Goal: Task Accomplishment & Management: Manage account settings

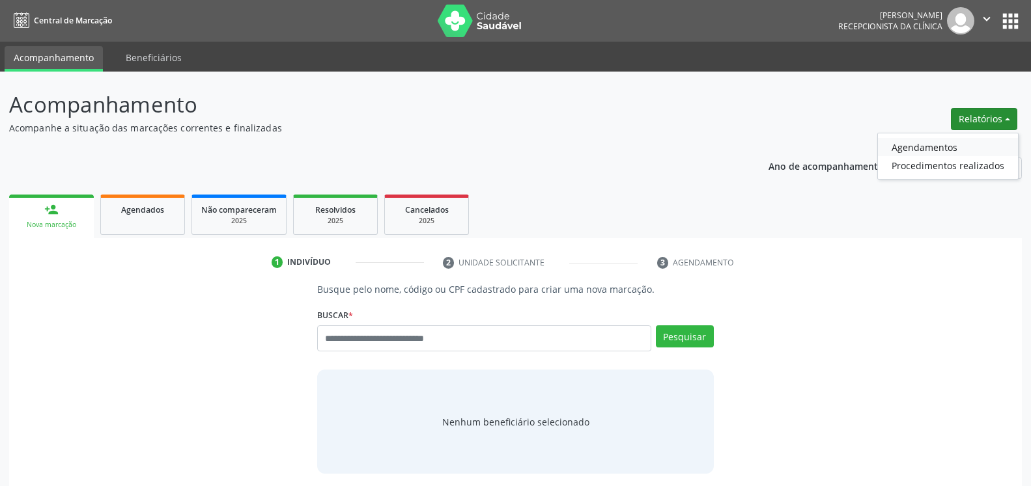
click at [945, 147] on link "Agendamentos" at bounding box center [948, 147] width 140 height 18
select select "*"
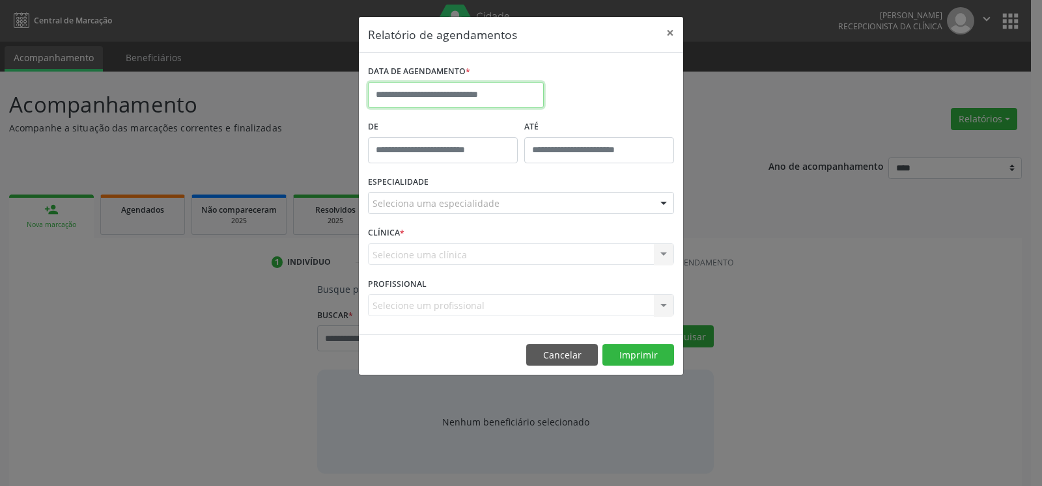
click at [481, 87] on input "text" at bounding box center [456, 95] width 176 height 26
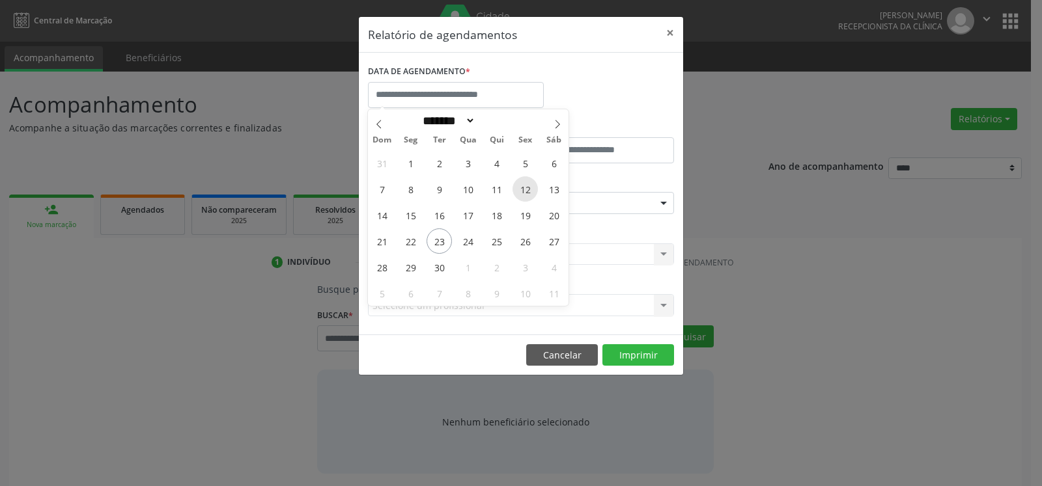
click at [528, 186] on span "12" at bounding box center [524, 188] width 25 height 25
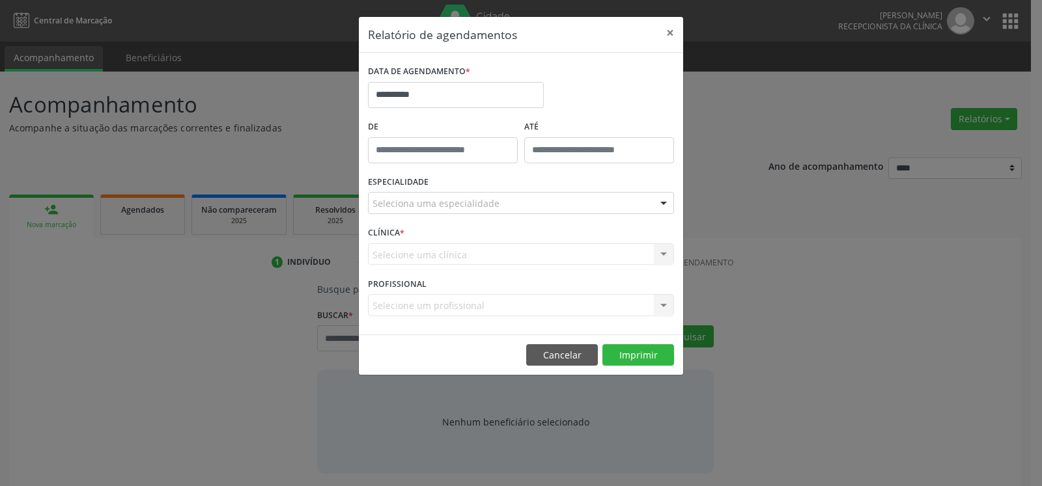
click at [528, 186] on div "ESPECIALIDADE Seleciona uma especialidade Todas as especialidades Alergologia A…" at bounding box center [521, 198] width 313 height 51
click at [524, 201] on div "Seleciona uma especialidade" at bounding box center [521, 203] width 306 height 22
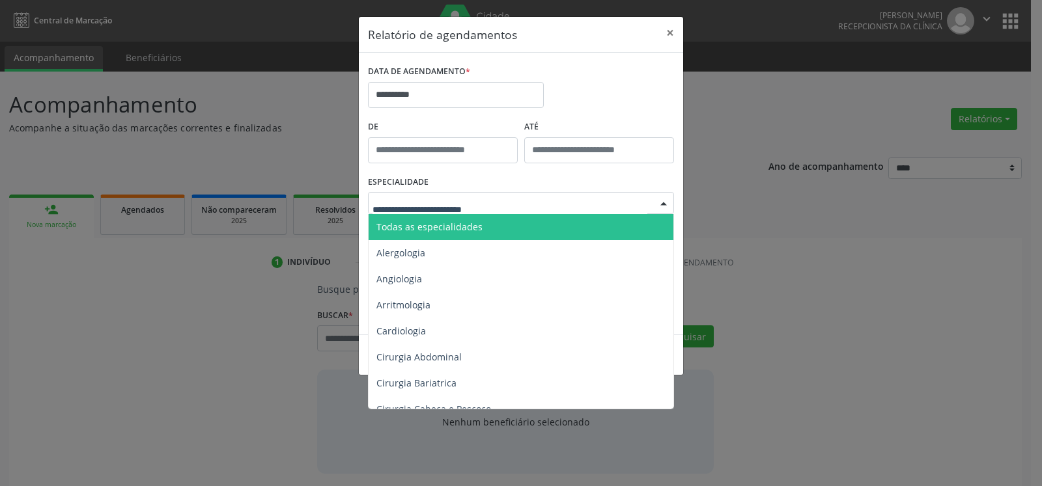
click at [525, 231] on span "Todas as especialidades" at bounding box center [522, 227] width 307 height 26
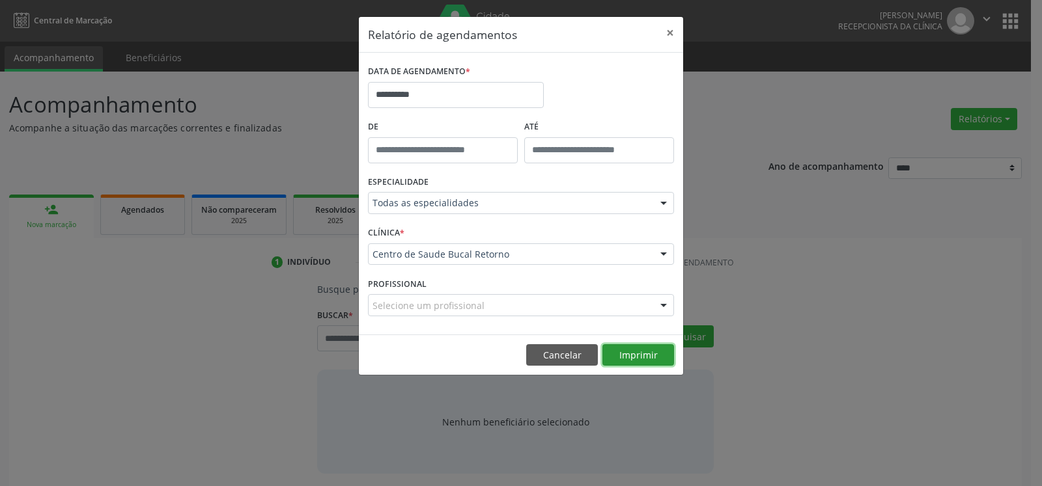
click at [625, 355] on button "Imprimir" at bounding box center [638, 355] width 72 height 22
click at [669, 33] on button "×" at bounding box center [670, 33] width 26 height 32
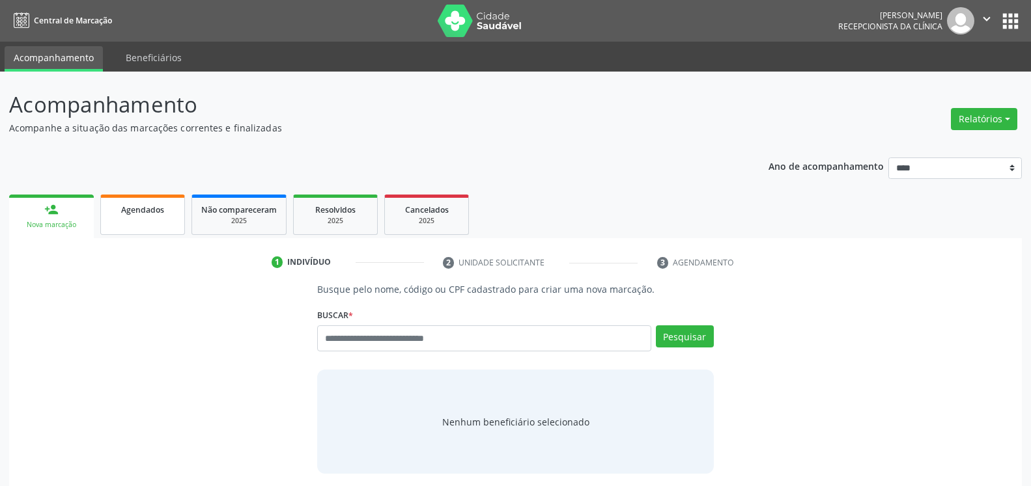
click at [139, 214] on span "Agendados" at bounding box center [142, 209] width 43 height 11
select select "*"
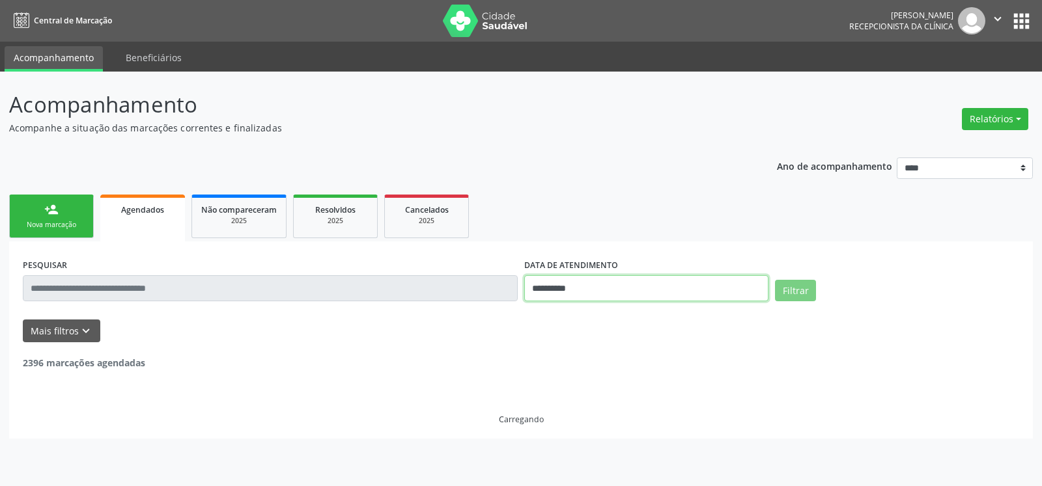
click at [643, 291] on input "**********" at bounding box center [646, 288] width 244 height 26
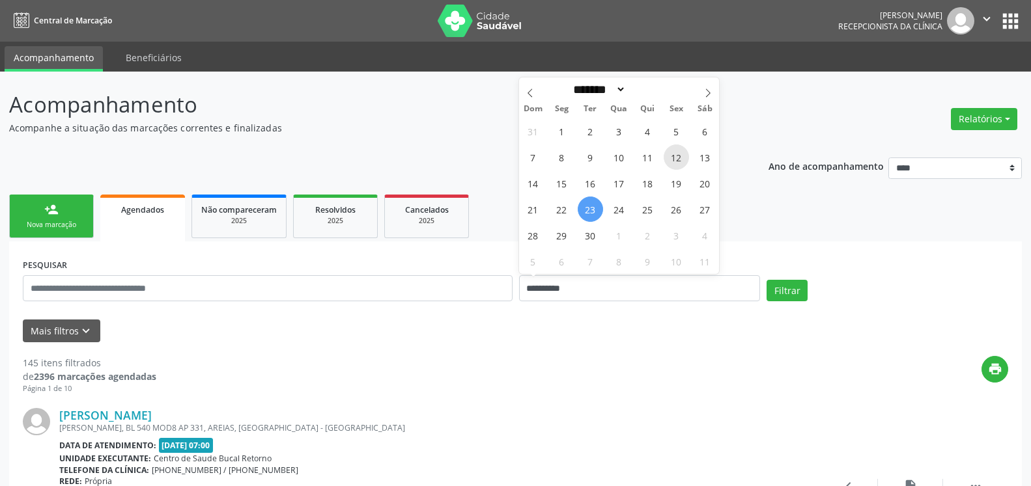
click at [679, 156] on span "12" at bounding box center [676, 157] width 25 height 25
type input "**********"
click at [679, 156] on span "12" at bounding box center [676, 157] width 25 height 25
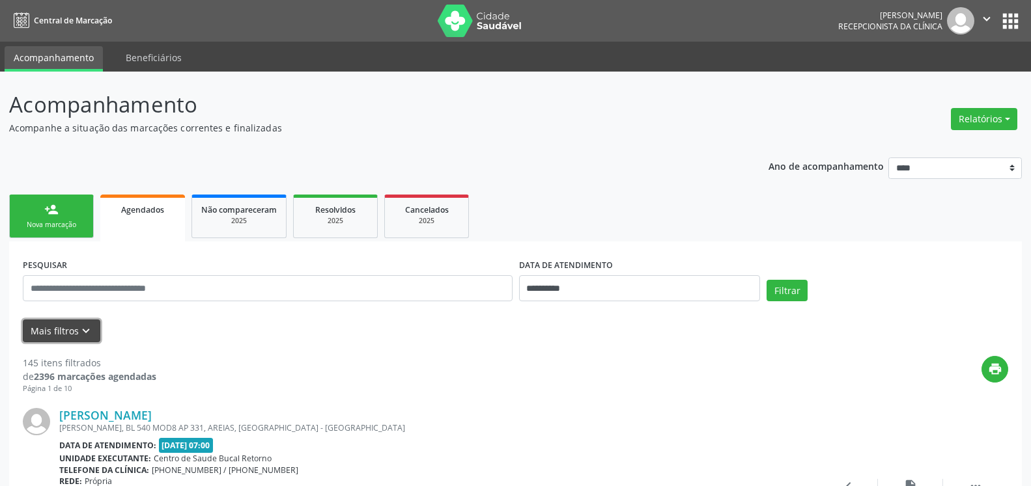
click at [83, 327] on icon "keyboard_arrow_down" at bounding box center [86, 331] width 14 height 14
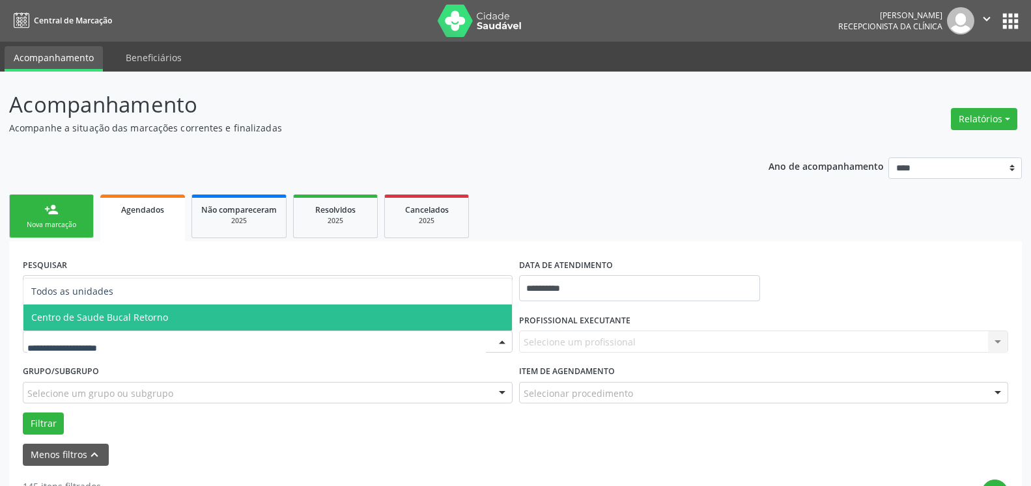
click at [152, 318] on span "Centro de Saude Bucal Retorno" at bounding box center [99, 317] width 137 height 12
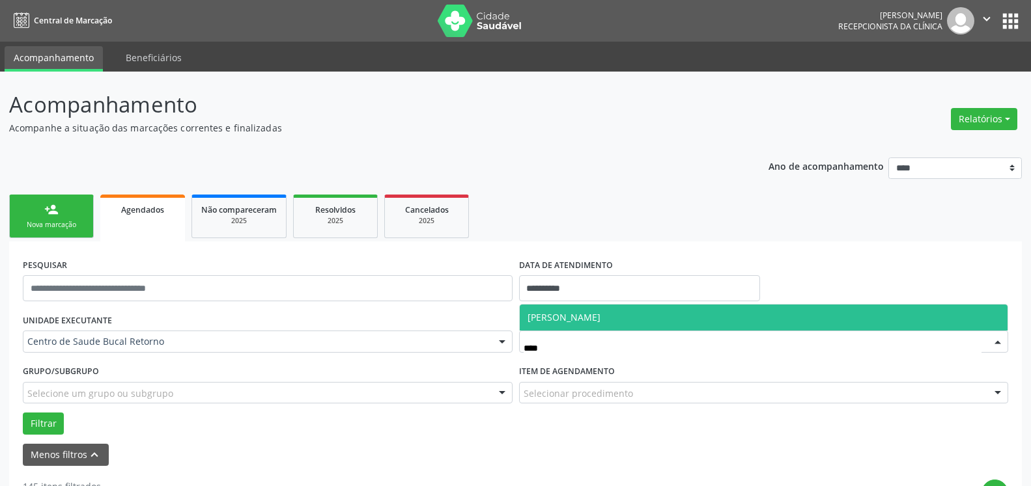
click at [630, 316] on span "[PERSON_NAME]" at bounding box center [764, 318] width 488 height 26
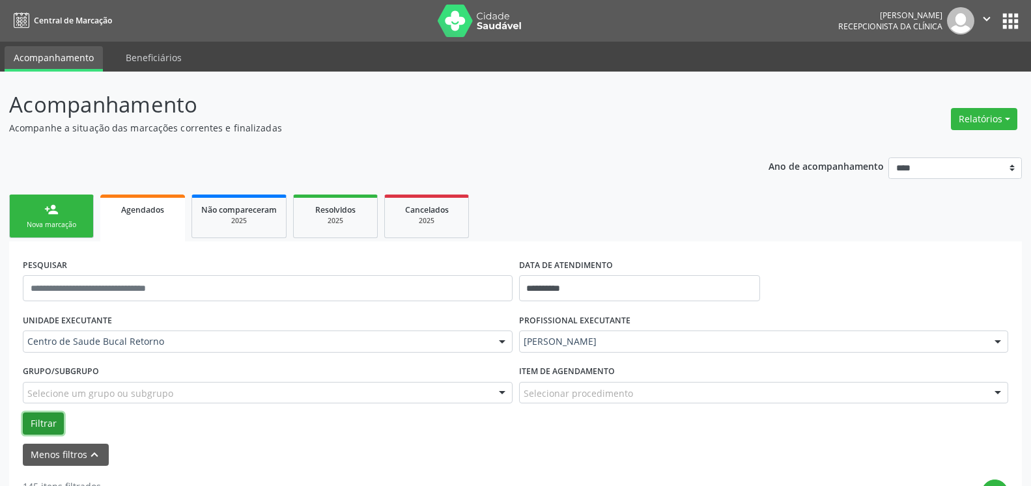
click at [40, 432] on button "Filtrar" at bounding box center [43, 424] width 41 height 22
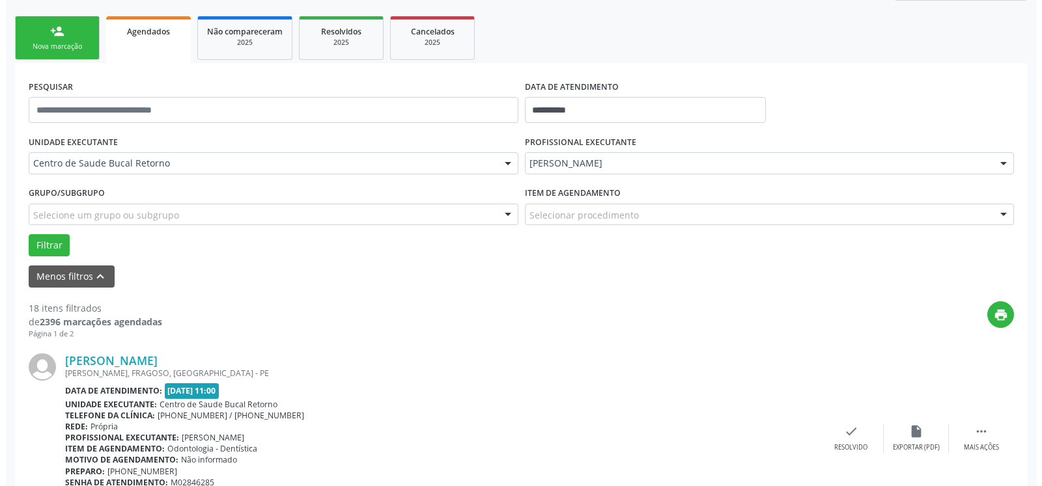
scroll to position [332, 0]
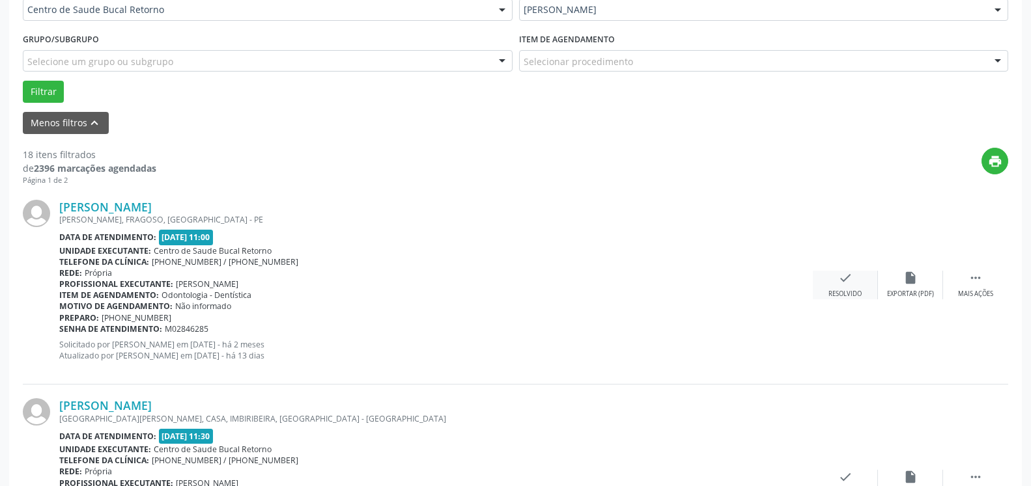
click at [843, 289] on div "check Resolvido" at bounding box center [845, 285] width 65 height 28
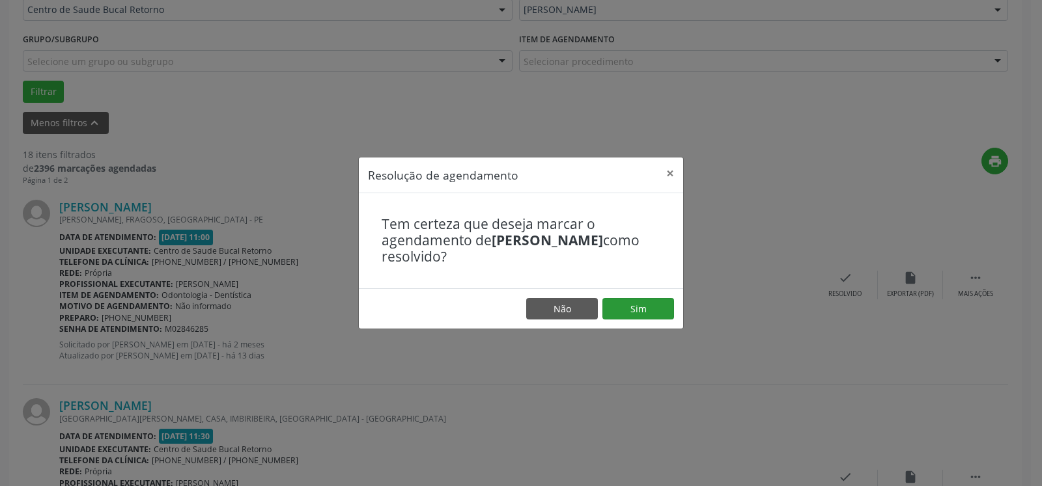
click at [621, 296] on footer "Não Sim" at bounding box center [521, 308] width 324 height 41
click at [631, 315] on button "Sim" at bounding box center [638, 309] width 72 height 22
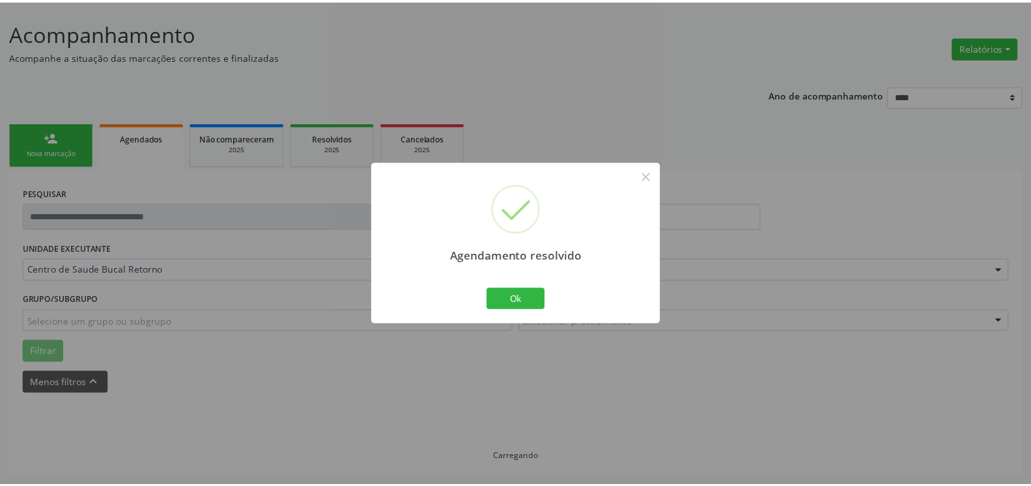
scroll to position [72, 0]
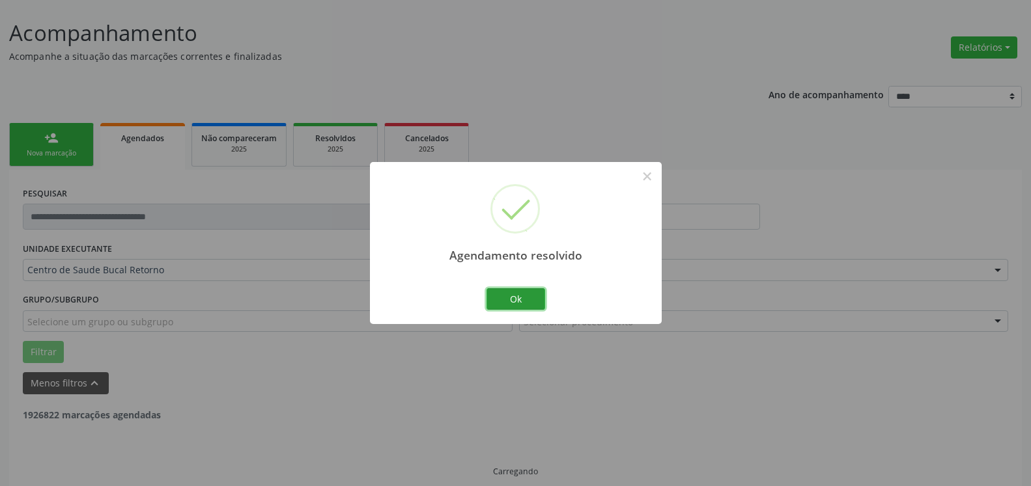
click at [530, 296] on button "Ok" at bounding box center [515, 299] width 59 height 22
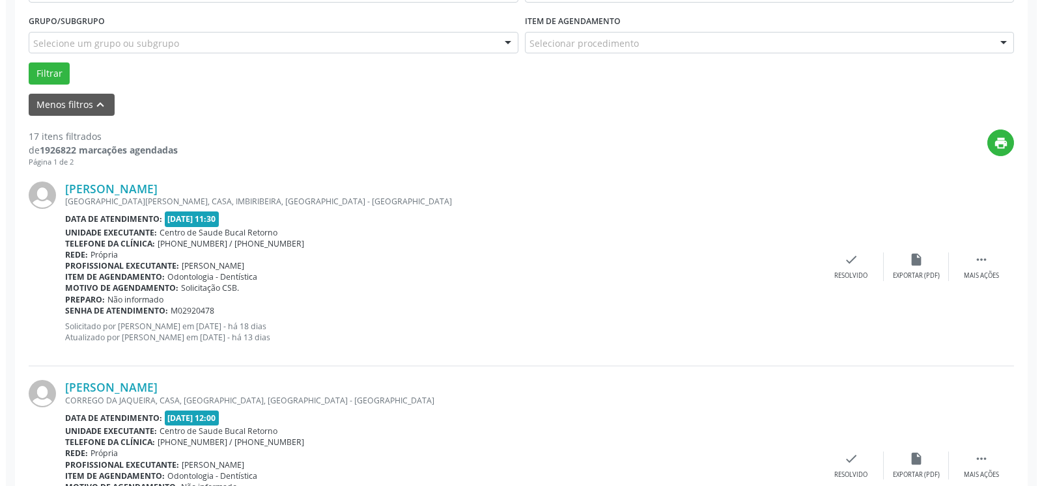
scroll to position [351, 0]
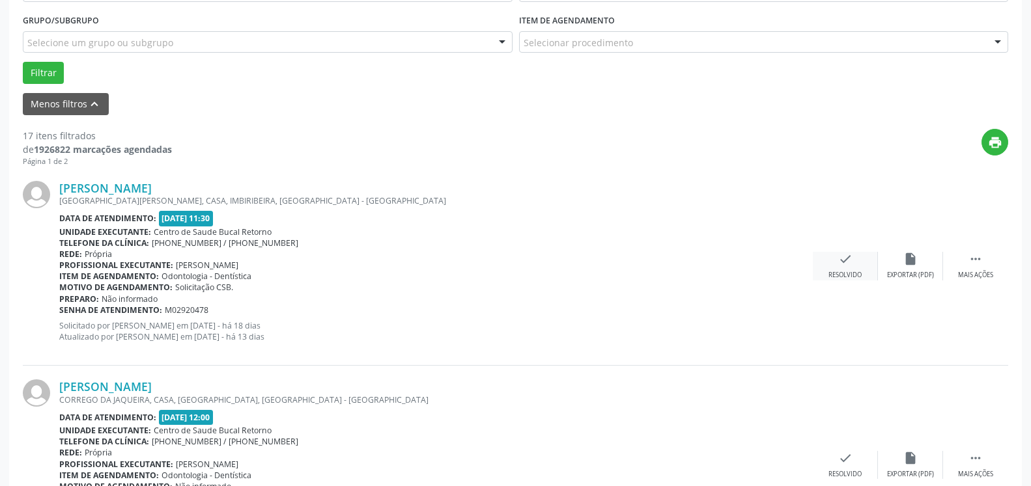
click at [854, 268] on div "check Resolvido" at bounding box center [845, 266] width 65 height 28
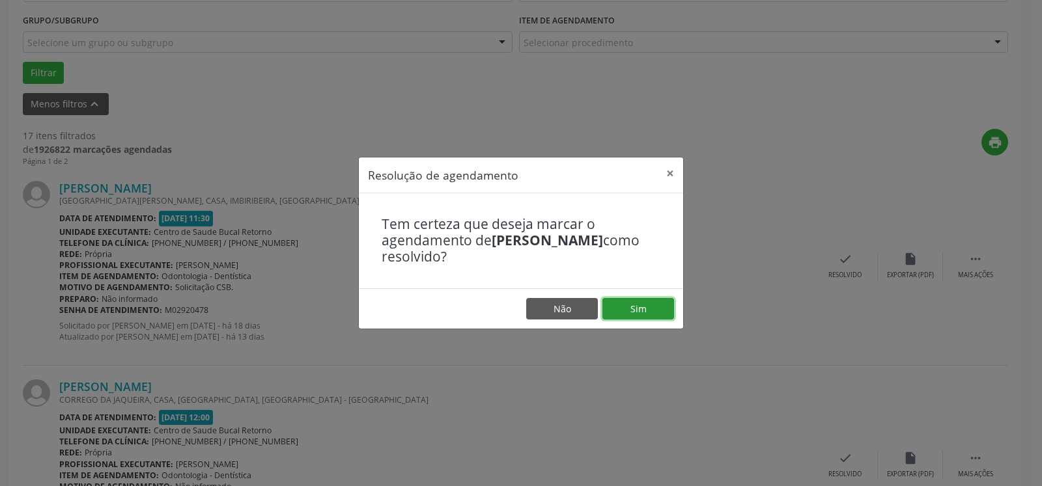
click at [657, 312] on button "Sim" at bounding box center [638, 309] width 72 height 22
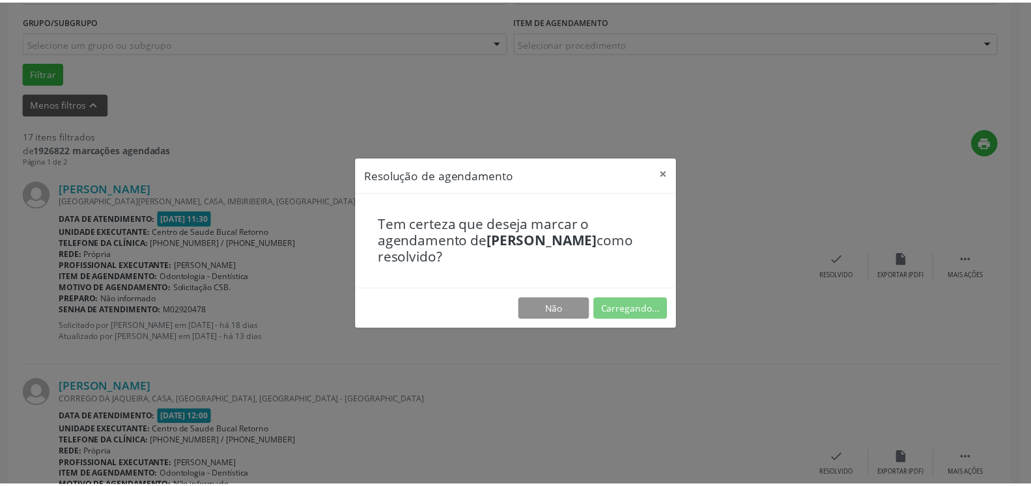
scroll to position [72, 0]
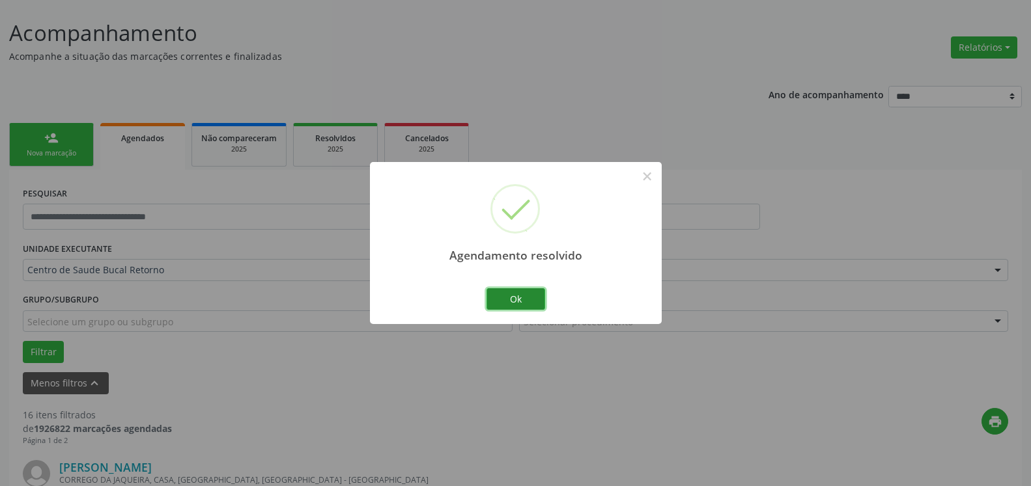
click at [526, 302] on button "Ok" at bounding box center [515, 299] width 59 height 22
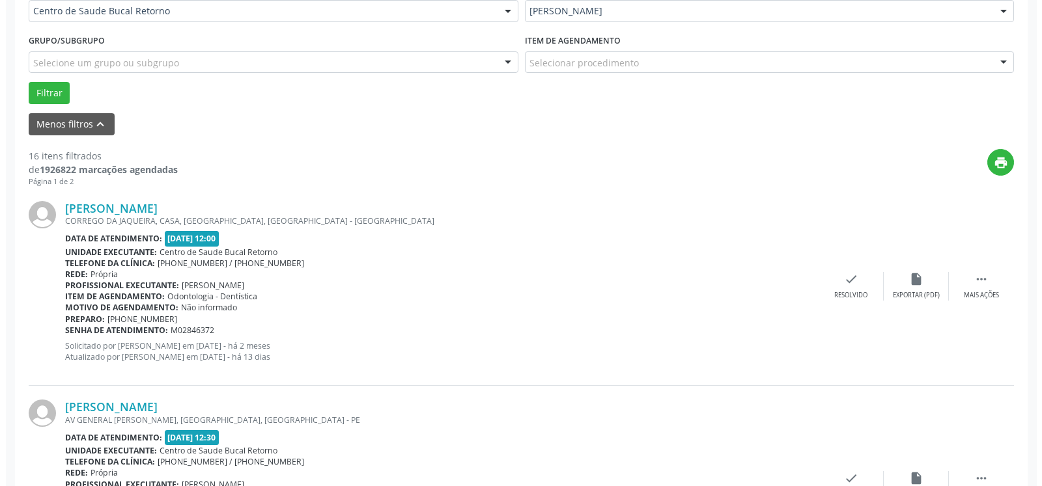
scroll to position [337, 0]
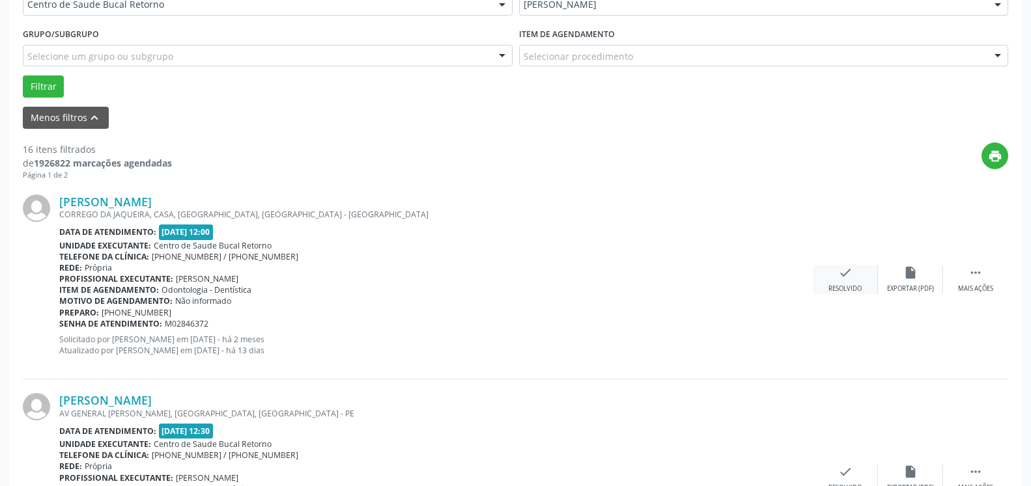
click at [848, 275] on icon "check" at bounding box center [845, 273] width 14 height 14
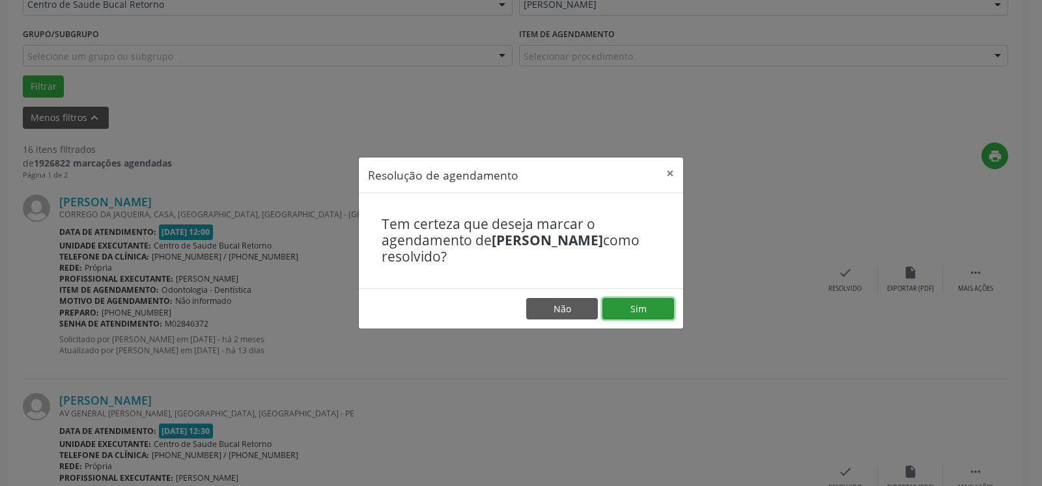
click at [640, 309] on button "Sim" at bounding box center [638, 309] width 72 height 22
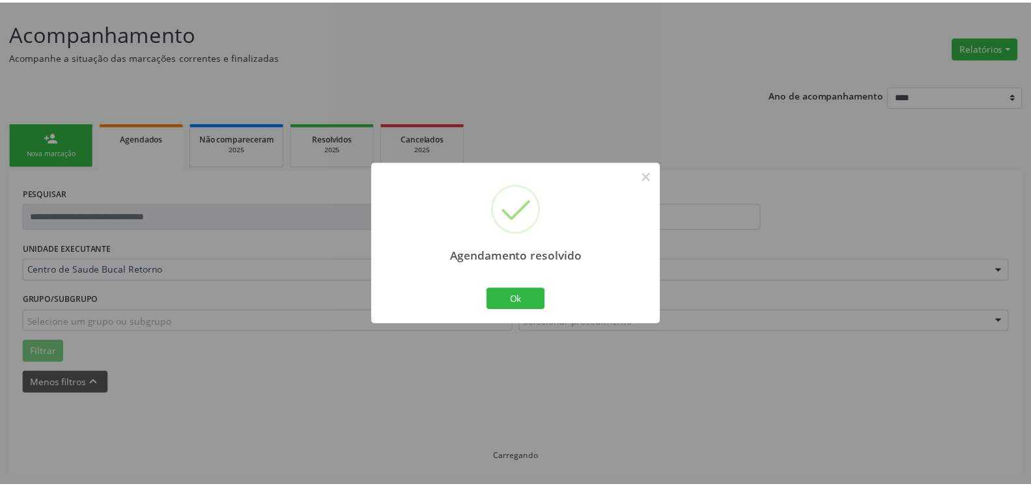
scroll to position [72, 0]
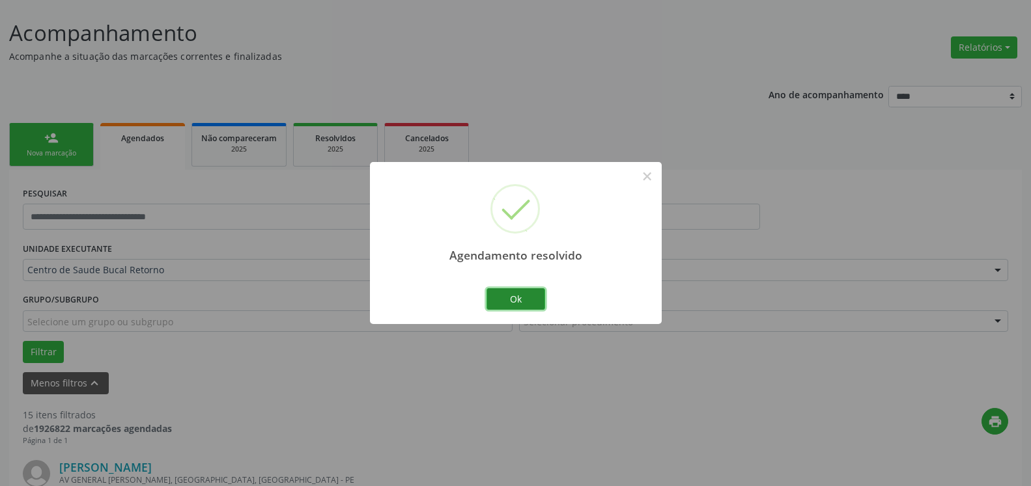
click at [513, 300] on button "Ok" at bounding box center [515, 299] width 59 height 22
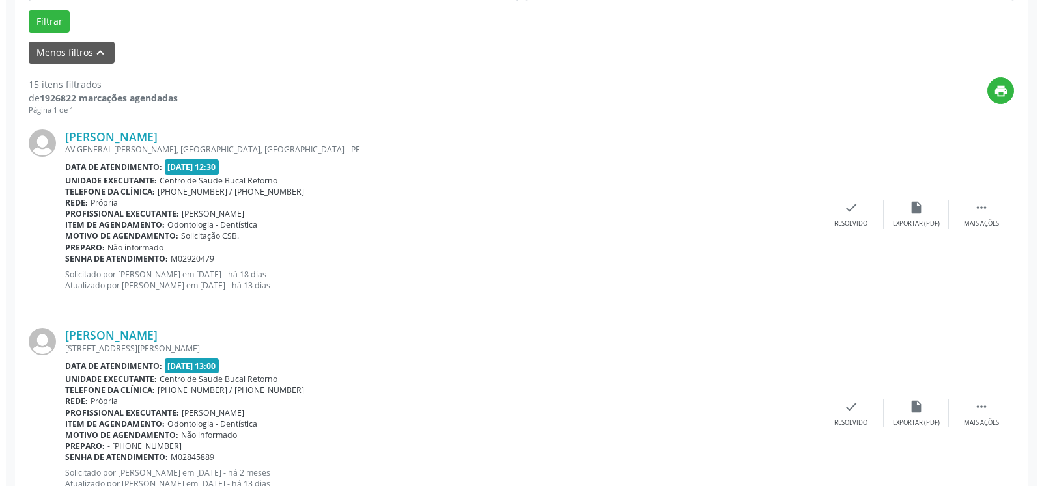
scroll to position [404, 0]
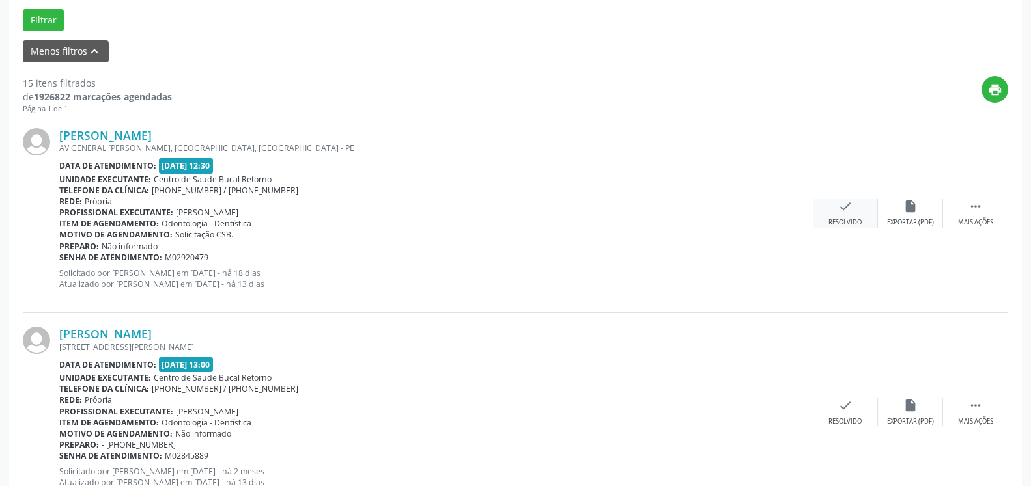
click at [843, 209] on icon "check" at bounding box center [845, 206] width 14 height 14
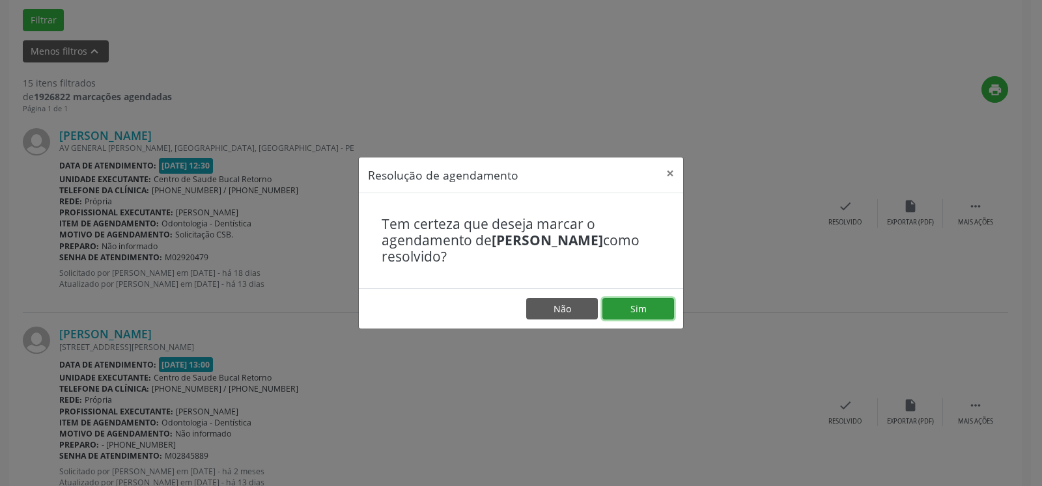
click at [651, 309] on button "Sim" at bounding box center [638, 309] width 72 height 22
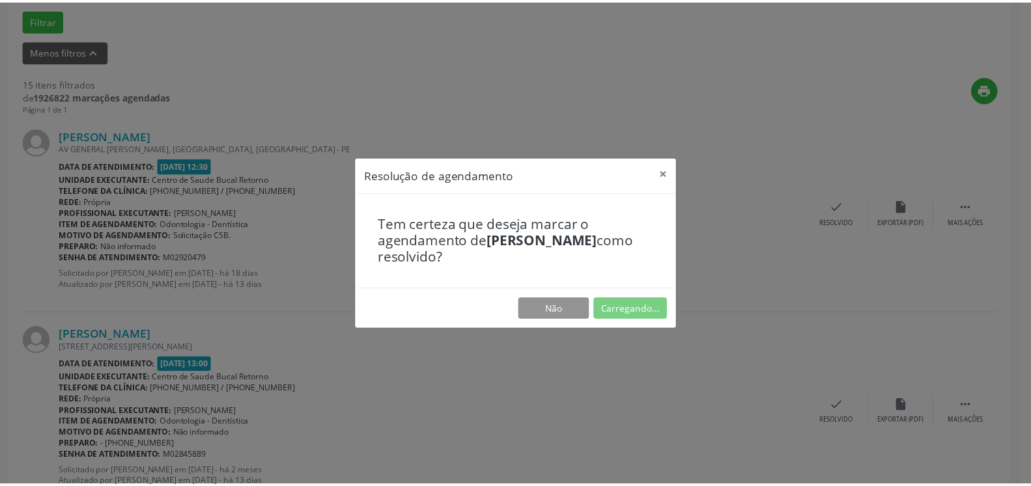
scroll to position [72, 0]
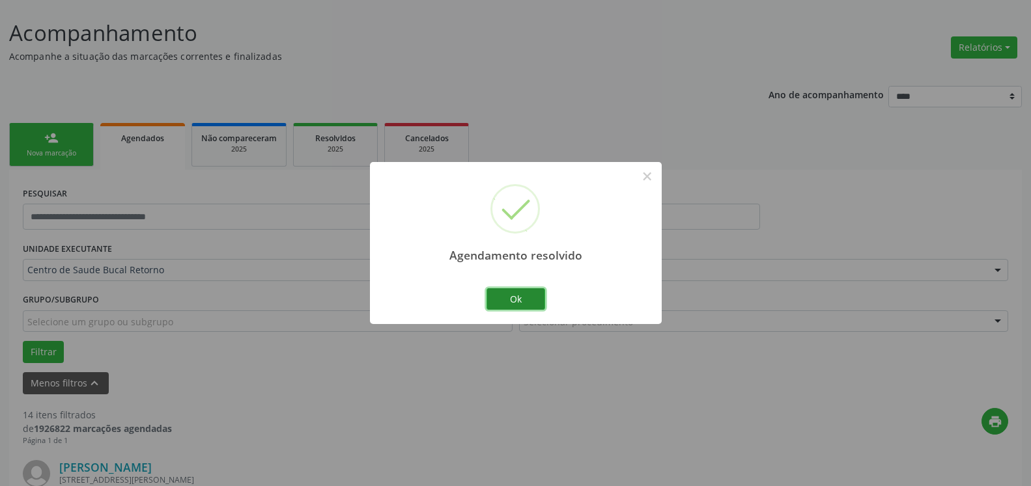
click at [517, 300] on button "Ok" at bounding box center [515, 299] width 59 height 22
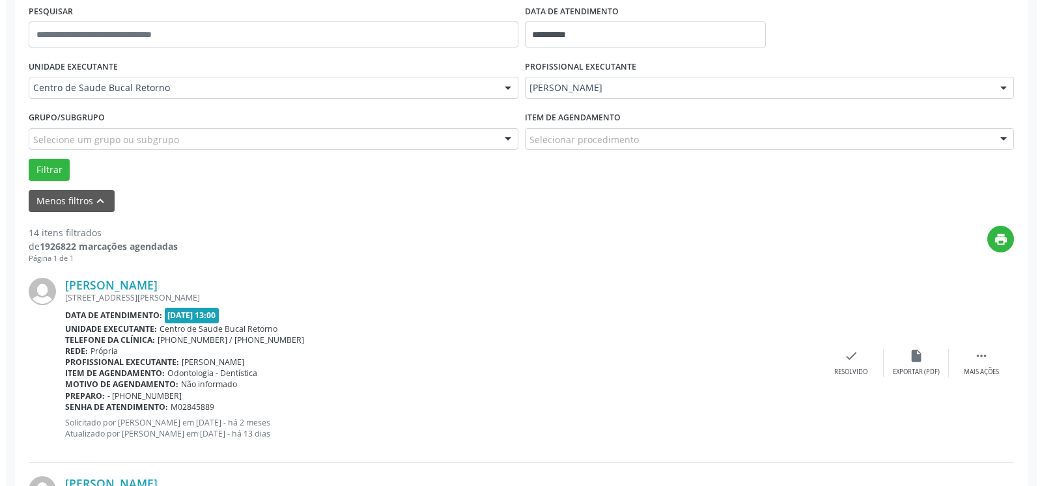
scroll to position [271, 0]
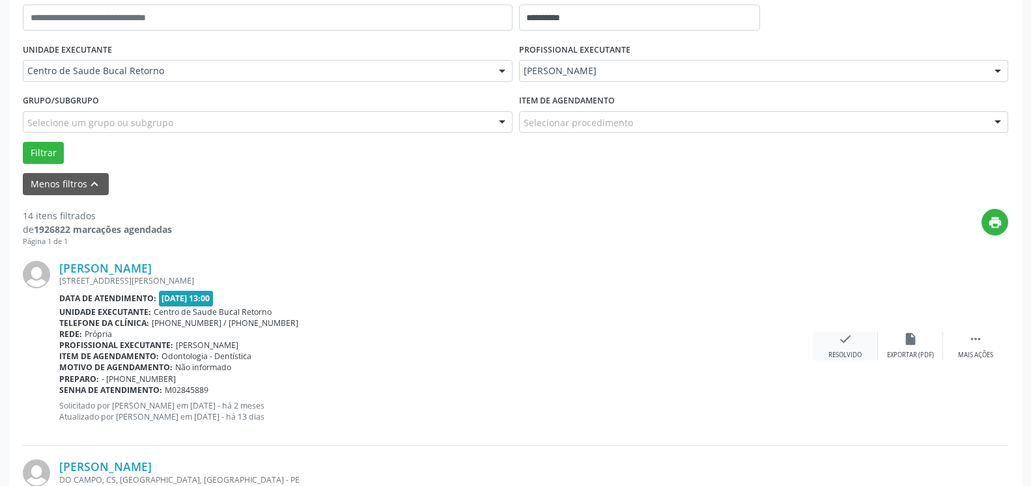
click at [845, 343] on icon "check" at bounding box center [845, 339] width 14 height 14
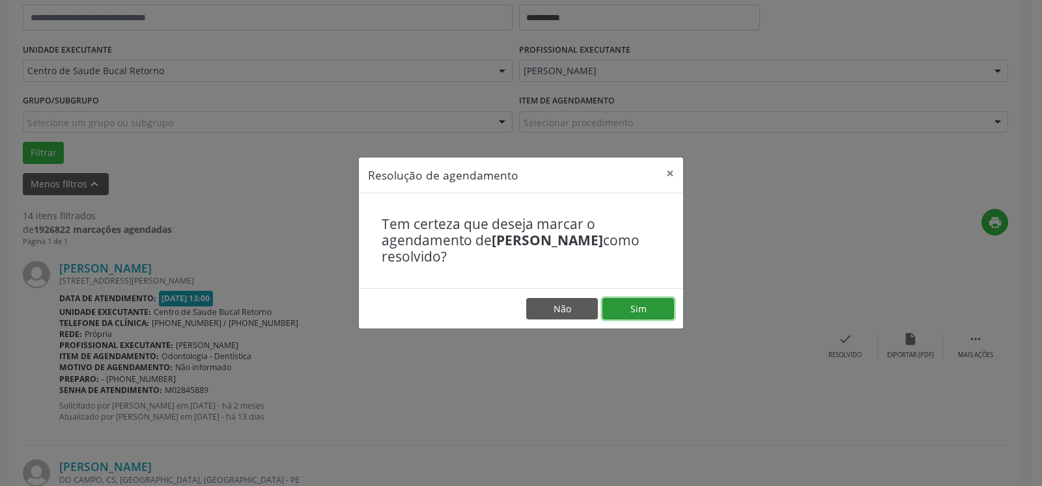
click at [623, 310] on button "Sim" at bounding box center [638, 309] width 72 height 22
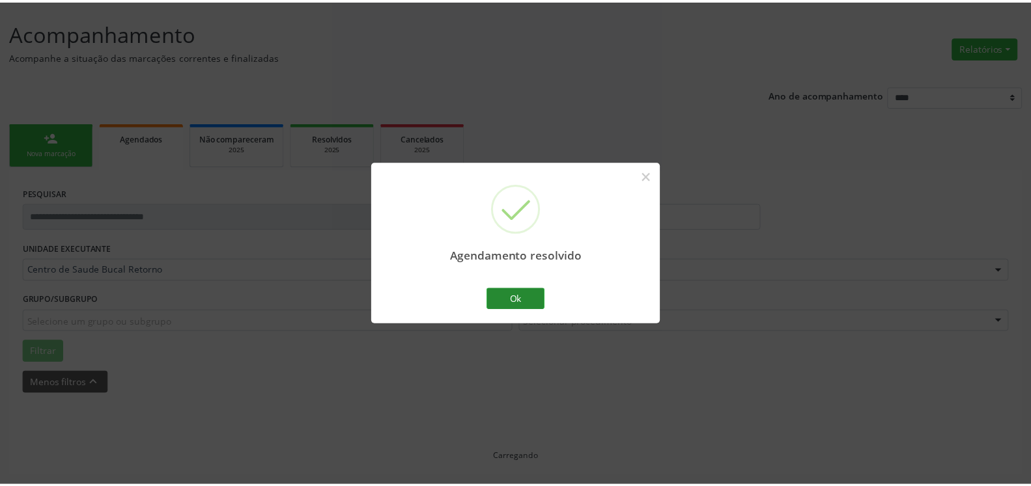
scroll to position [72, 0]
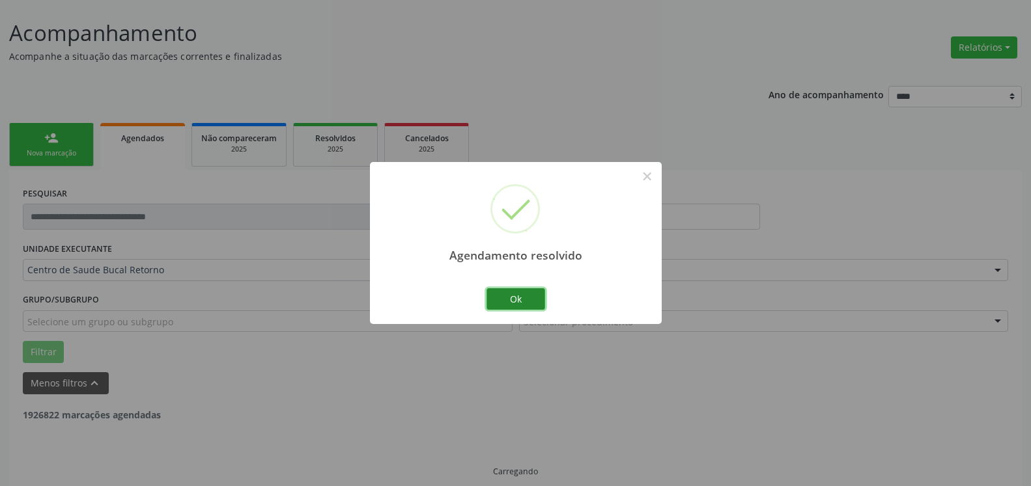
click at [537, 303] on button "Ok" at bounding box center [515, 299] width 59 height 22
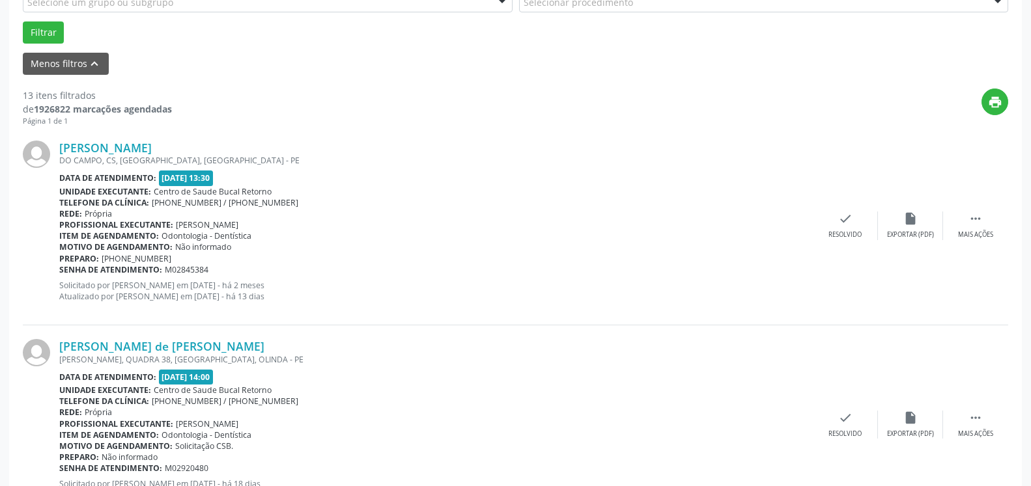
scroll to position [404, 0]
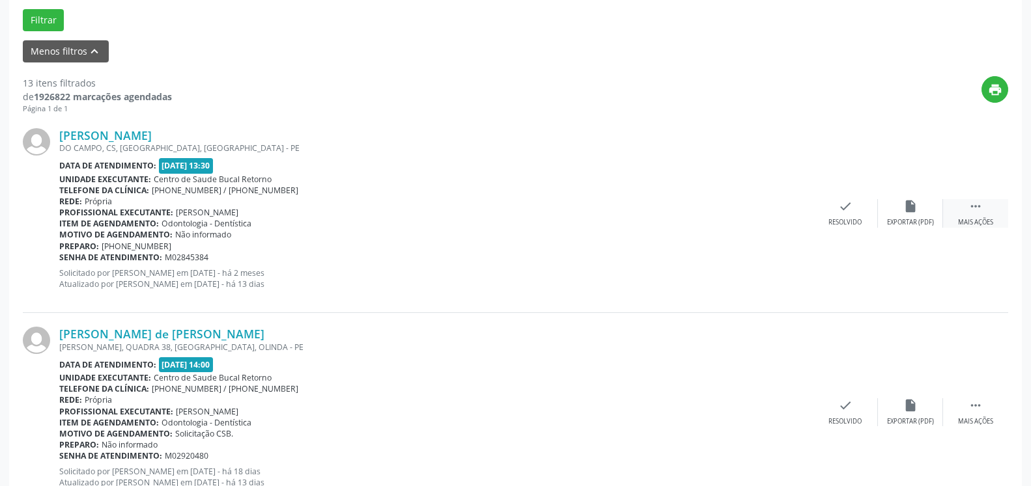
click at [995, 207] on div " Mais ações" at bounding box center [975, 213] width 65 height 28
click at [906, 214] on icon "alarm_off" at bounding box center [910, 206] width 14 height 14
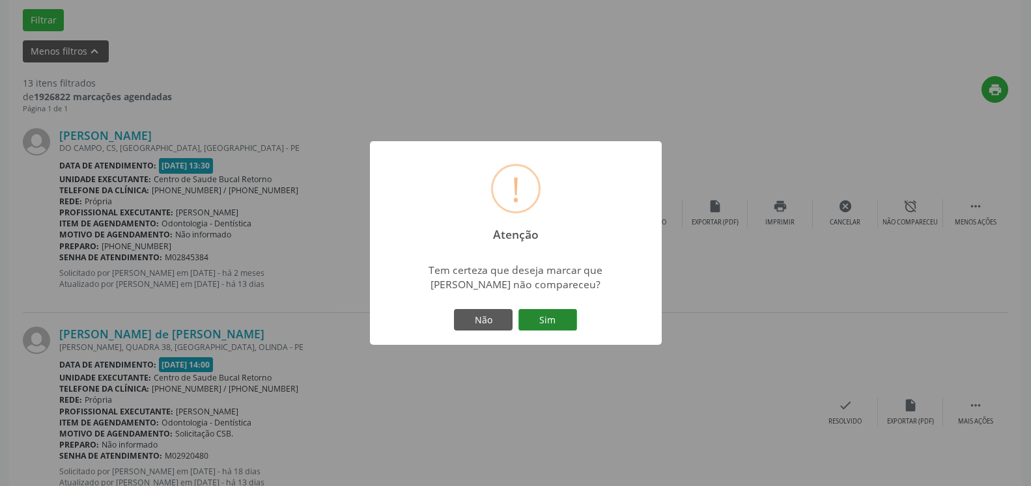
click at [535, 319] on button "Sim" at bounding box center [547, 320] width 59 height 22
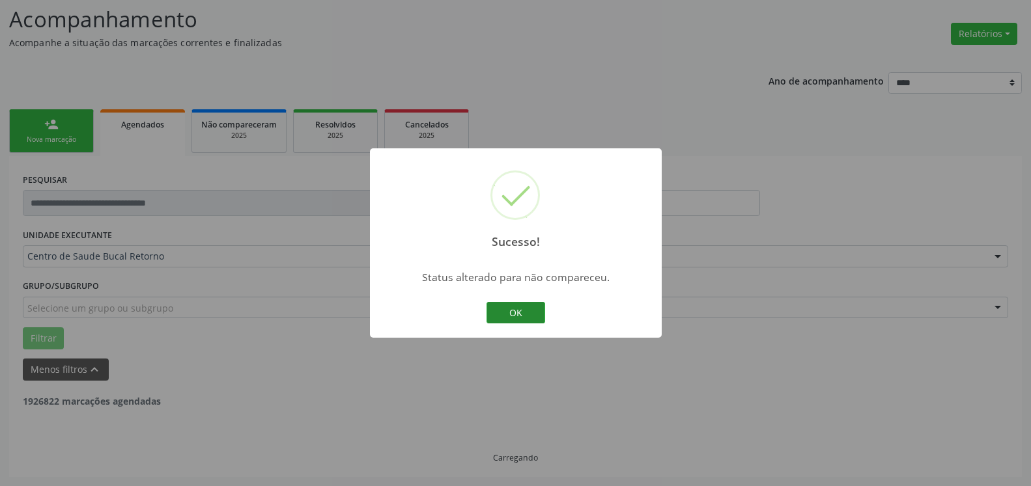
click at [527, 313] on button "OK" at bounding box center [515, 313] width 59 height 22
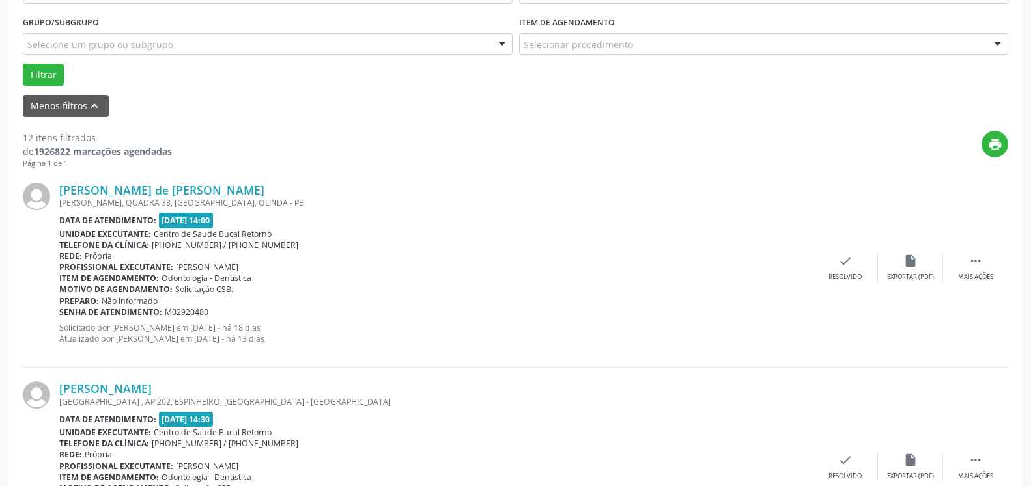
scroll to position [351, 0]
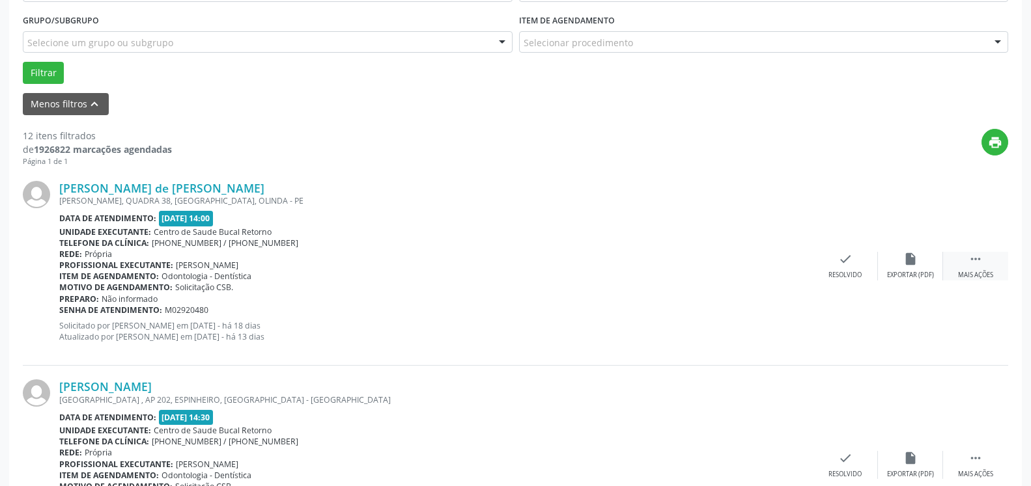
click at [978, 260] on icon "" at bounding box center [975, 259] width 14 height 14
click at [906, 266] on icon "alarm_off" at bounding box center [910, 259] width 14 height 14
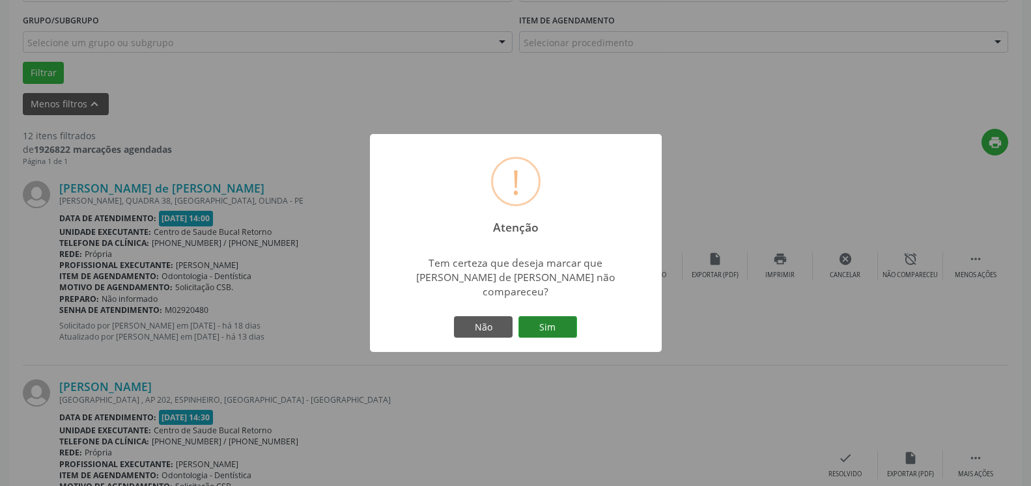
click at [545, 322] on button "Sim" at bounding box center [547, 327] width 59 height 22
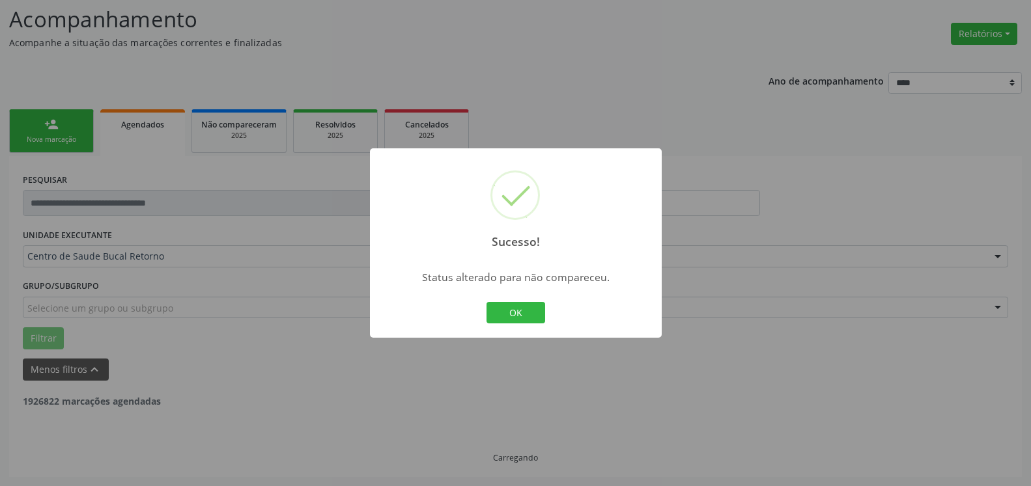
scroll to position [85, 0]
click at [527, 320] on button "OK" at bounding box center [515, 313] width 59 height 22
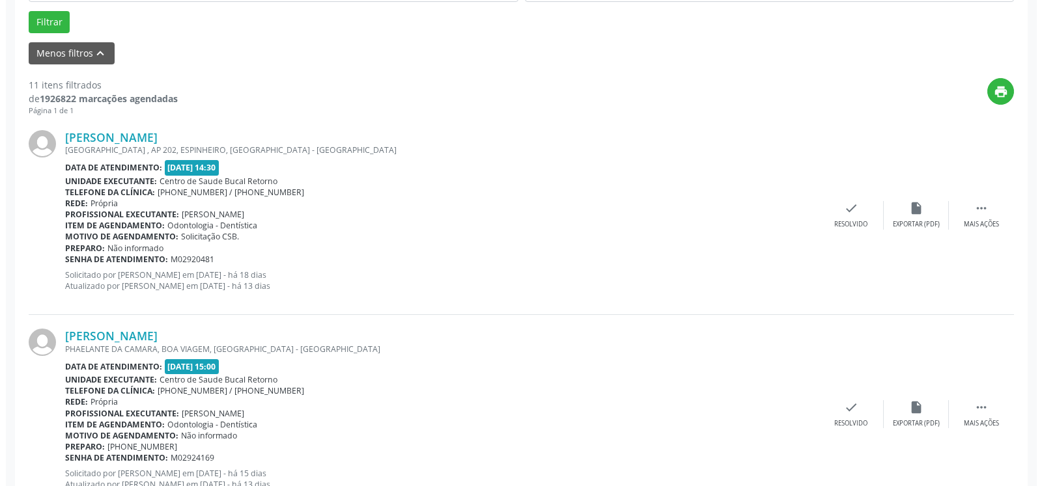
scroll to position [417, 0]
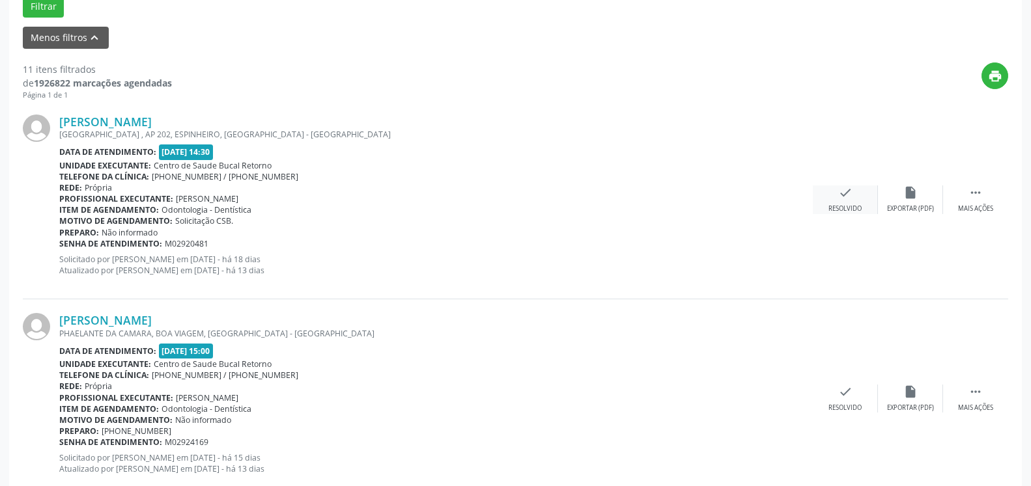
click at [856, 196] on div "check Resolvido" at bounding box center [845, 200] width 65 height 28
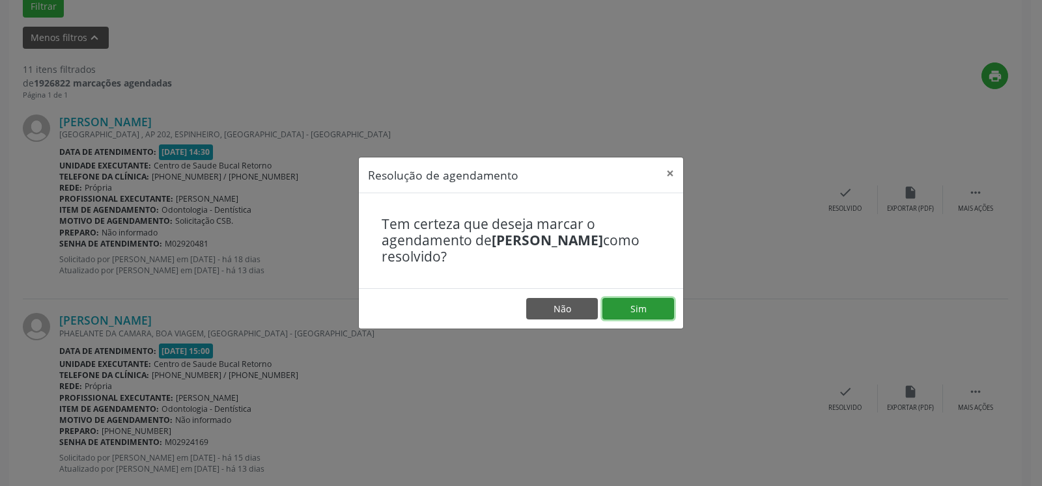
click at [663, 311] on button "Sim" at bounding box center [638, 309] width 72 height 22
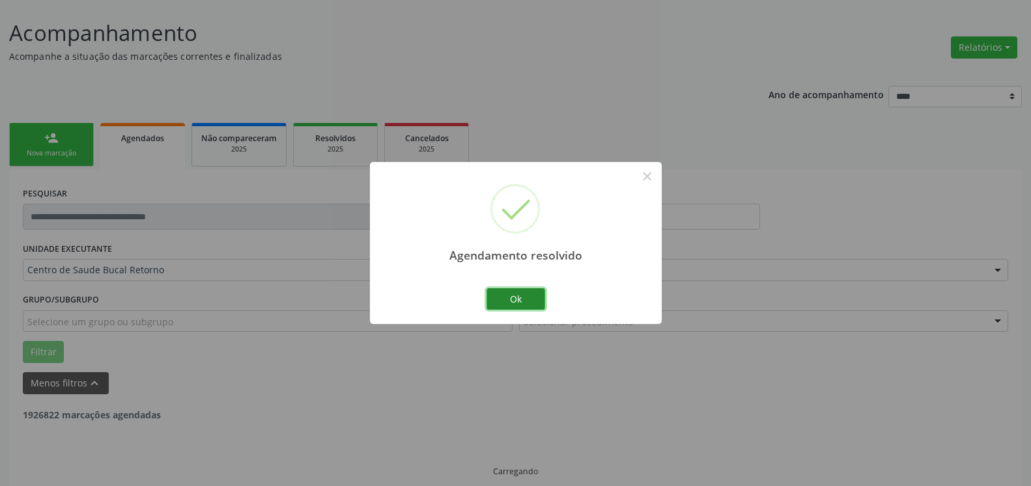
click at [535, 296] on button "Ok" at bounding box center [515, 299] width 59 height 22
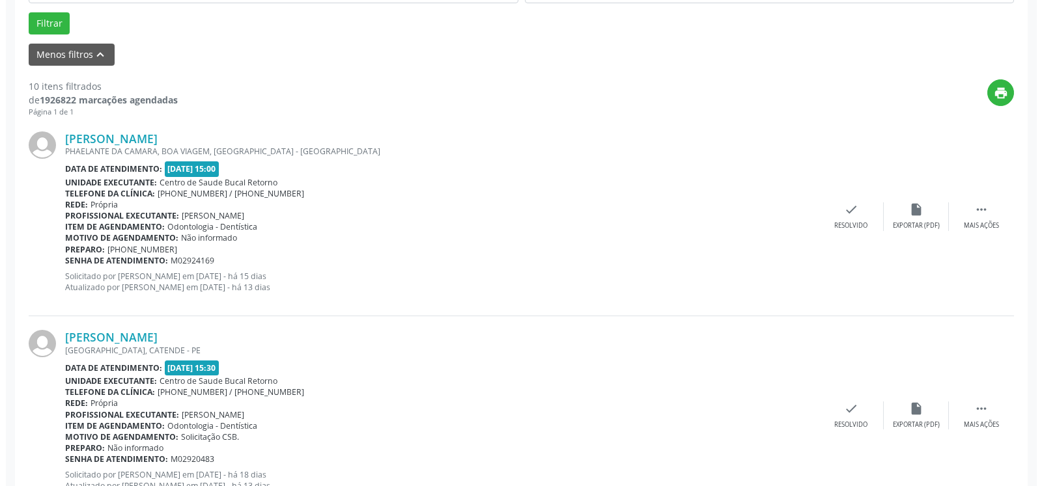
scroll to position [404, 0]
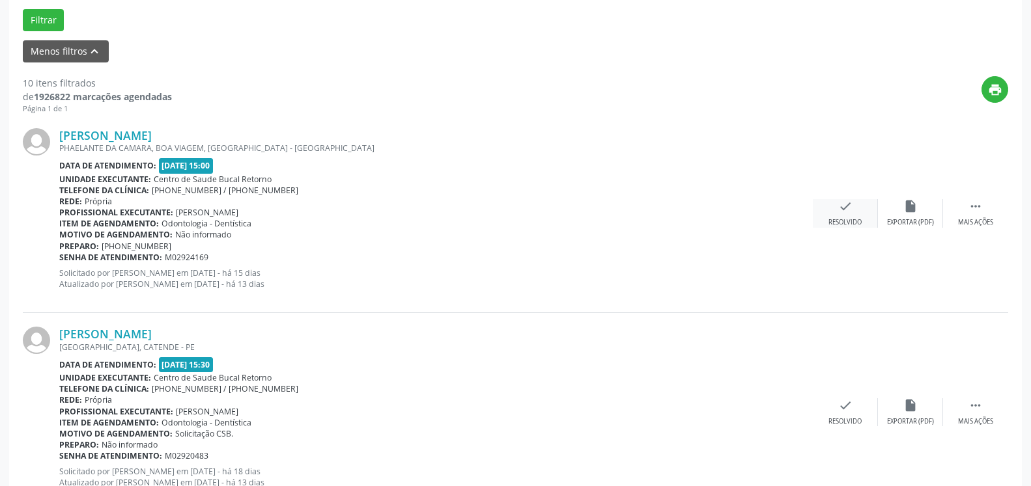
click at [847, 214] on icon "check" at bounding box center [845, 206] width 14 height 14
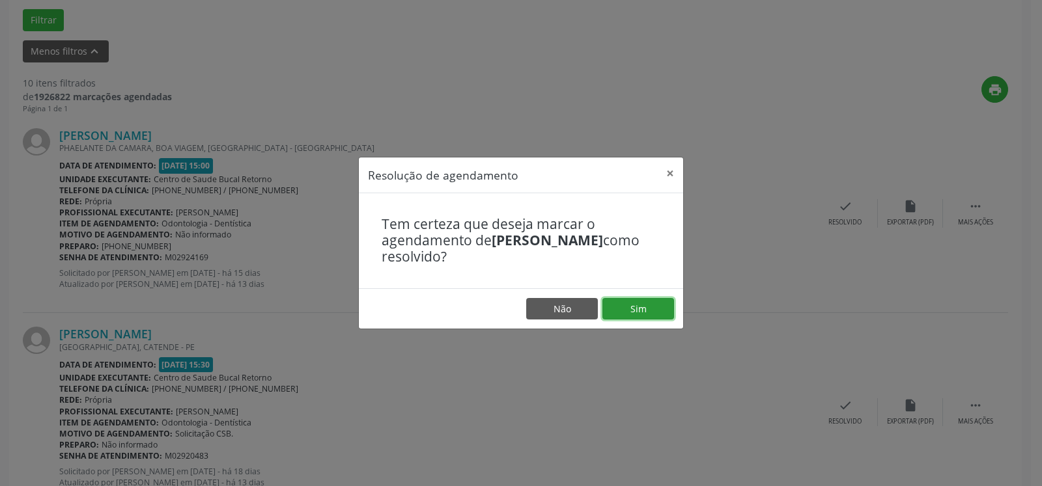
click at [659, 307] on button "Sim" at bounding box center [638, 309] width 72 height 22
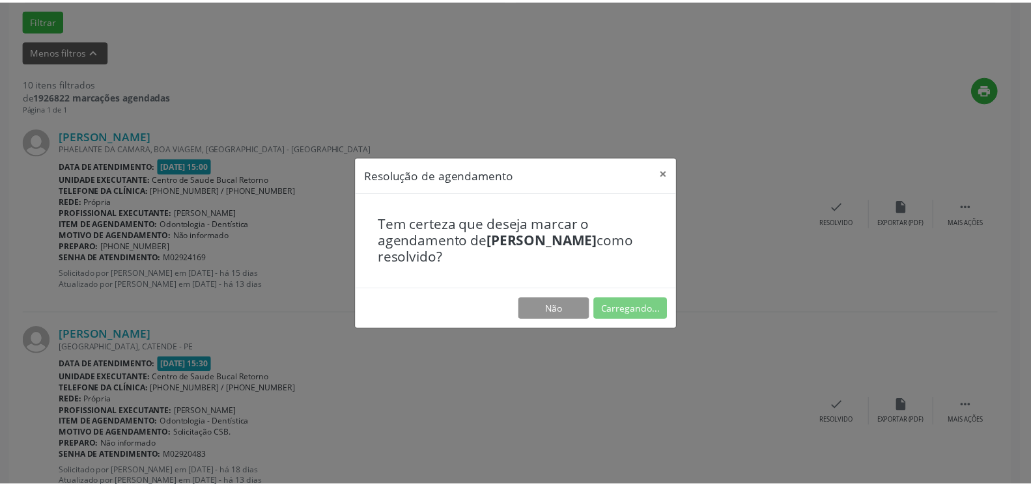
scroll to position [72, 0]
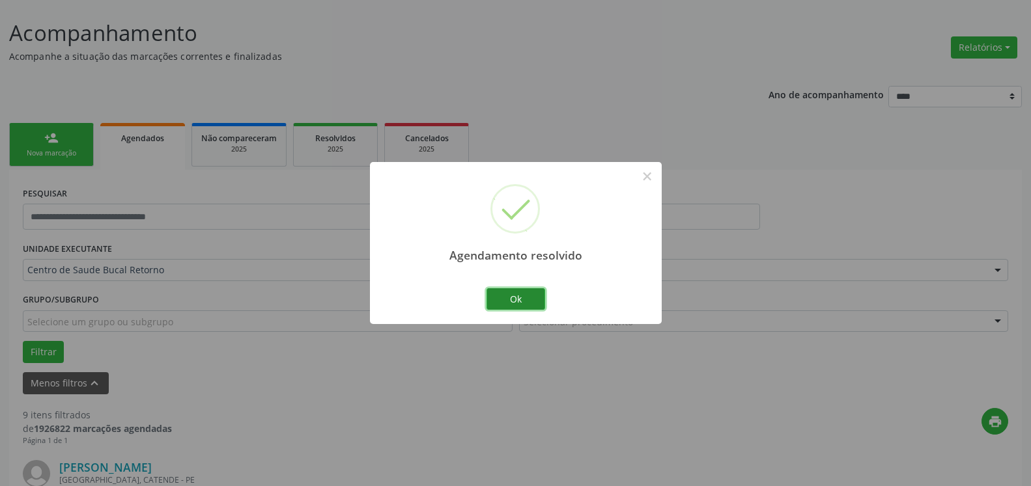
click at [535, 292] on button "Ok" at bounding box center [515, 299] width 59 height 22
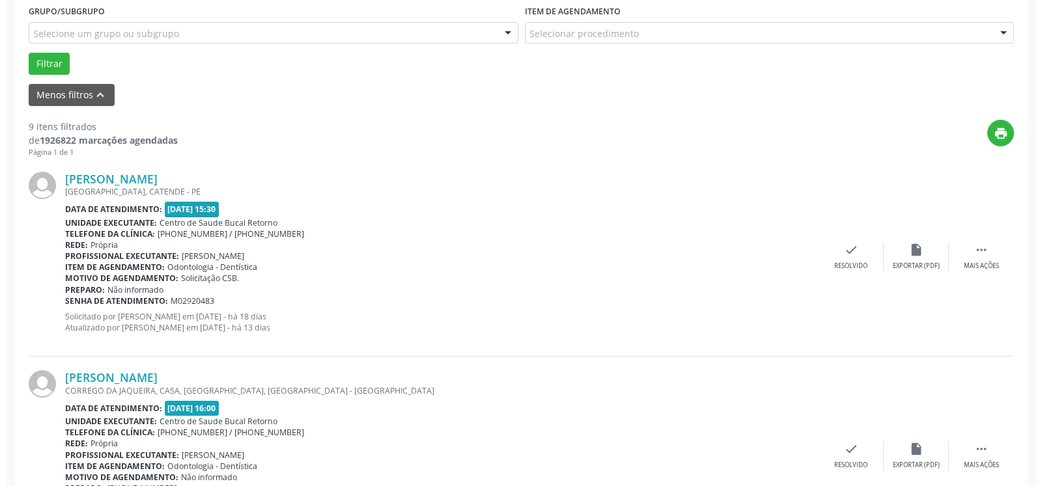
scroll to position [404, 0]
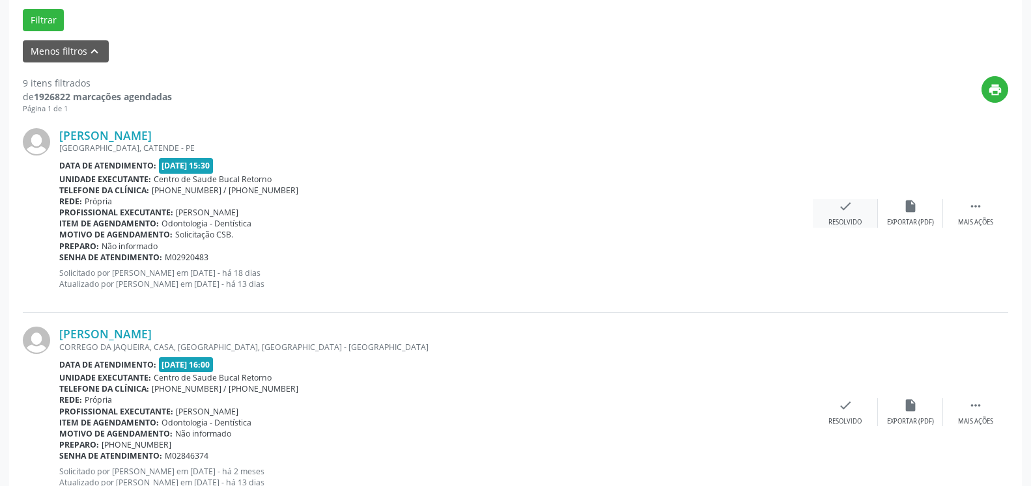
click at [837, 214] on div "check Resolvido" at bounding box center [845, 213] width 65 height 28
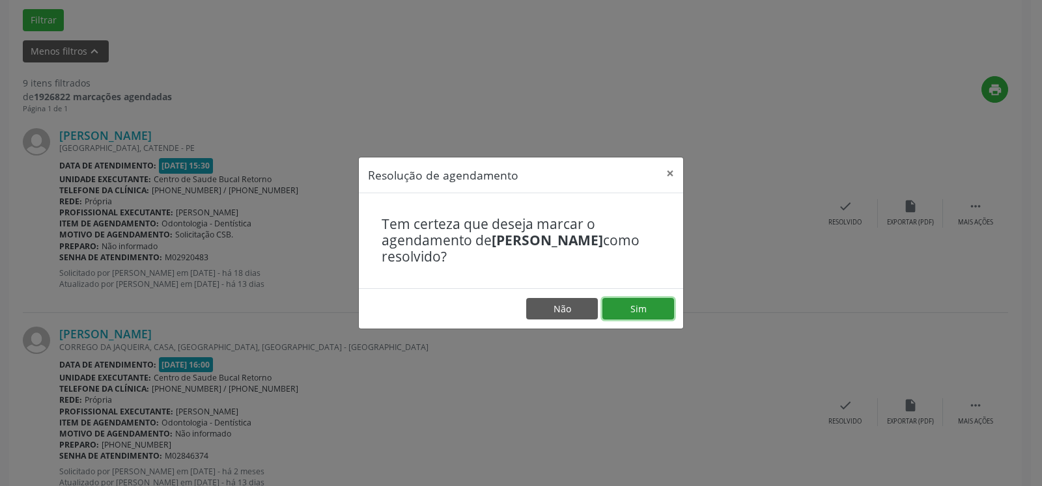
drag, startPoint x: 658, startPoint y: 313, endPoint x: 566, endPoint y: 302, distance: 92.6
click at [656, 313] on button "Sim" at bounding box center [638, 309] width 72 height 22
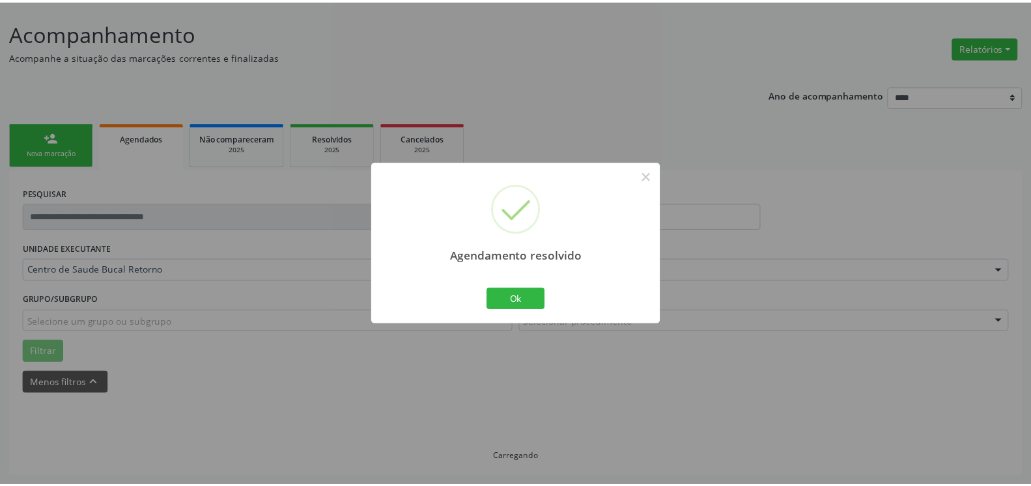
scroll to position [72, 0]
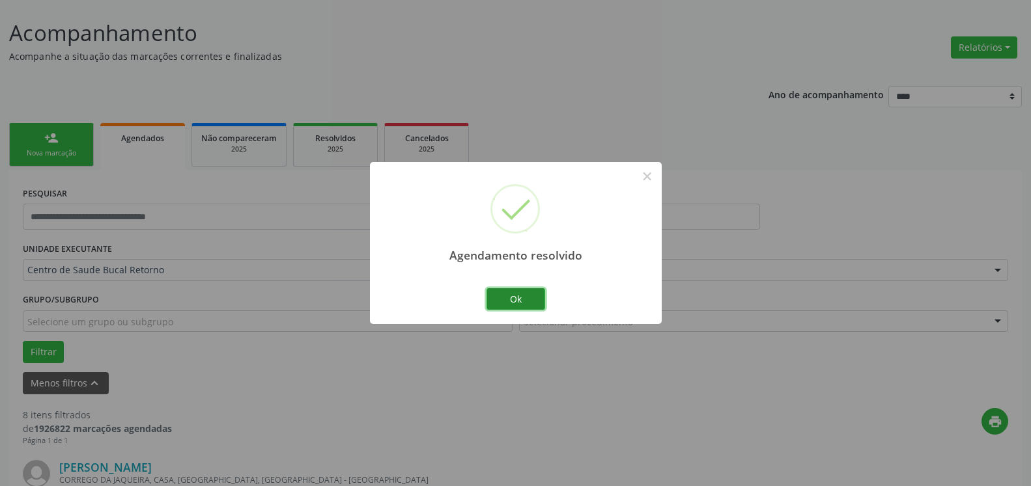
click at [529, 301] on button "Ok" at bounding box center [515, 299] width 59 height 22
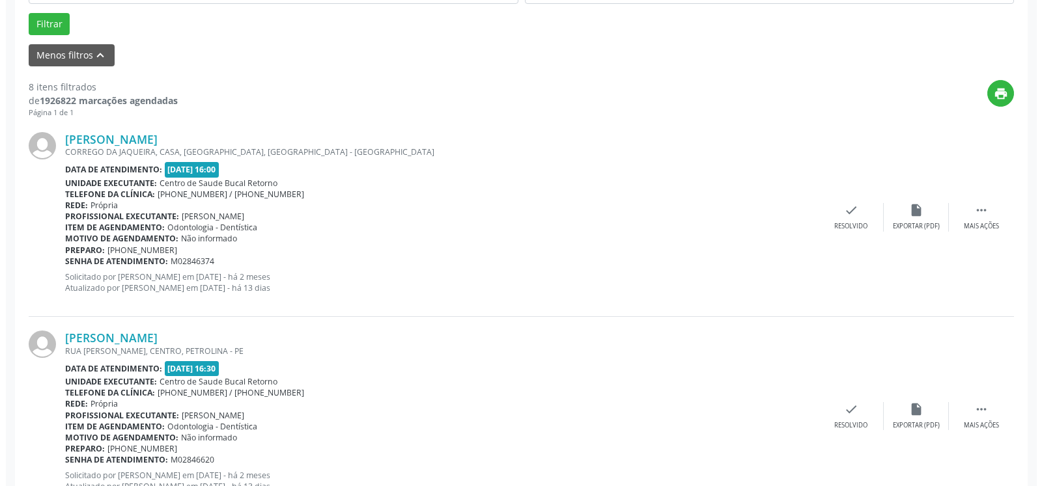
scroll to position [404, 0]
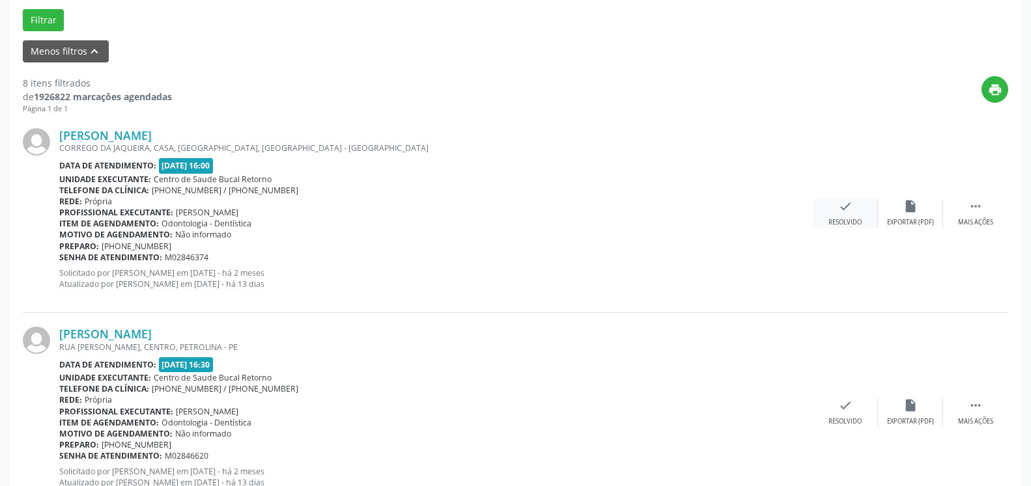
click at [843, 204] on icon "check" at bounding box center [845, 206] width 14 height 14
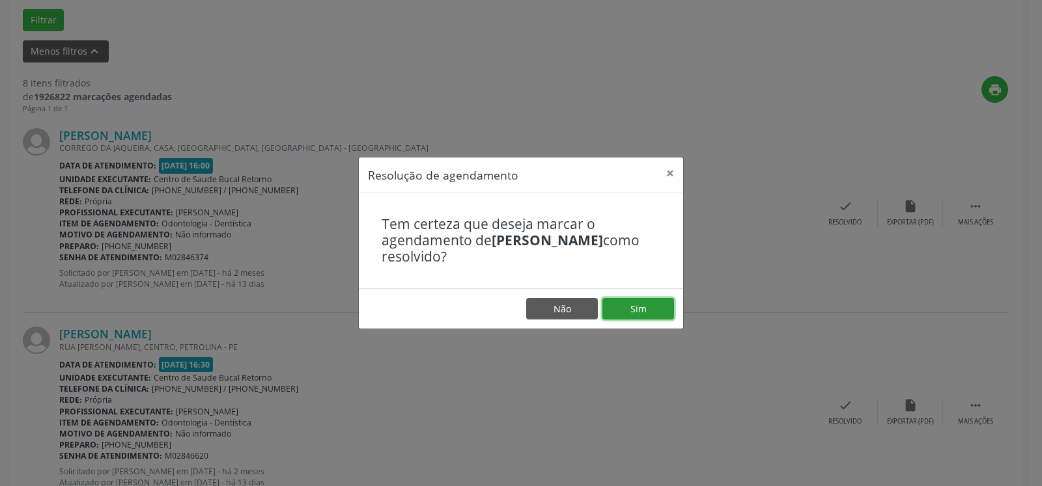
click at [645, 311] on button "Sim" at bounding box center [638, 309] width 72 height 22
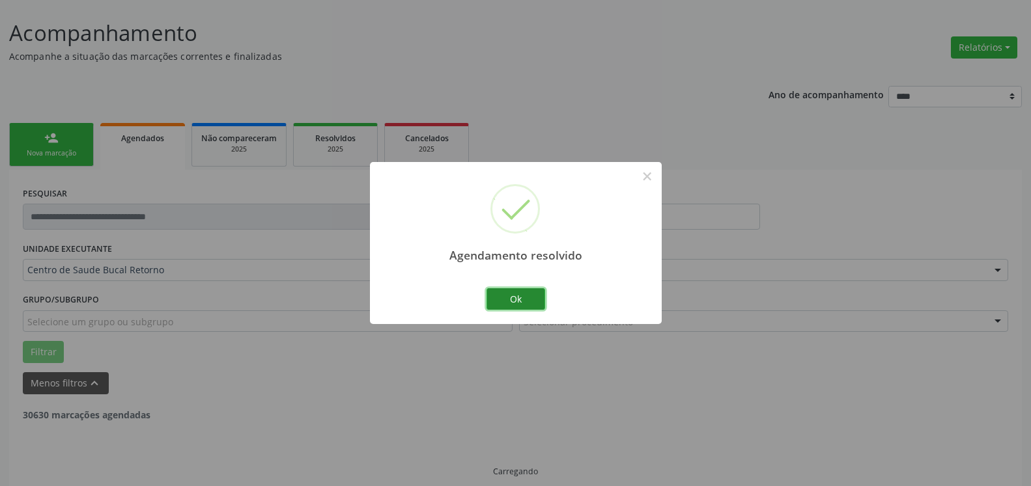
click at [529, 302] on button "Ok" at bounding box center [515, 299] width 59 height 22
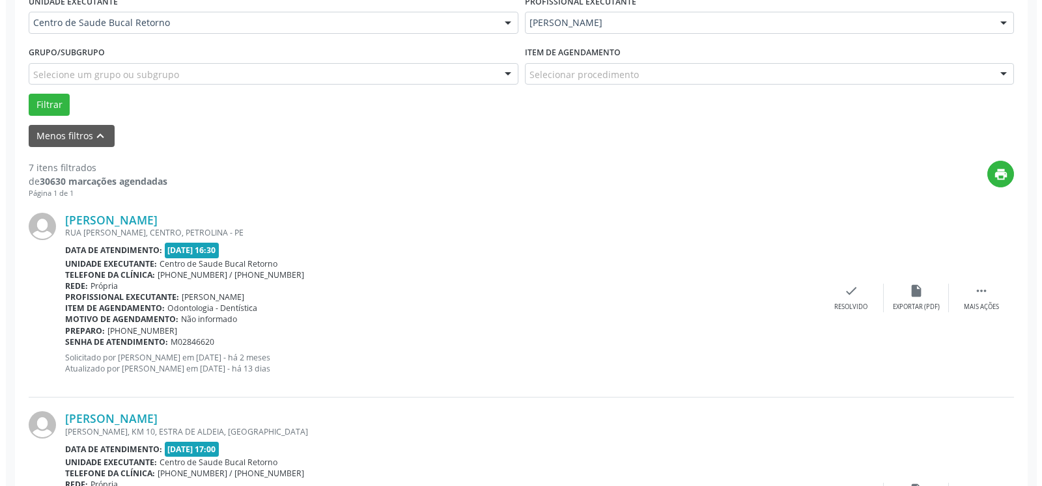
scroll to position [351, 0]
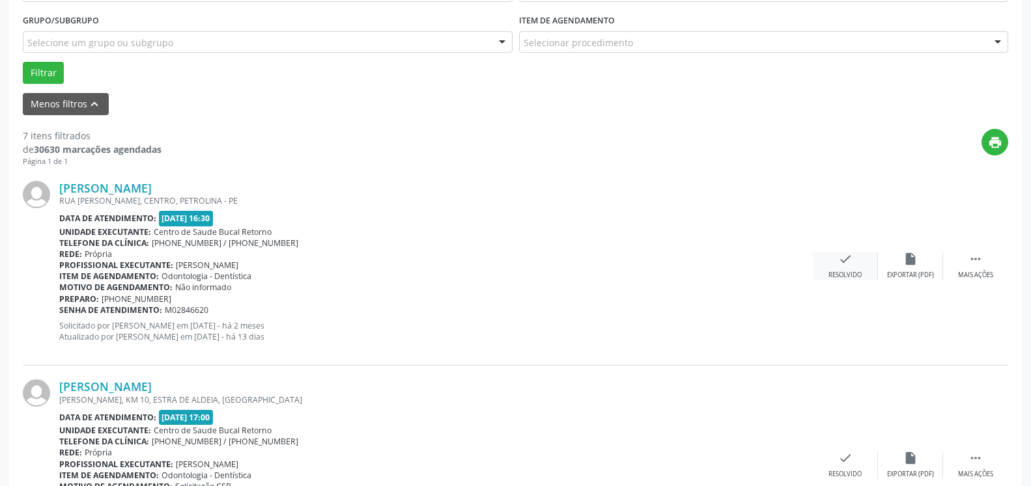
click at [852, 266] on icon "check" at bounding box center [845, 259] width 14 height 14
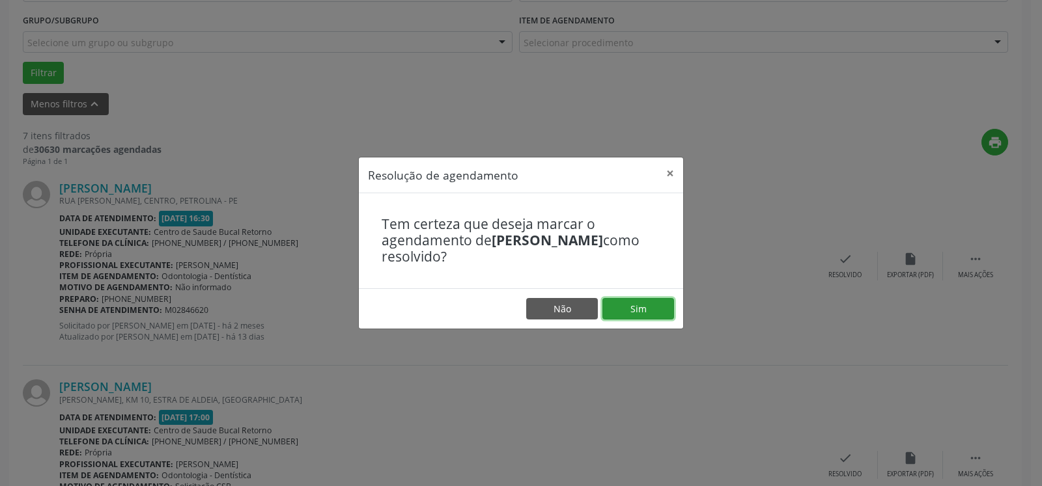
drag, startPoint x: 650, startPoint y: 304, endPoint x: 622, endPoint y: 311, distance: 28.7
click at [647, 305] on button "Sim" at bounding box center [638, 309] width 72 height 22
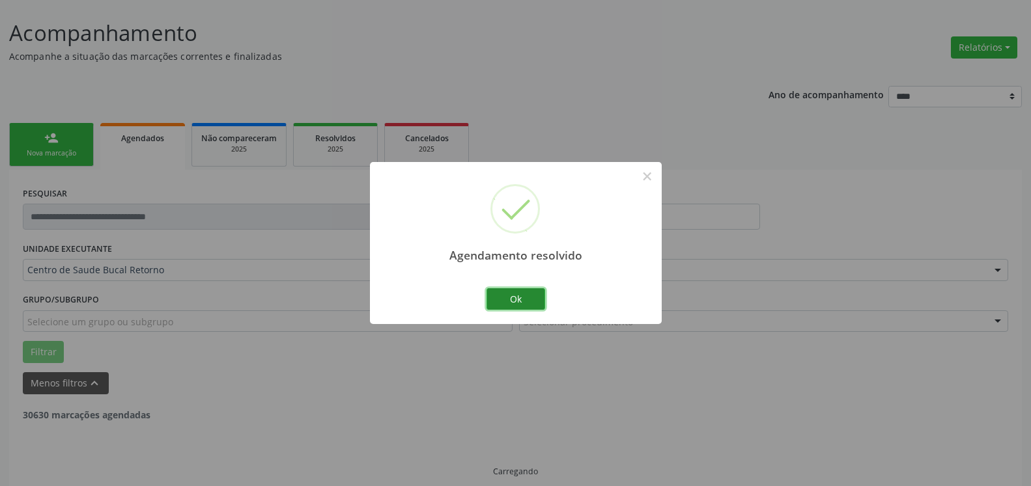
click at [530, 296] on button "Ok" at bounding box center [515, 299] width 59 height 22
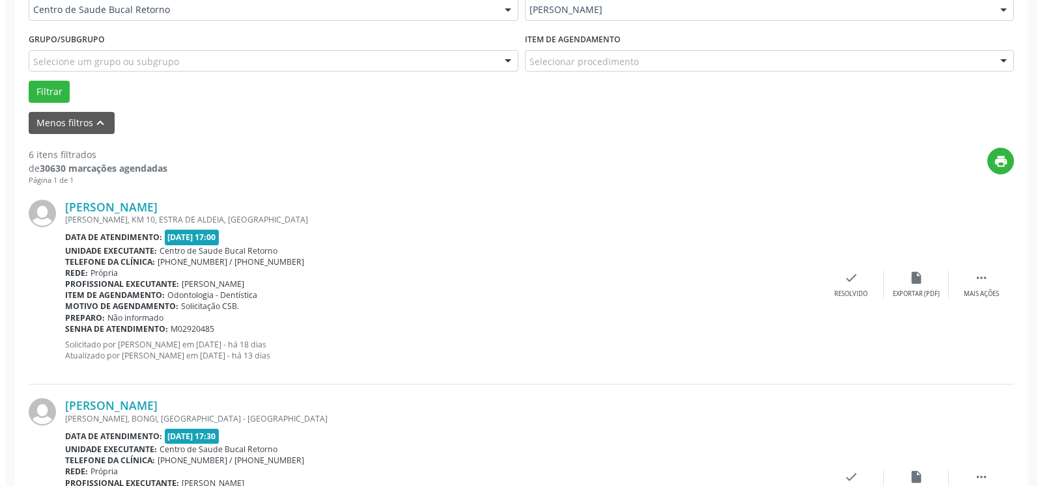
scroll to position [404, 0]
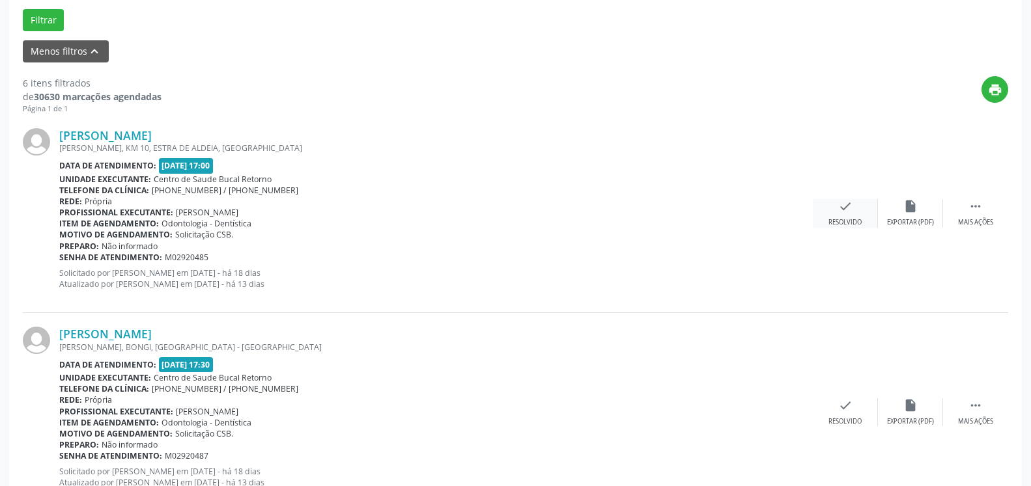
click at [851, 214] on icon "check" at bounding box center [845, 206] width 14 height 14
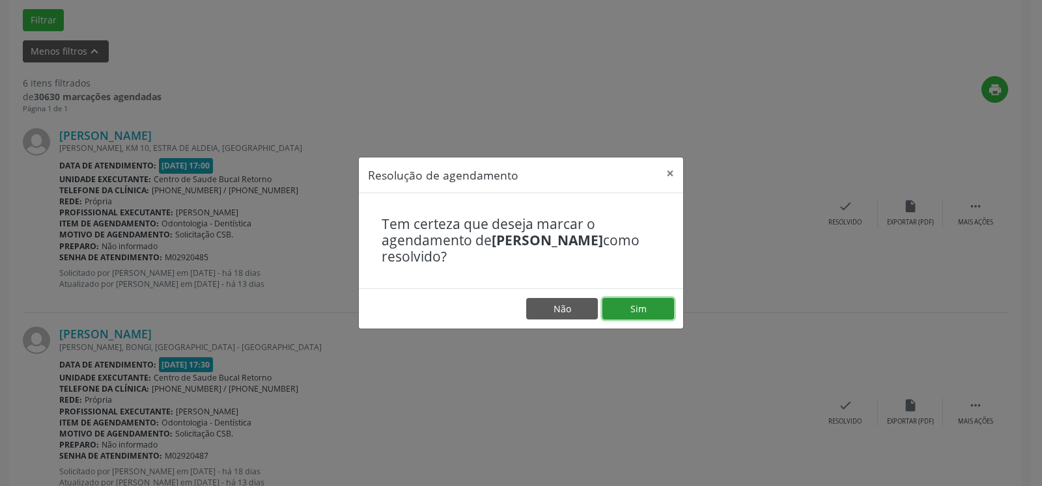
click at [639, 308] on button "Sim" at bounding box center [638, 309] width 72 height 22
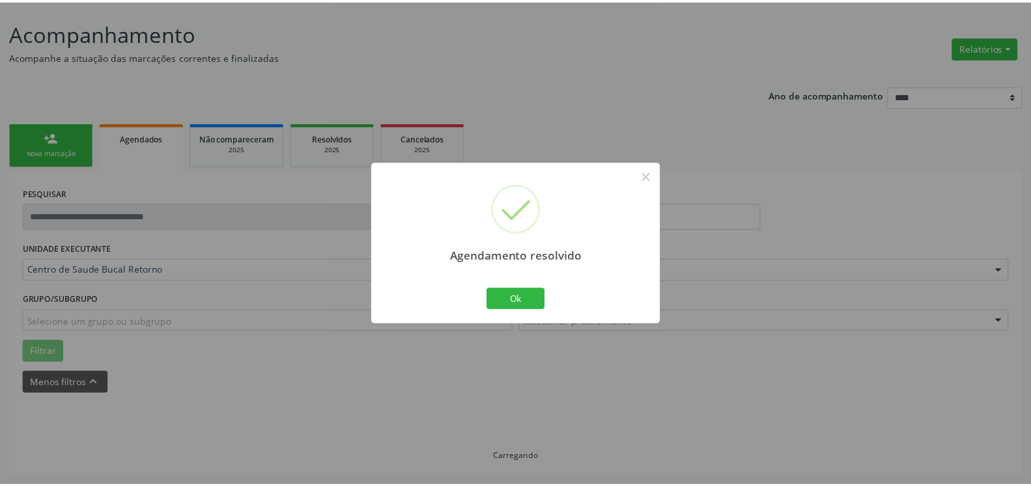
scroll to position [72, 0]
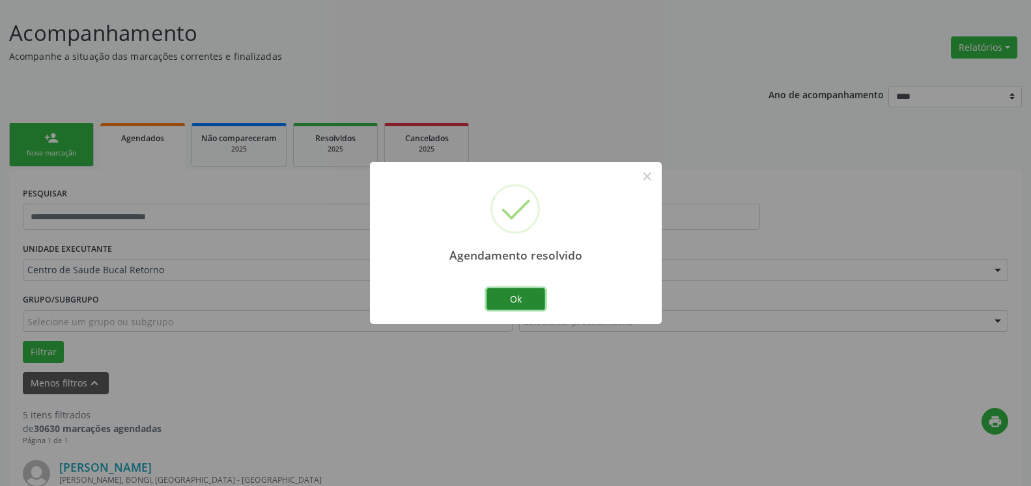
click at [542, 295] on button "Ok" at bounding box center [515, 299] width 59 height 22
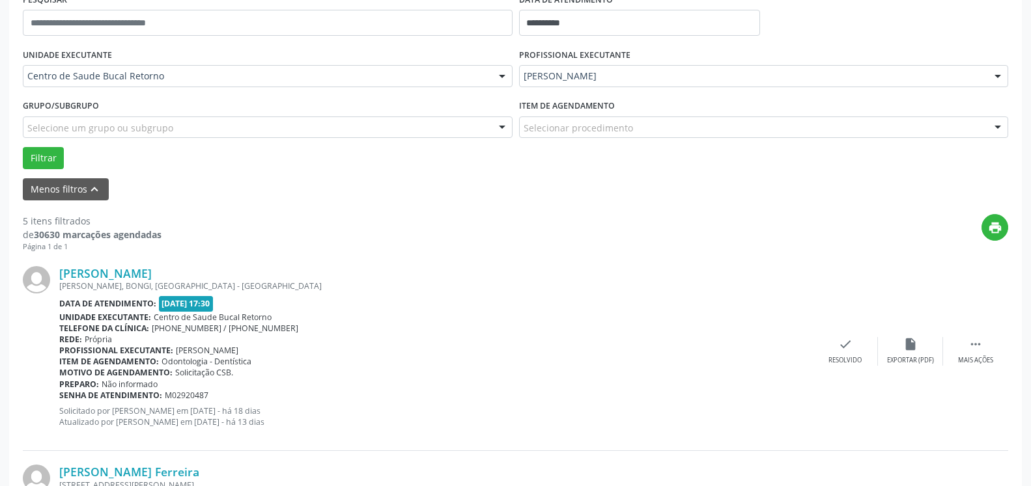
scroll to position [271, 0]
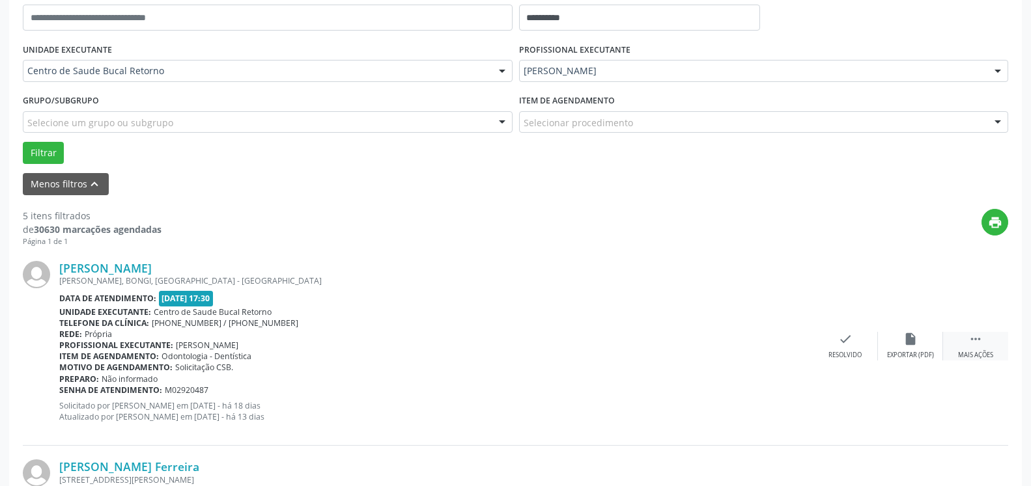
click at [972, 344] on icon "" at bounding box center [975, 339] width 14 height 14
click at [921, 345] on div "alarm_off Não compareceu" at bounding box center [910, 346] width 65 height 28
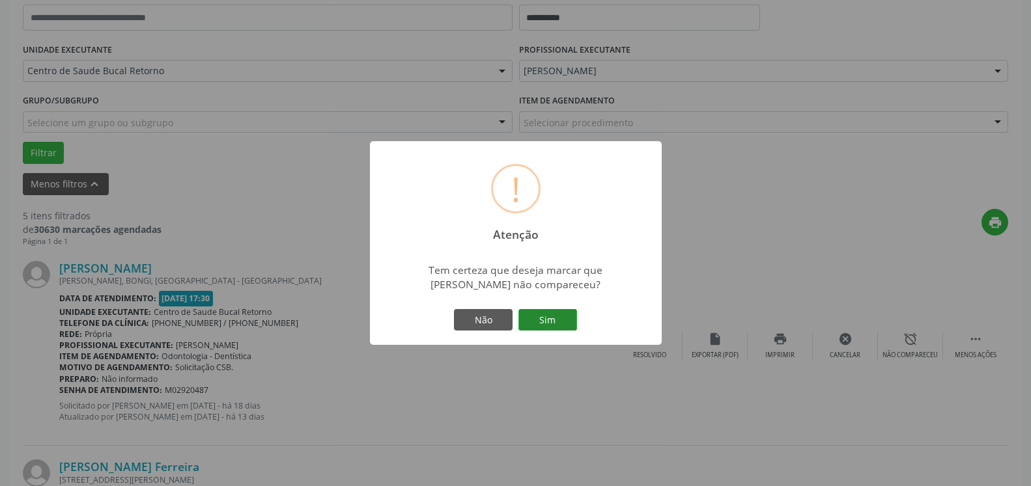
click at [534, 322] on button "Sim" at bounding box center [547, 320] width 59 height 22
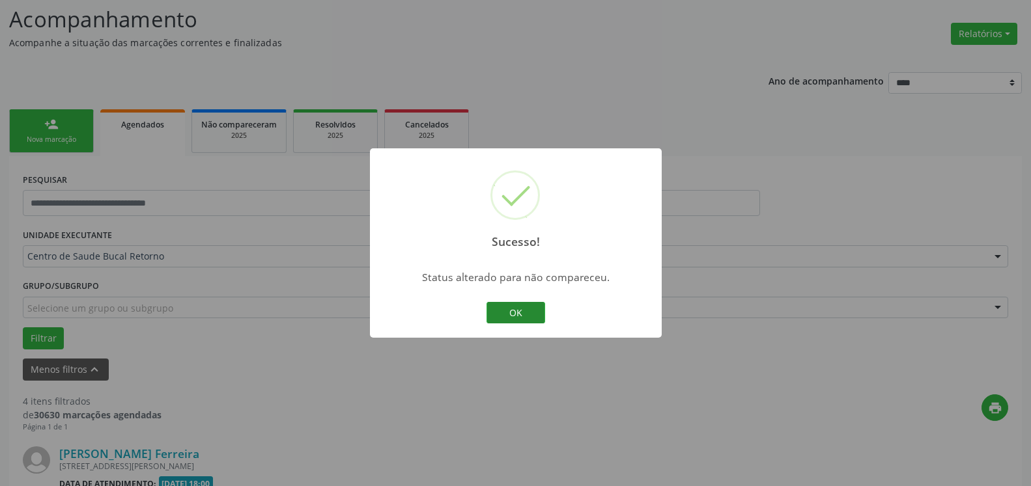
click at [531, 320] on button "OK" at bounding box center [515, 313] width 59 height 22
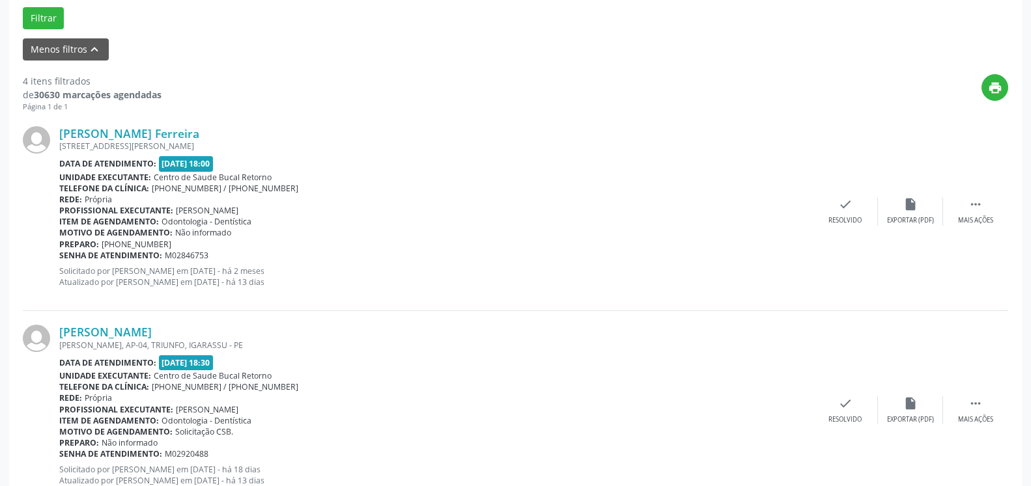
scroll to position [417, 0]
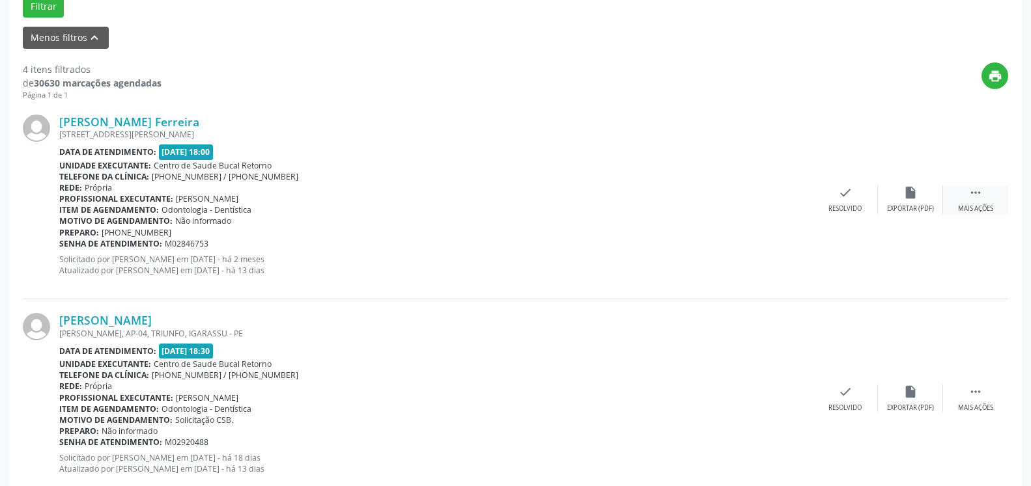
click at [976, 196] on icon "" at bounding box center [975, 193] width 14 height 14
click at [923, 213] on div "Não compareceu" at bounding box center [909, 208] width 55 height 9
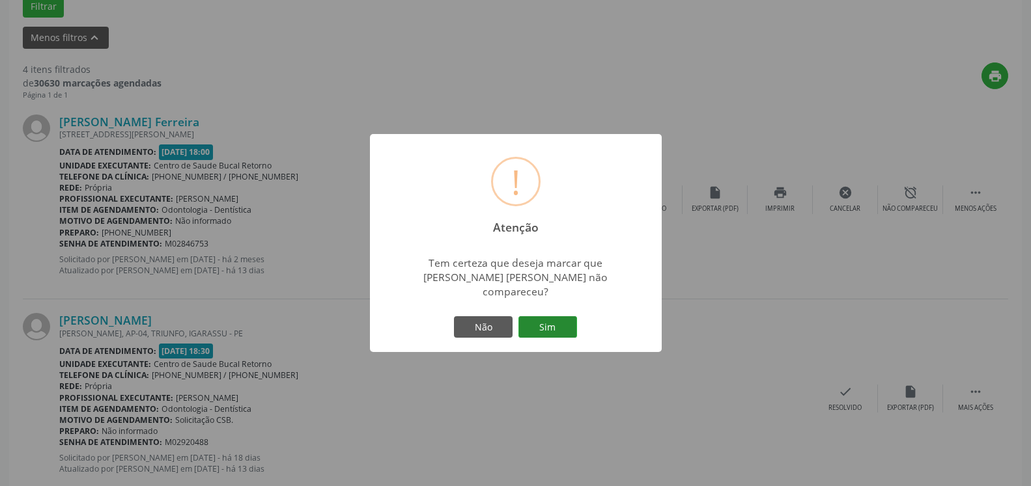
click at [539, 326] on button "Sim" at bounding box center [547, 327] width 59 height 22
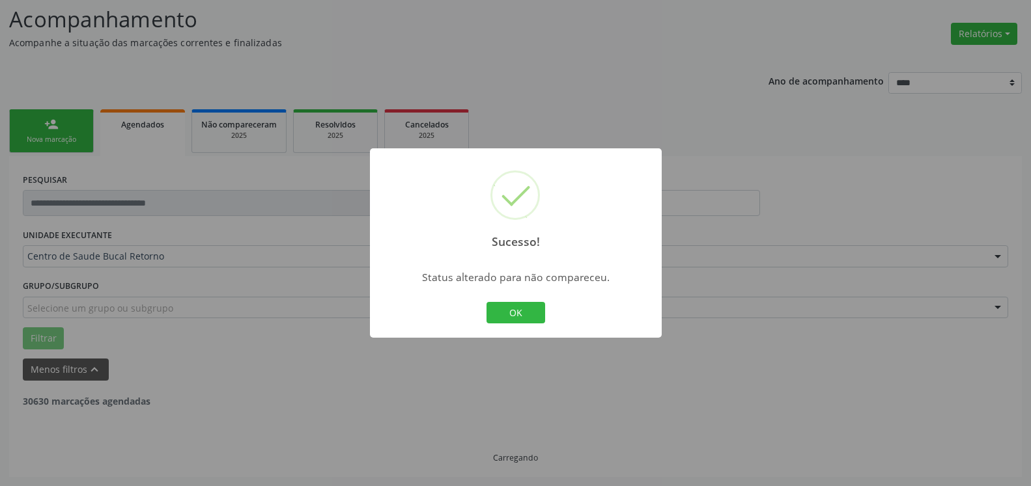
scroll to position [85, 0]
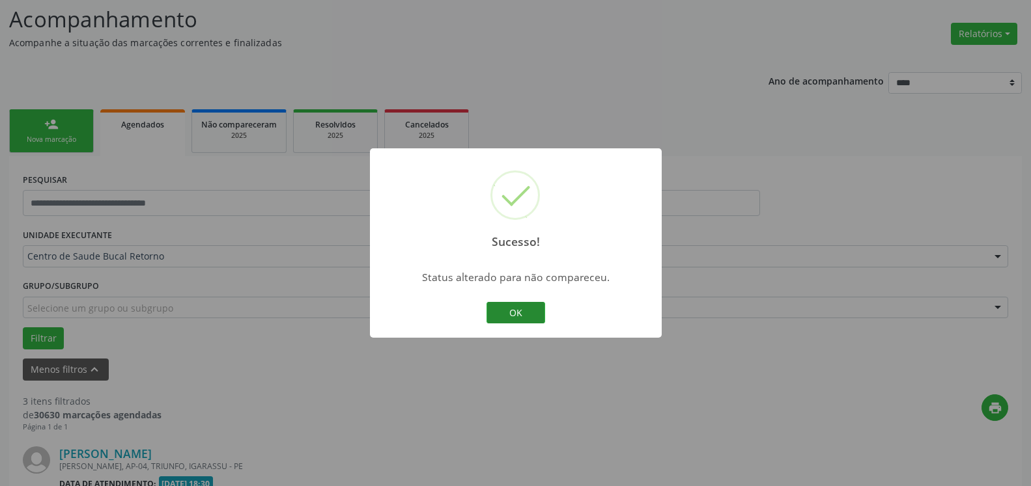
click at [527, 319] on button "OK" at bounding box center [515, 313] width 59 height 22
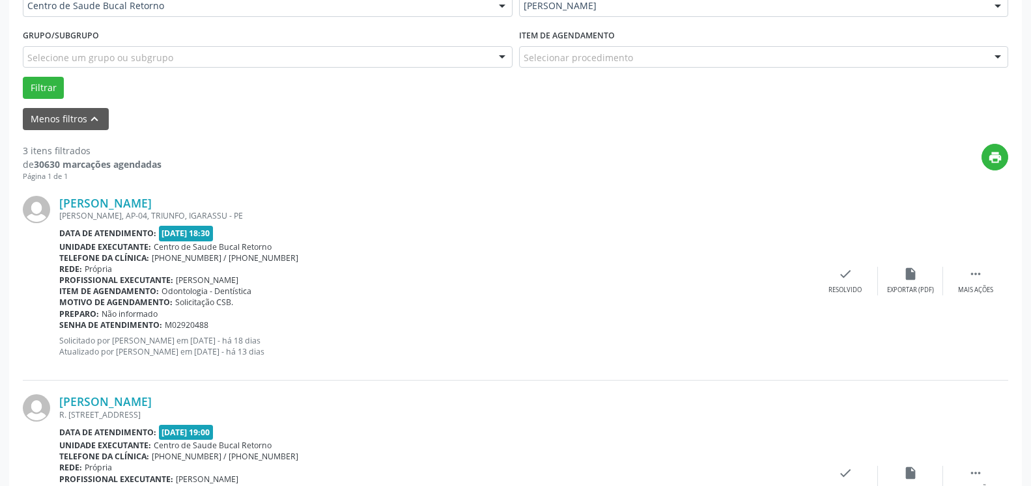
scroll to position [417, 0]
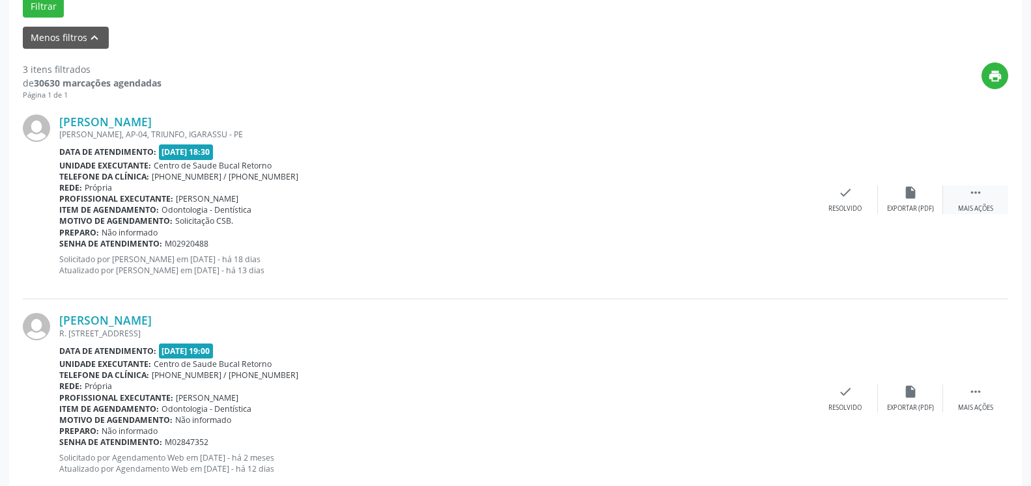
click at [971, 195] on icon "" at bounding box center [975, 193] width 14 height 14
click at [929, 199] on div "alarm_off Não compareceu" at bounding box center [910, 200] width 65 height 28
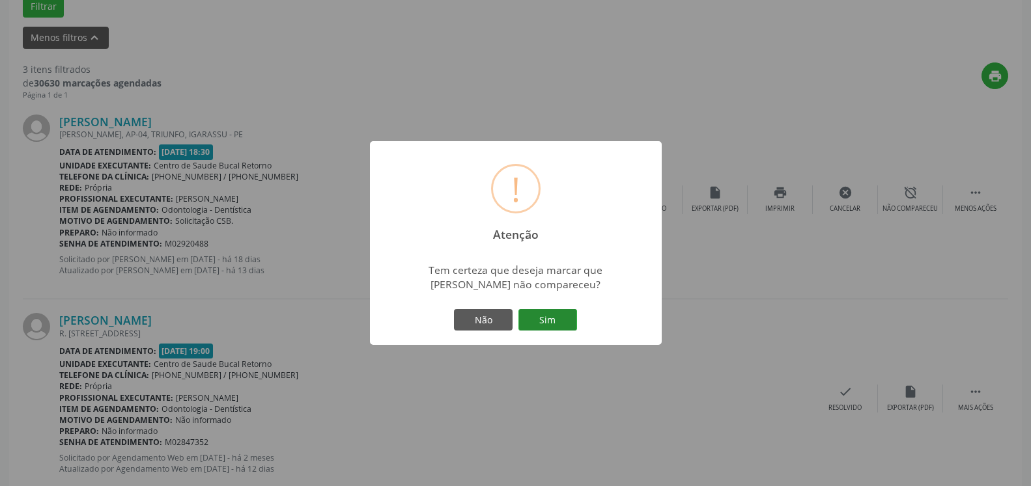
click at [559, 319] on button "Sim" at bounding box center [547, 320] width 59 height 22
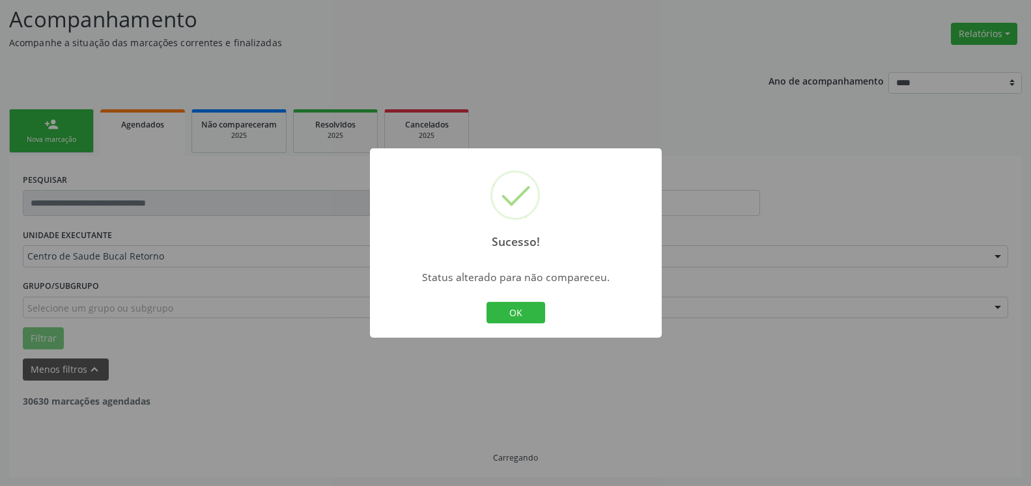
scroll to position [85, 0]
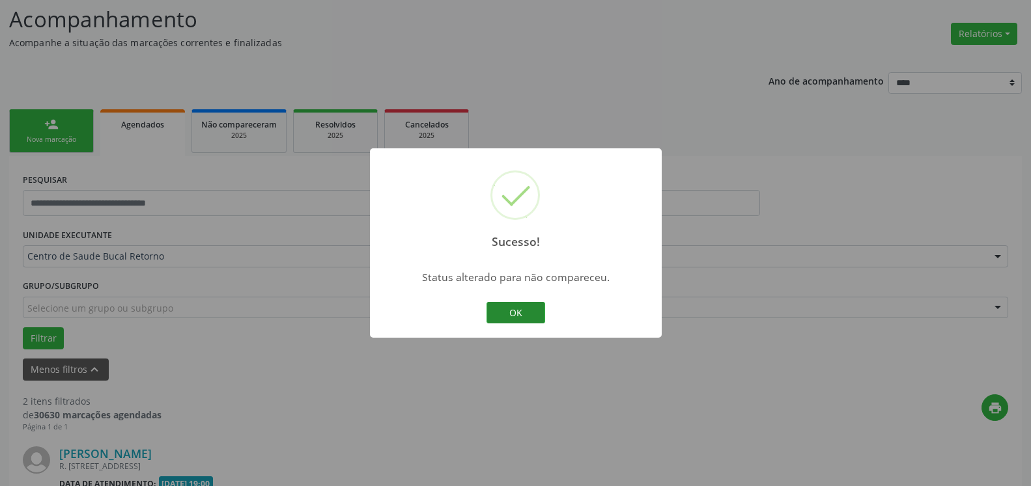
click at [521, 307] on button "OK" at bounding box center [515, 313] width 59 height 22
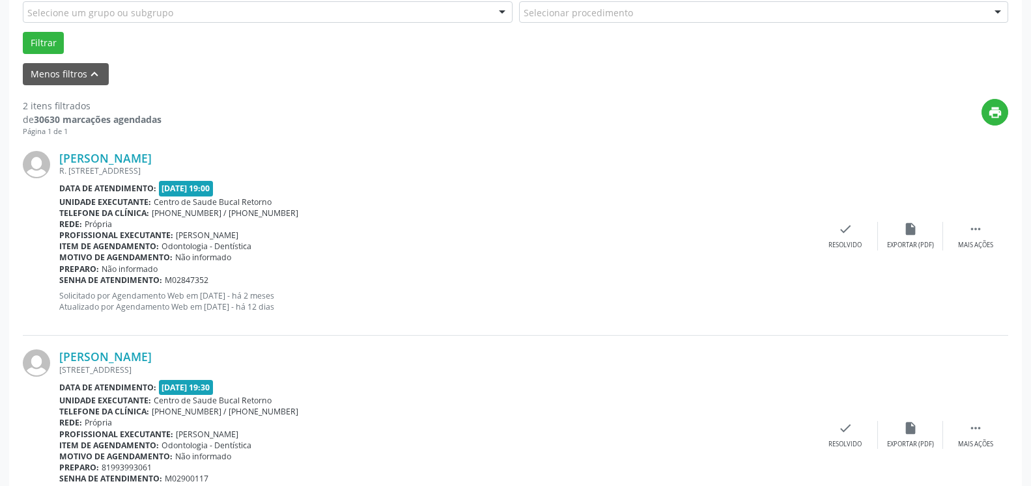
scroll to position [452, 0]
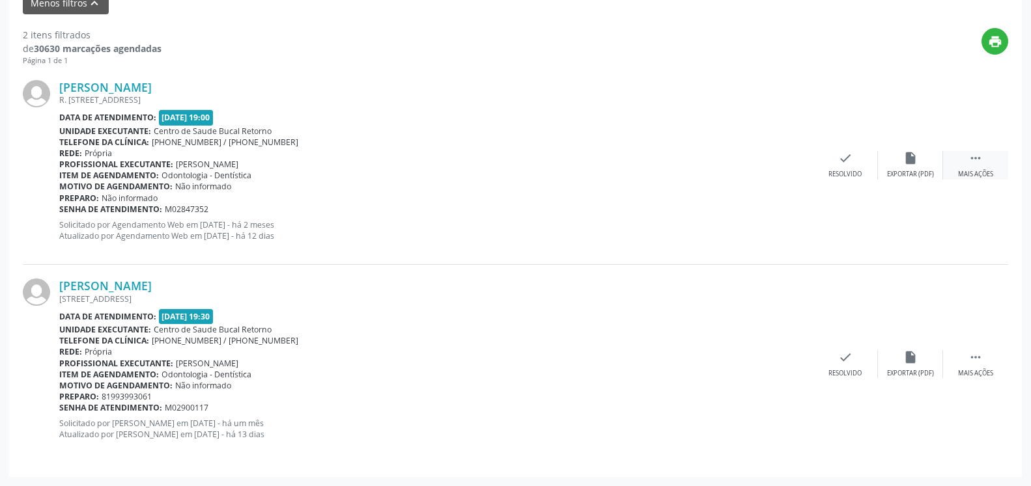
click at [976, 164] on icon "" at bounding box center [975, 158] width 14 height 14
click at [918, 161] on div "alarm_off Não compareceu" at bounding box center [910, 165] width 65 height 28
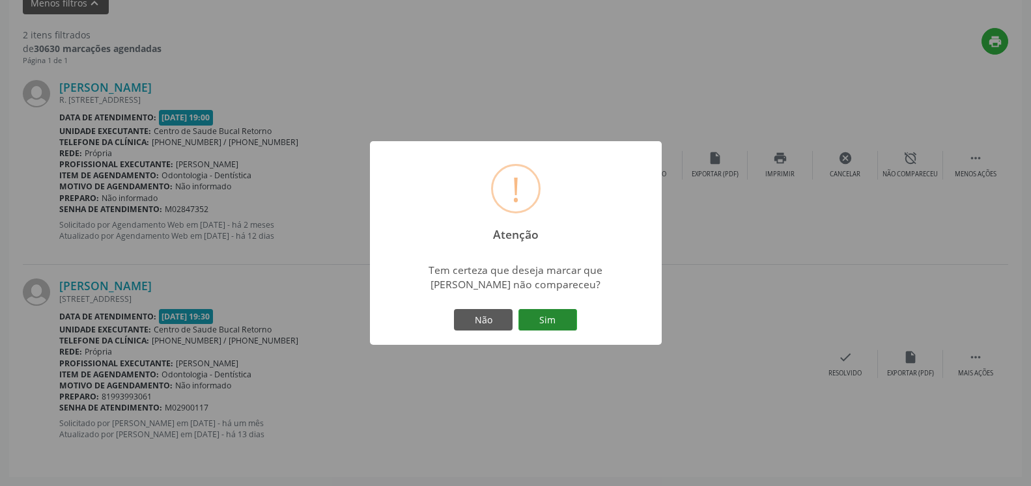
click at [544, 320] on button "Sim" at bounding box center [547, 320] width 59 height 22
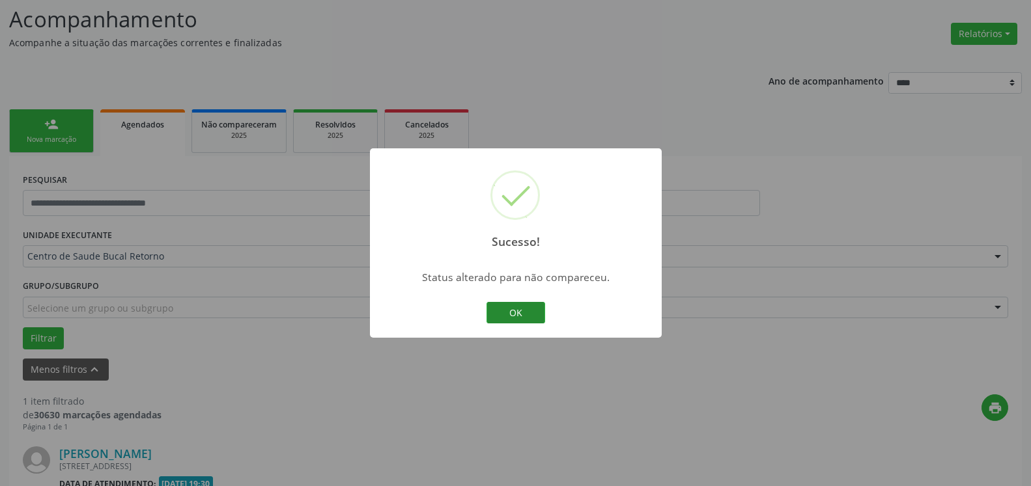
click at [527, 313] on button "OK" at bounding box center [515, 313] width 59 height 22
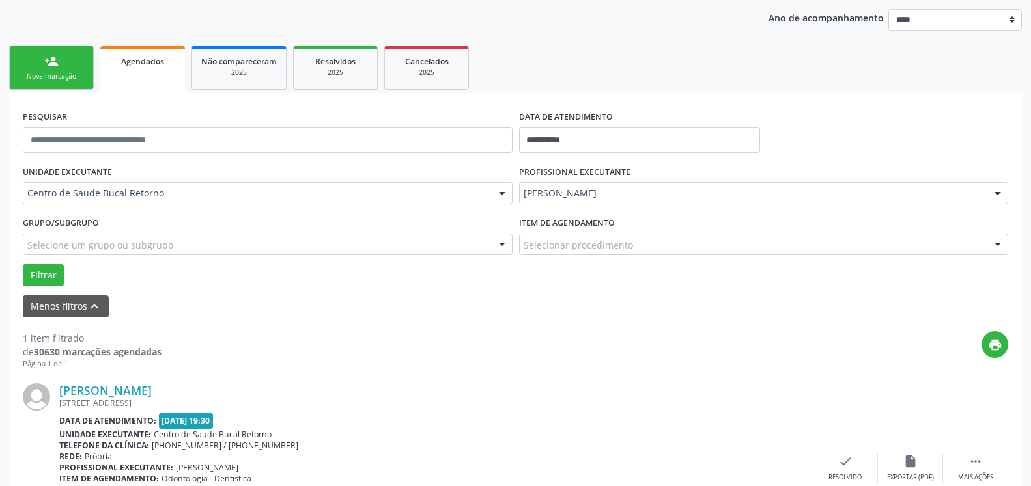
scroll to position [253, 0]
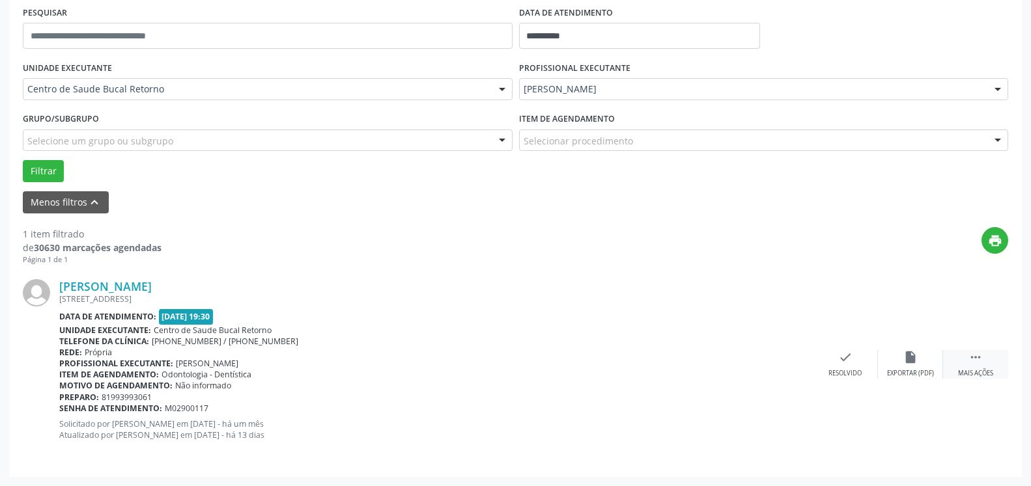
drag, startPoint x: 984, startPoint y: 363, endPoint x: 964, endPoint y: 361, distance: 20.4
click at [983, 363] on div " Mais ações" at bounding box center [975, 364] width 65 height 28
click at [919, 358] on div "alarm_off Não compareceu" at bounding box center [910, 364] width 65 height 28
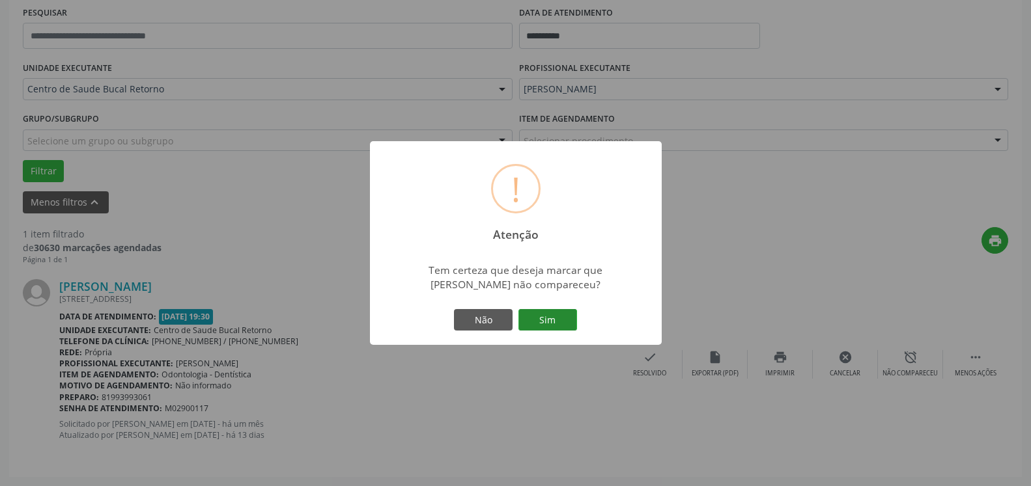
click at [563, 319] on button "Sim" at bounding box center [547, 320] width 59 height 22
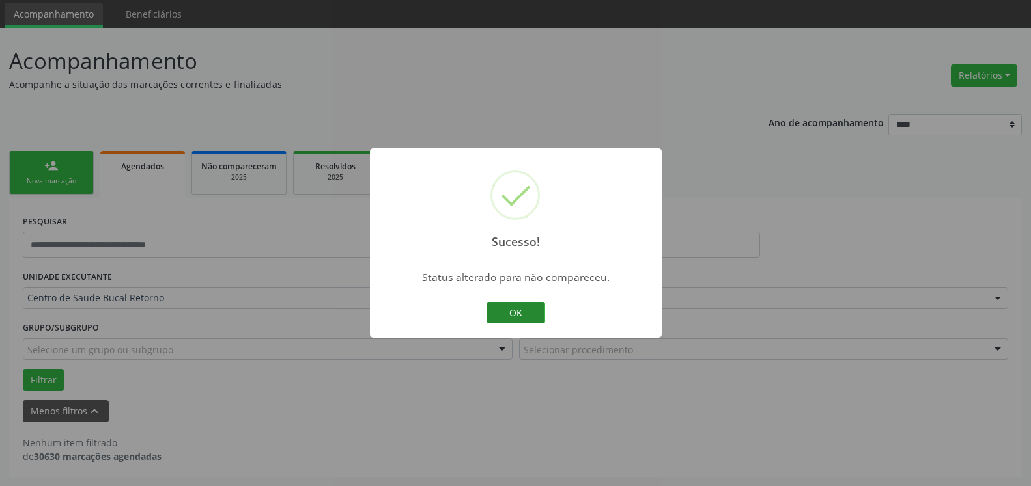
scroll to position [44, 0]
click at [532, 314] on button "OK" at bounding box center [515, 313] width 59 height 22
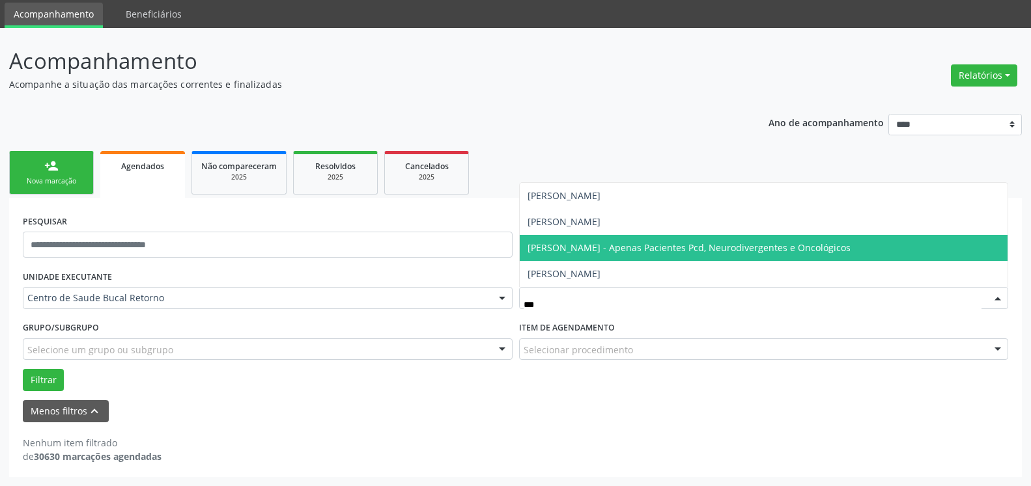
click at [574, 246] on span "[PERSON_NAME] - Apenas Pacientes Pcd, Neurodivergentes e Oncológicos" at bounding box center [688, 248] width 323 height 12
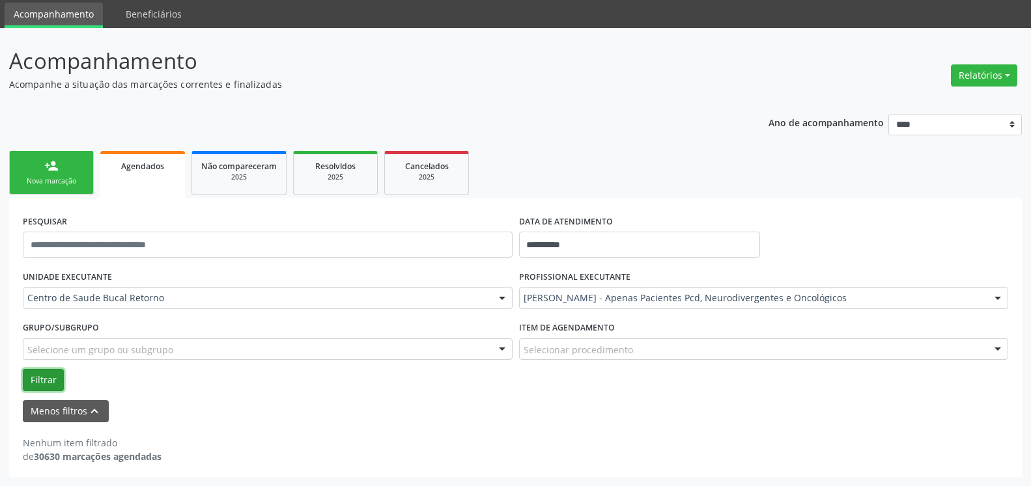
click at [40, 384] on button "Filtrar" at bounding box center [43, 380] width 41 height 22
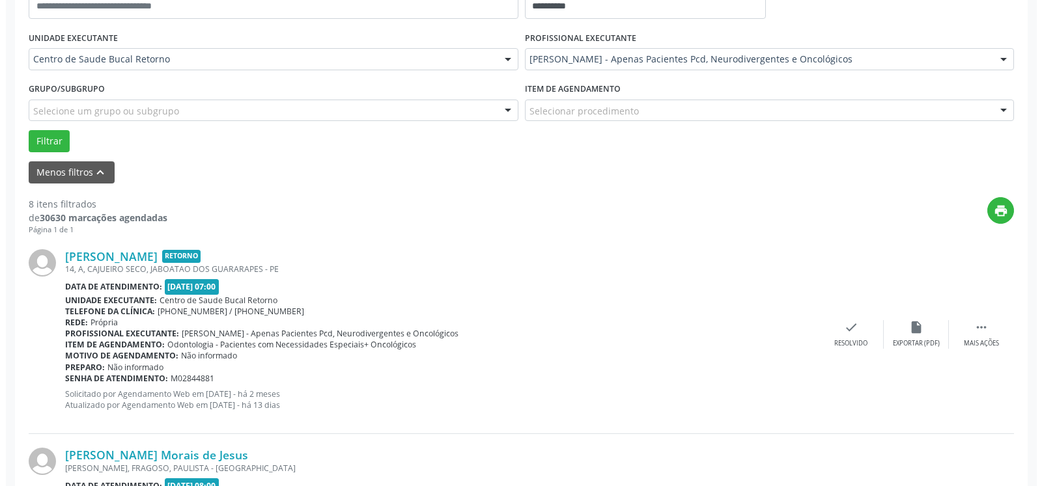
scroll to position [309, 0]
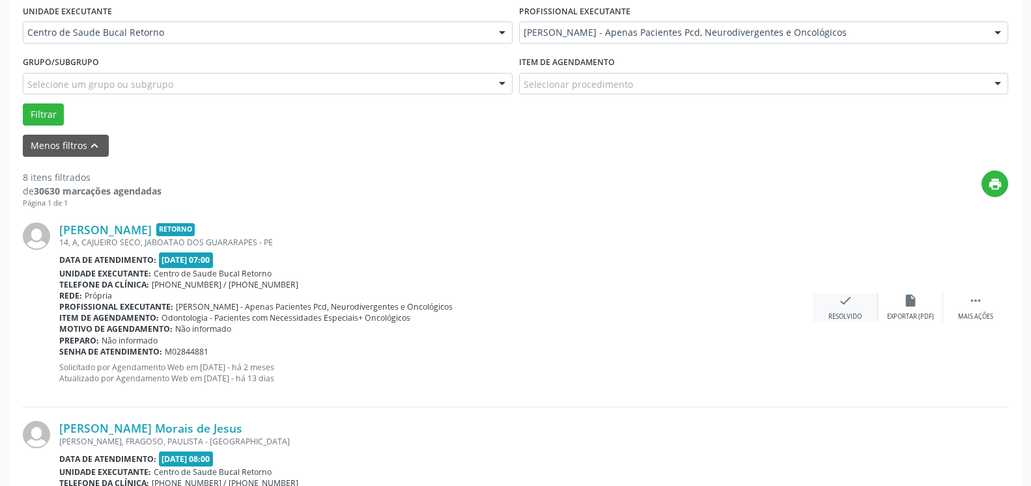
click at [845, 307] on icon "check" at bounding box center [845, 301] width 14 height 14
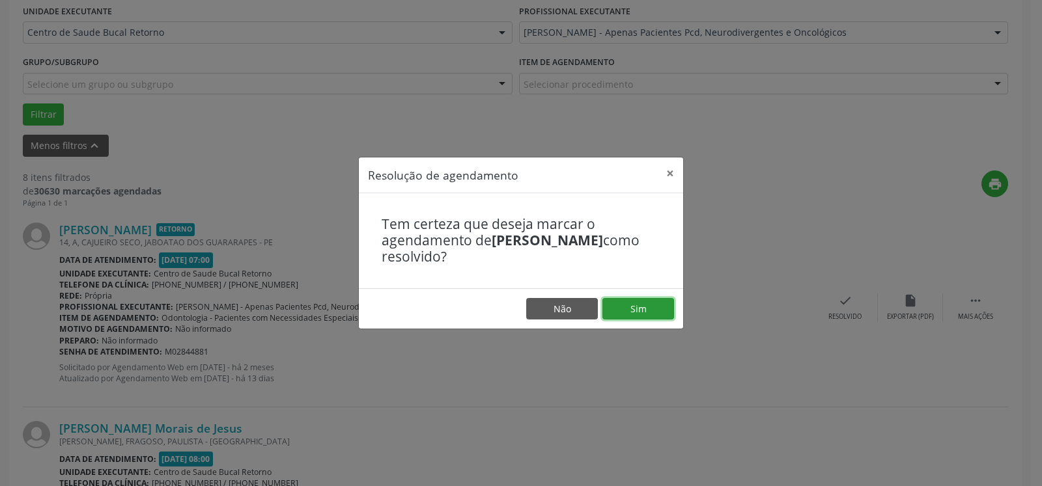
click at [653, 313] on button "Sim" at bounding box center [638, 309] width 72 height 22
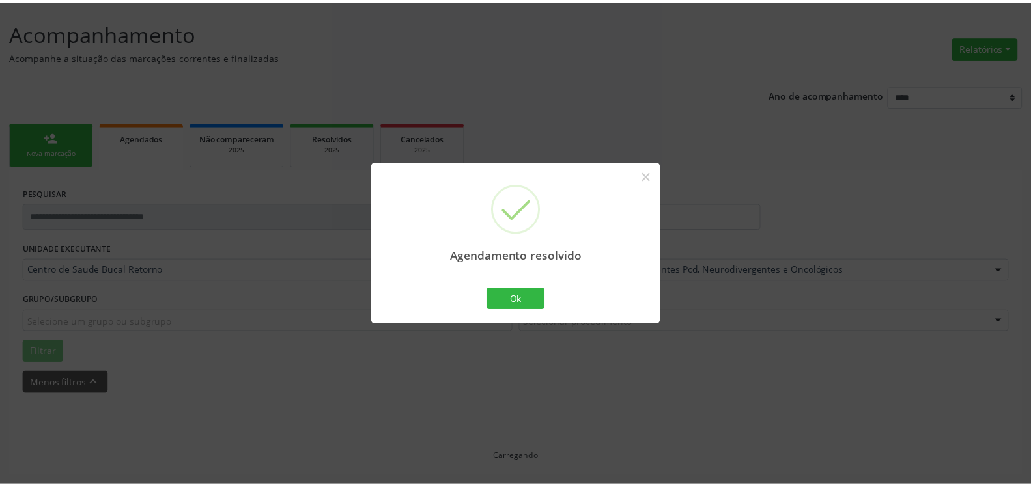
scroll to position [72, 0]
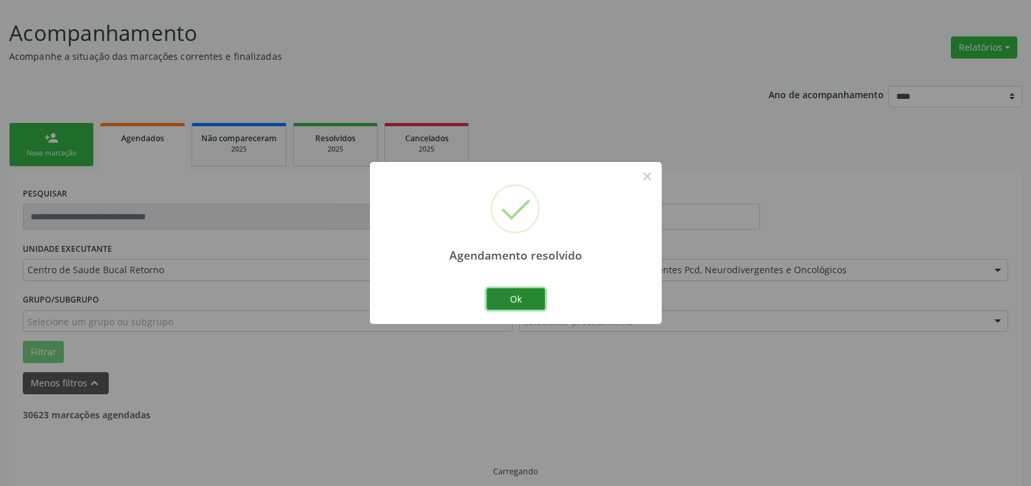
click at [509, 298] on button "Ok" at bounding box center [515, 299] width 59 height 22
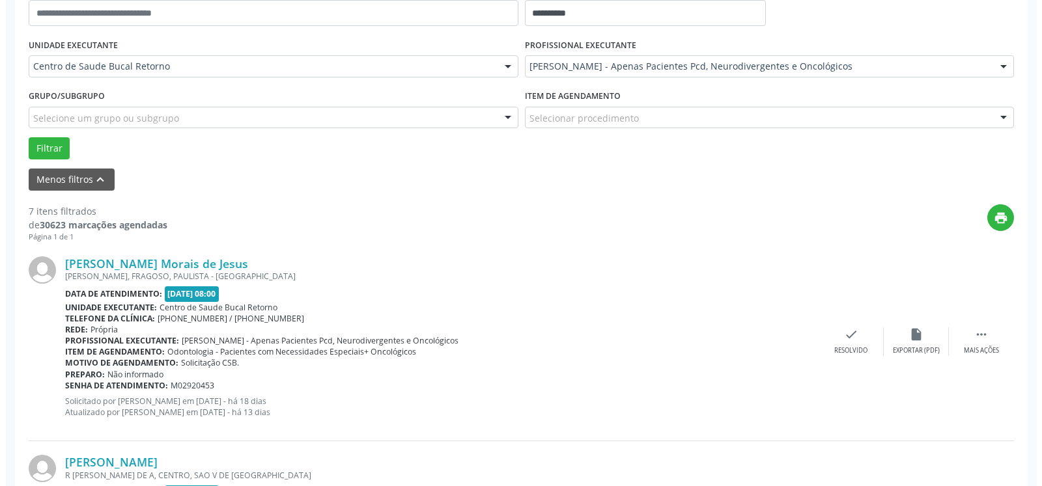
scroll to position [404, 0]
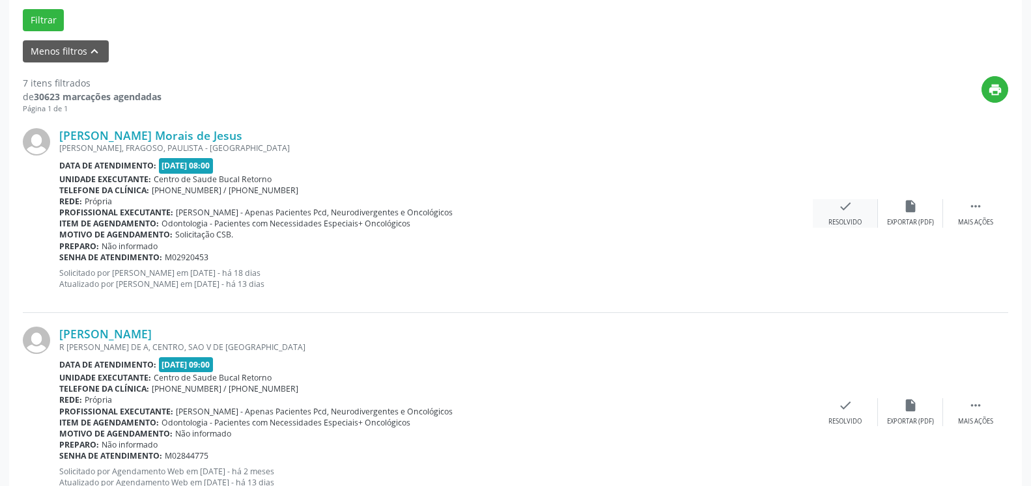
click at [841, 220] on div "Resolvido" at bounding box center [844, 222] width 33 height 9
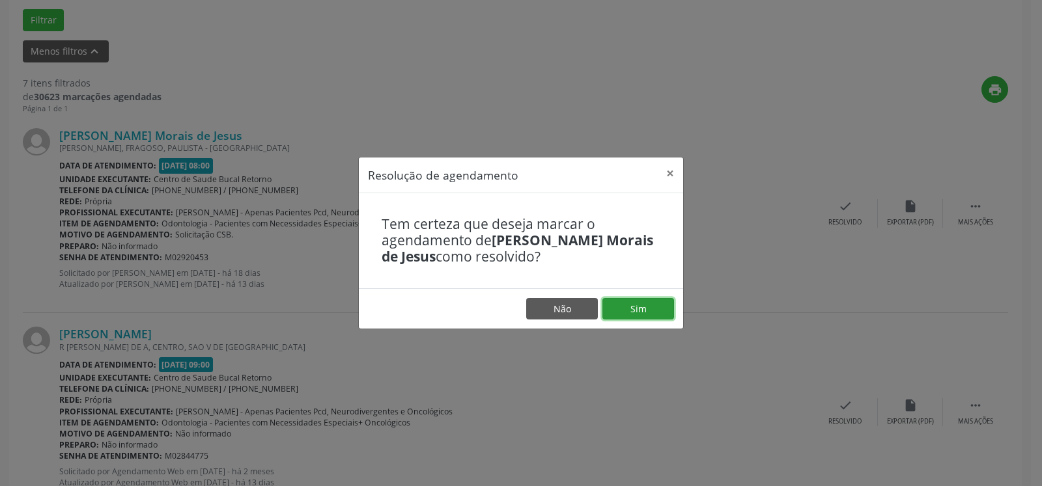
click at [643, 316] on button "Sim" at bounding box center [638, 309] width 72 height 22
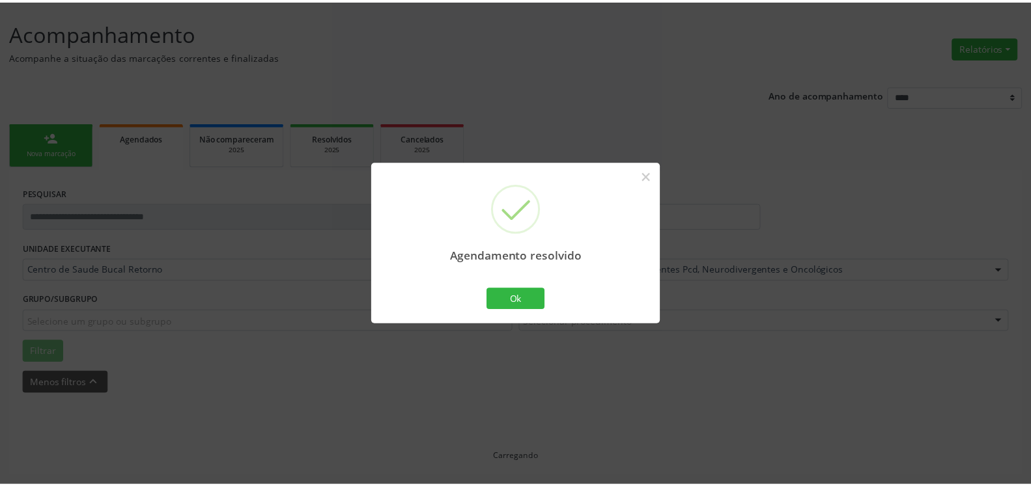
scroll to position [72, 0]
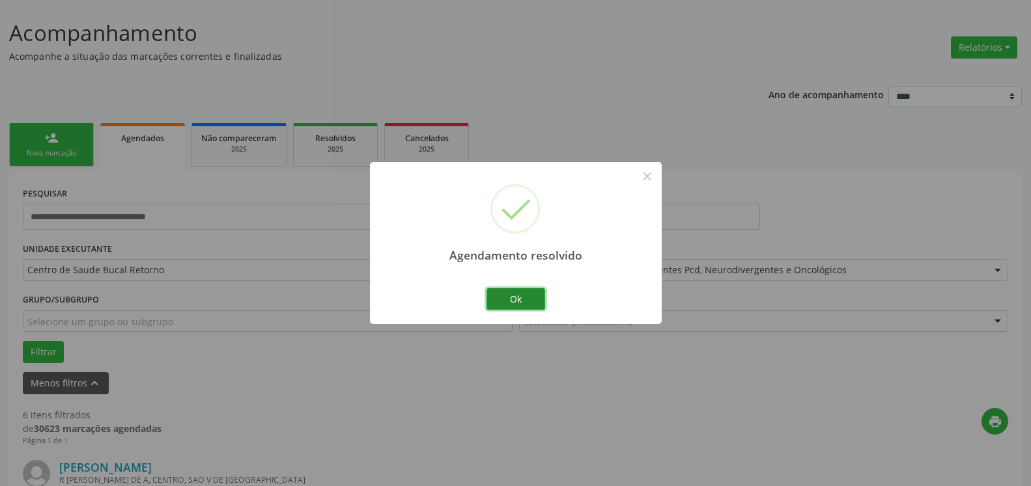
click at [528, 300] on button "Ok" at bounding box center [515, 299] width 59 height 22
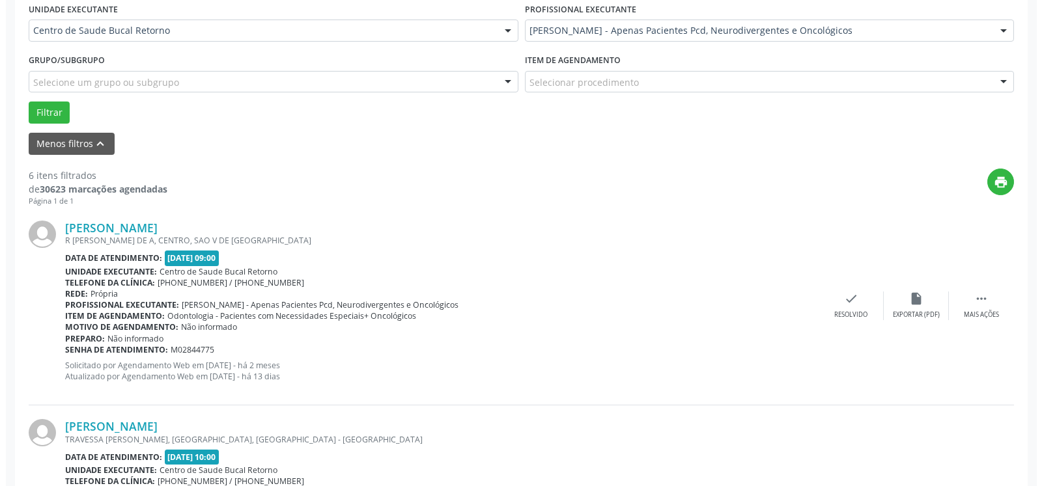
scroll to position [404, 0]
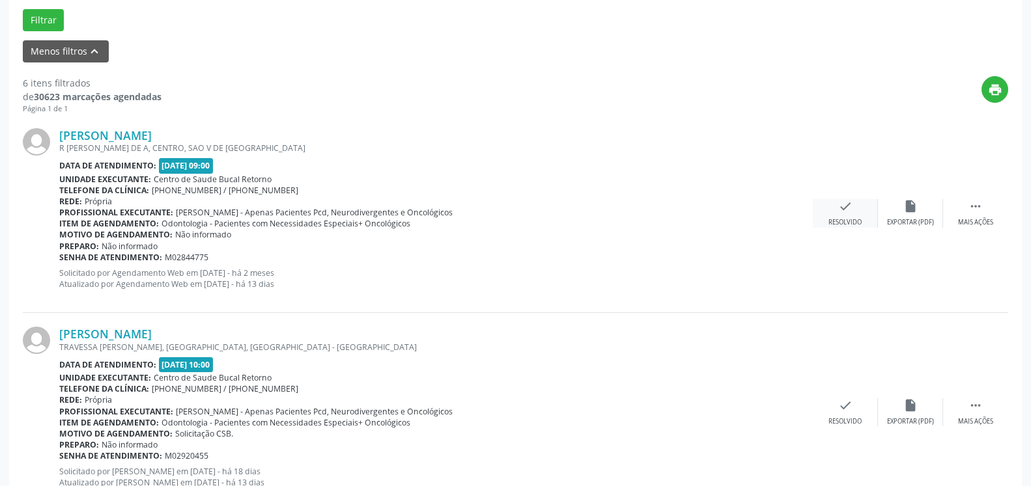
click at [850, 214] on icon "check" at bounding box center [845, 206] width 14 height 14
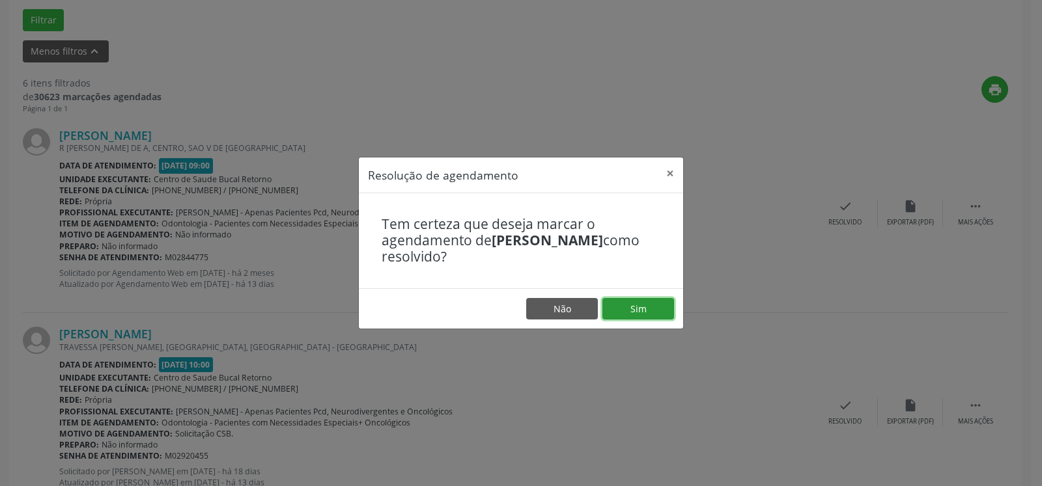
click at [625, 312] on button "Sim" at bounding box center [638, 309] width 72 height 22
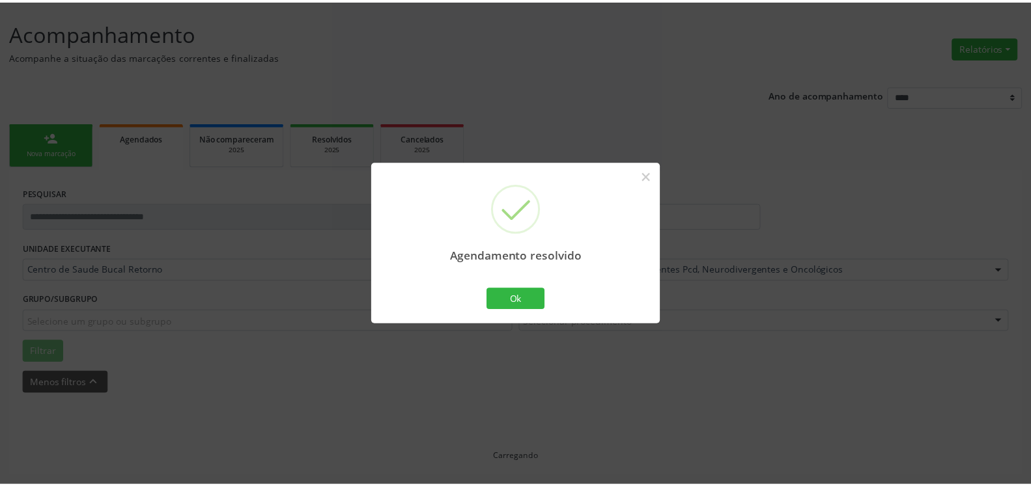
scroll to position [72, 0]
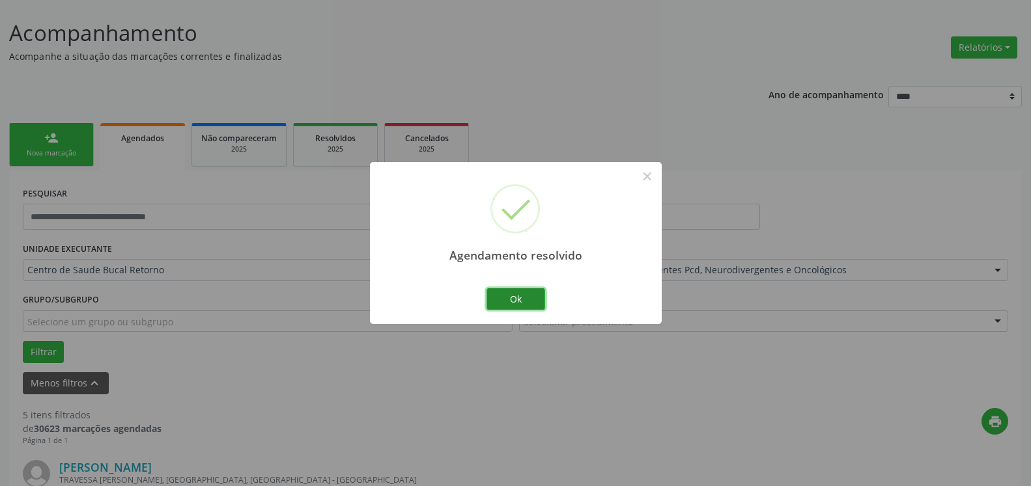
click at [510, 300] on button "Ok" at bounding box center [515, 299] width 59 height 22
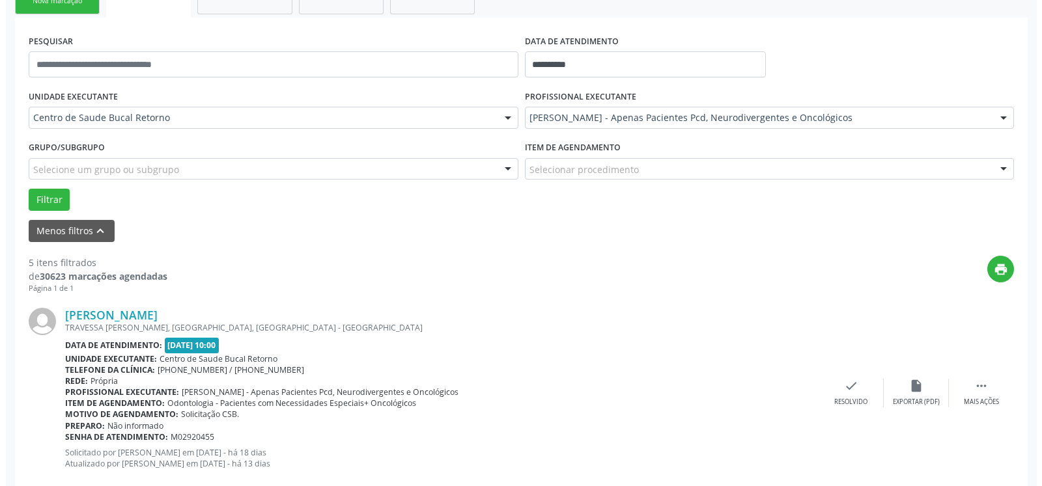
scroll to position [337, 0]
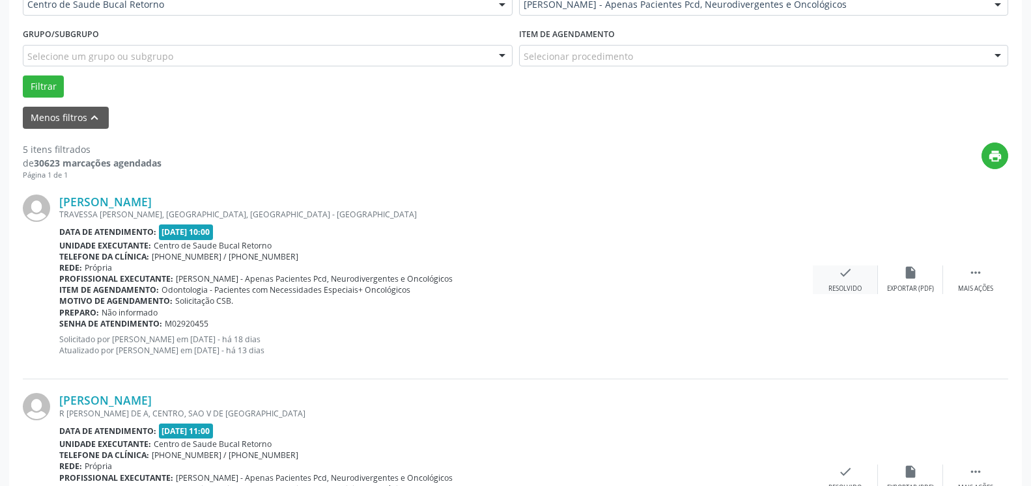
click at [840, 276] on icon "check" at bounding box center [845, 273] width 14 height 14
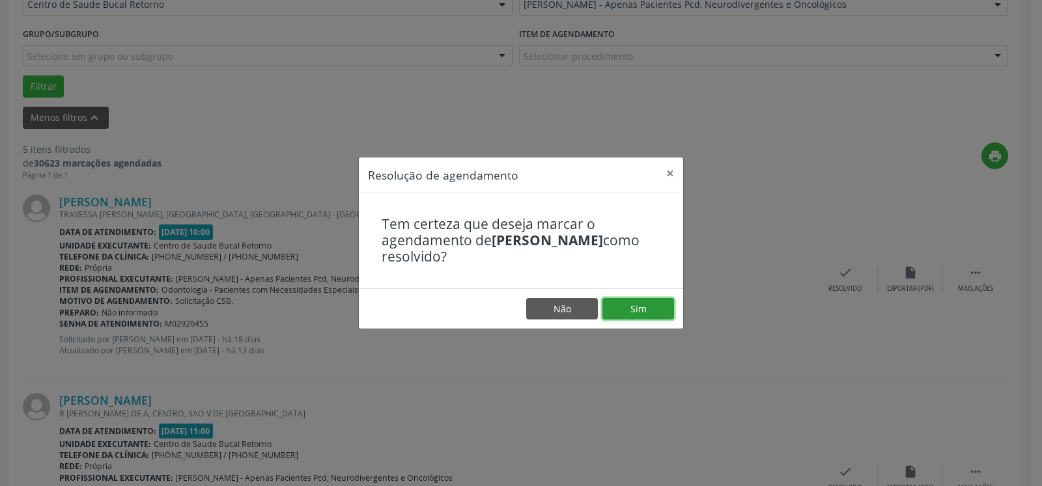
click at [626, 313] on button "Sim" at bounding box center [638, 309] width 72 height 22
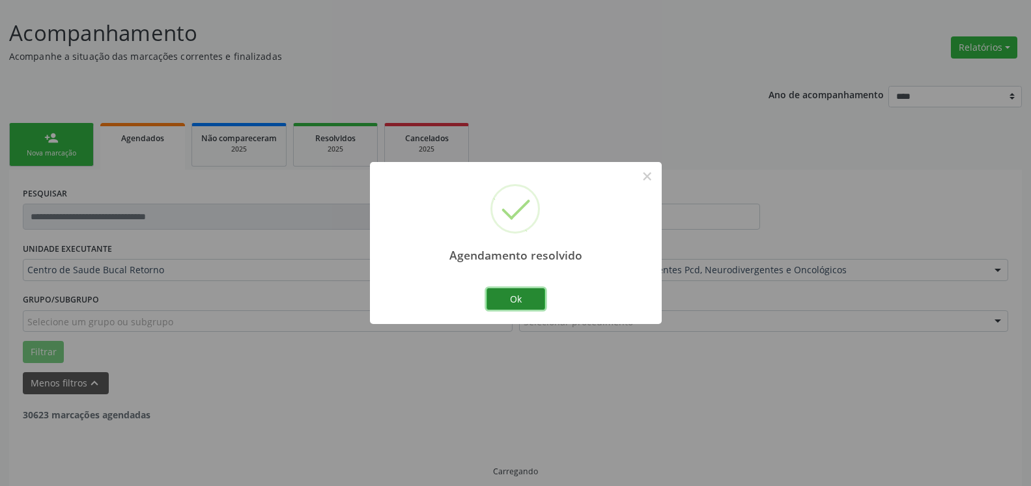
click at [533, 295] on button "Ok" at bounding box center [515, 299] width 59 height 22
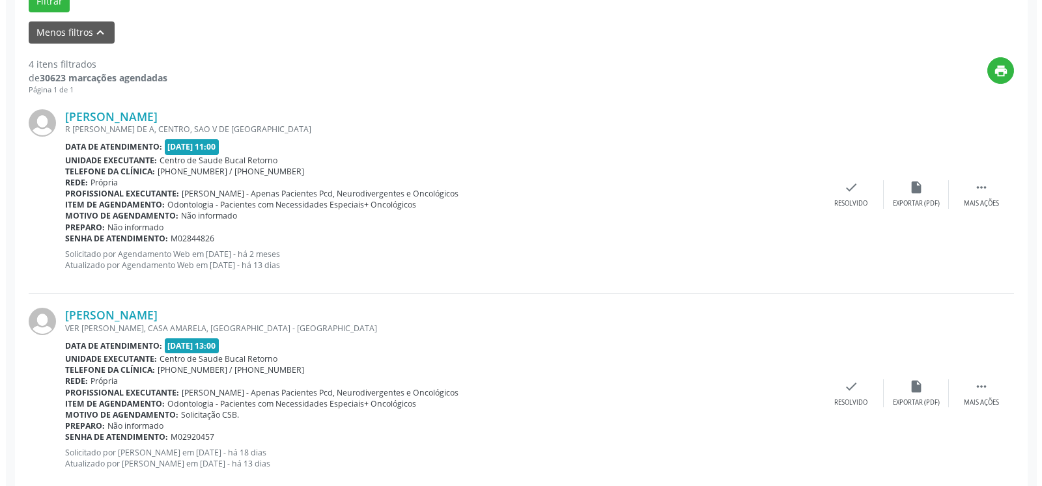
scroll to position [470, 0]
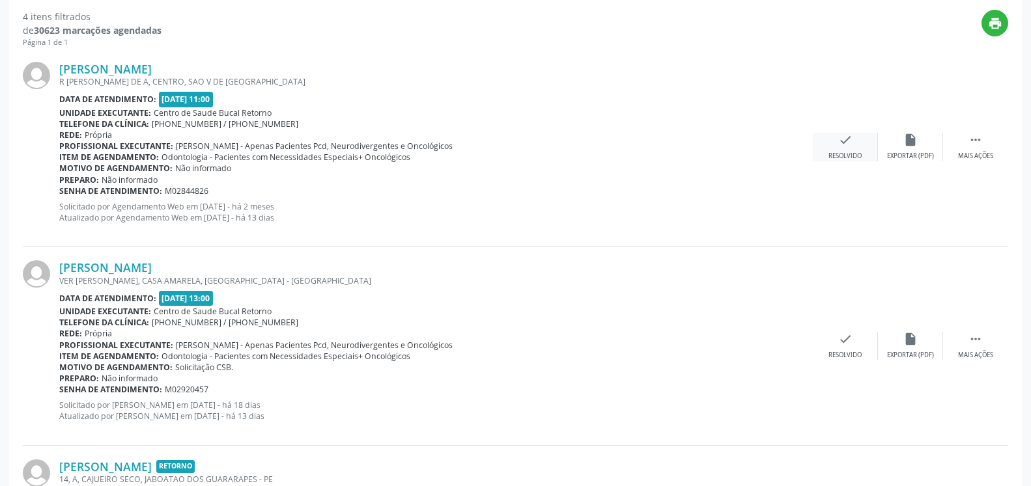
click at [845, 141] on icon "check" at bounding box center [845, 140] width 14 height 14
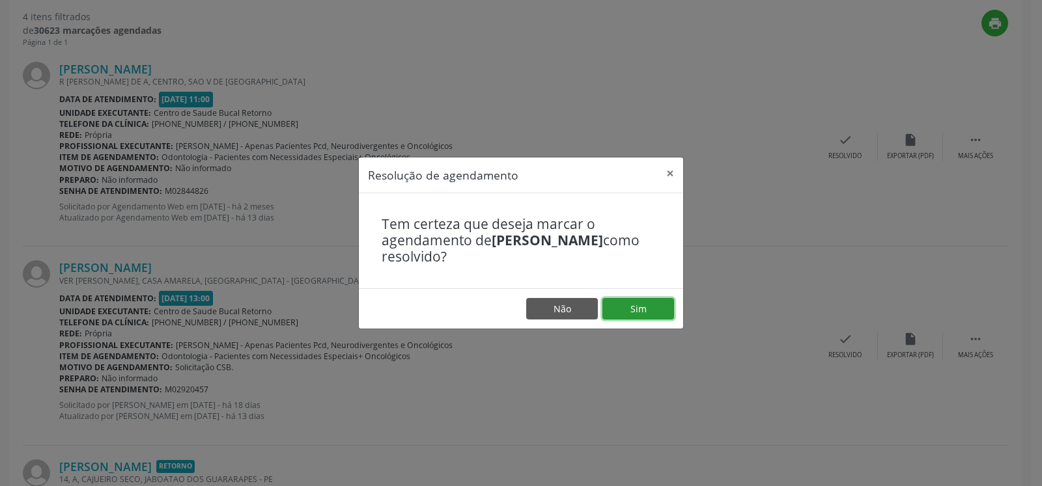
click at [653, 309] on button "Sim" at bounding box center [638, 309] width 72 height 22
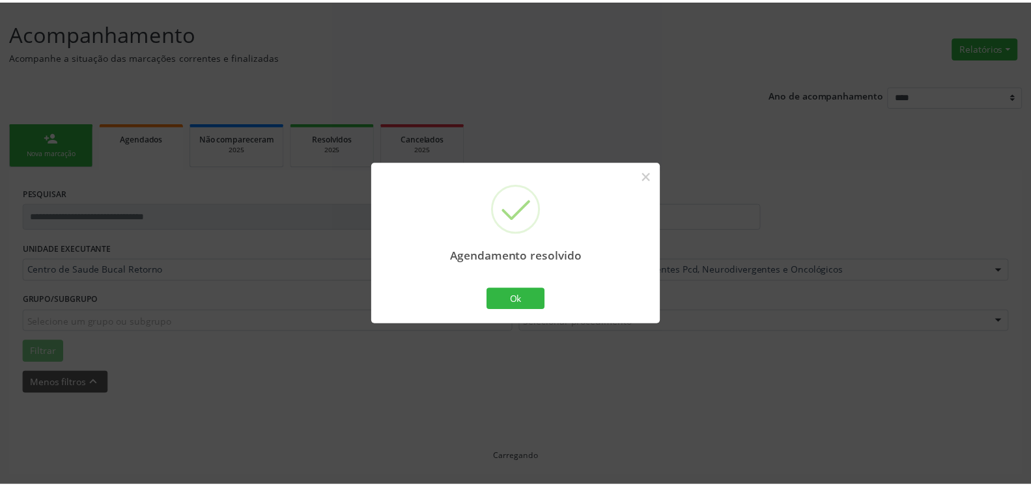
scroll to position [72, 0]
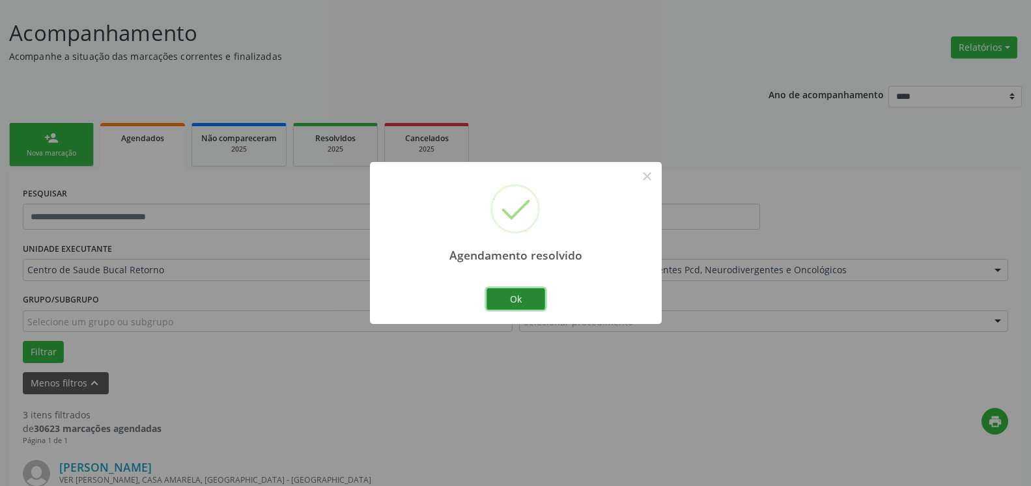
click at [517, 301] on button "Ok" at bounding box center [515, 299] width 59 height 22
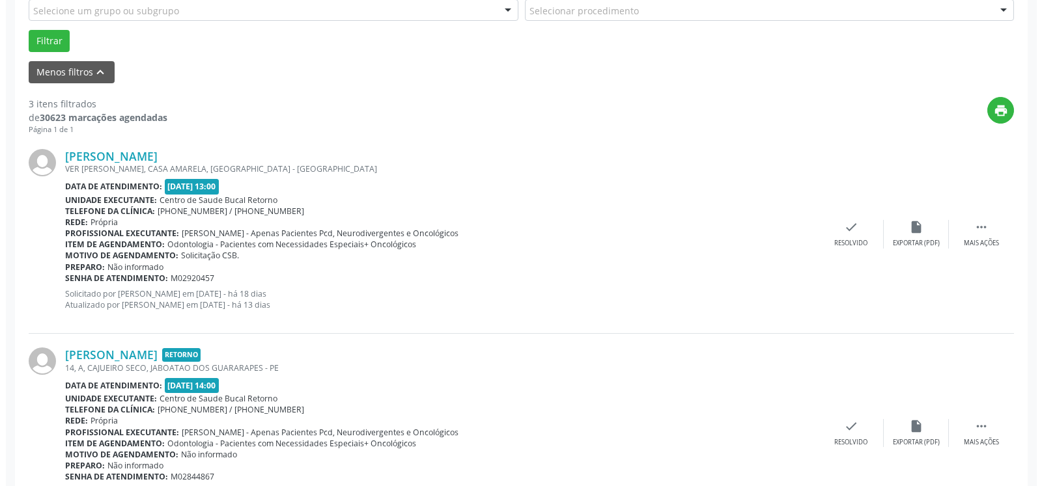
scroll to position [404, 0]
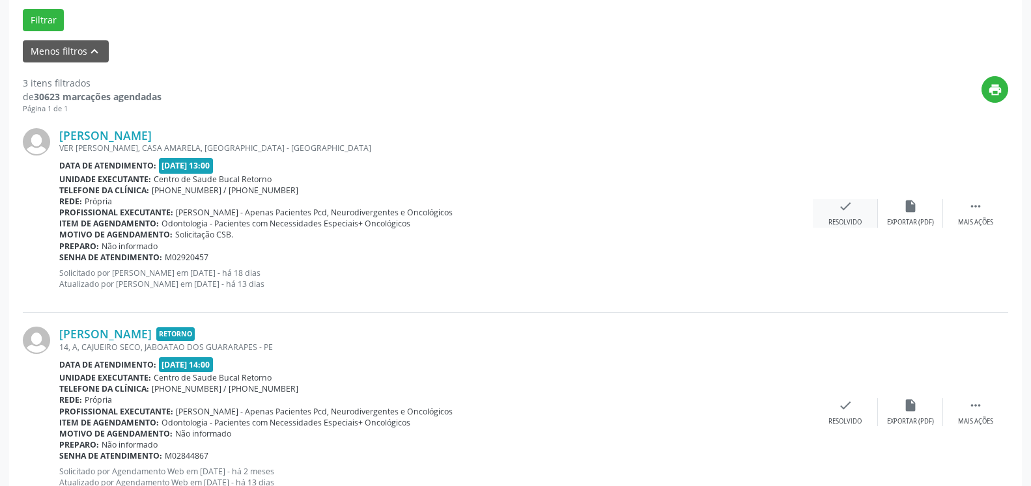
click at [835, 214] on div "check Resolvido" at bounding box center [845, 213] width 65 height 28
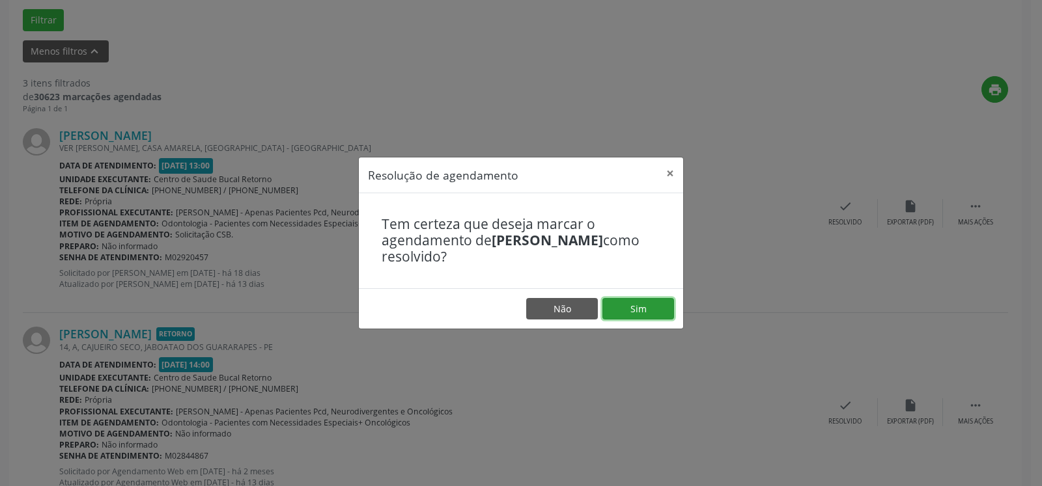
click at [662, 302] on button "Sim" at bounding box center [638, 309] width 72 height 22
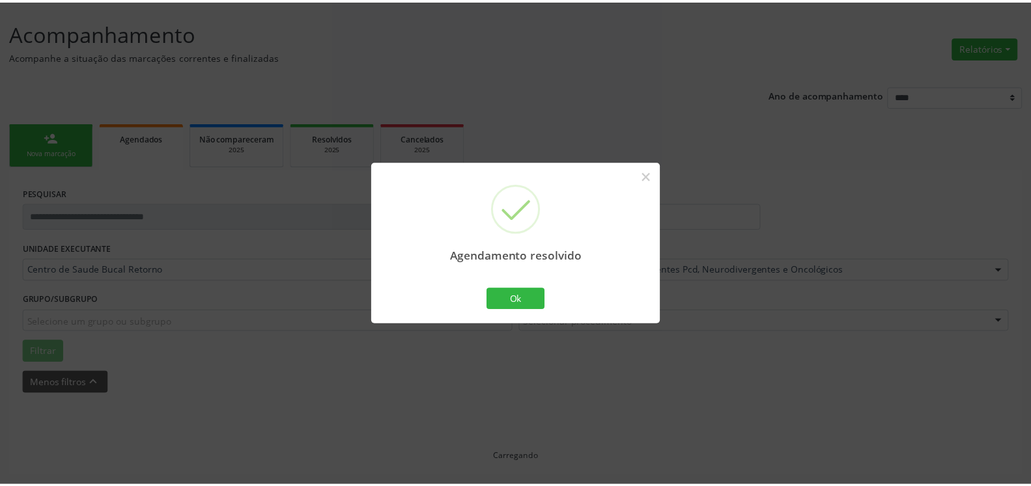
scroll to position [72, 0]
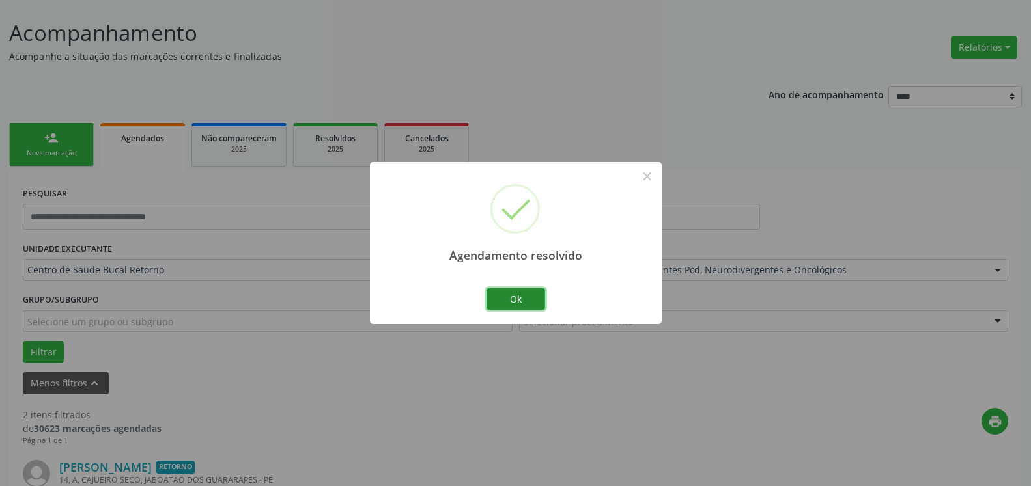
click at [514, 296] on button "Ok" at bounding box center [515, 299] width 59 height 22
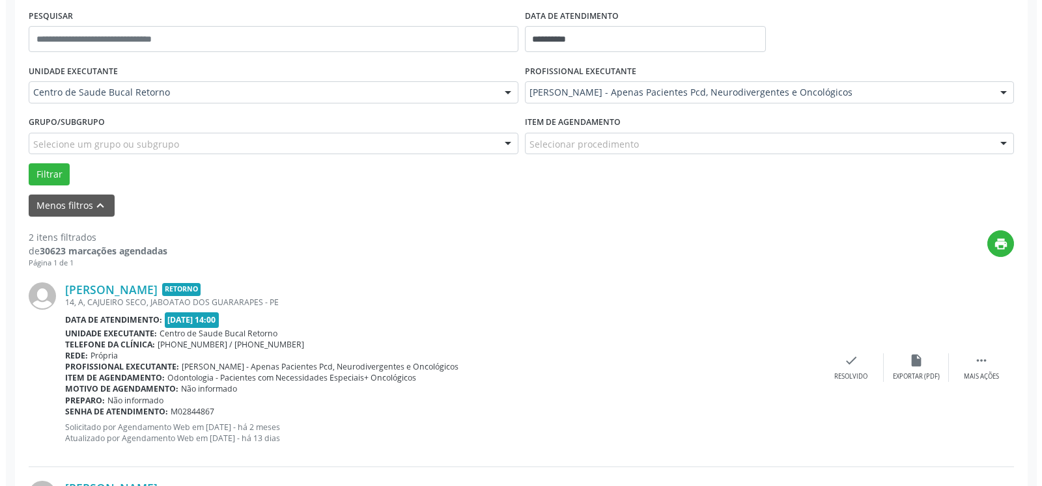
scroll to position [337, 0]
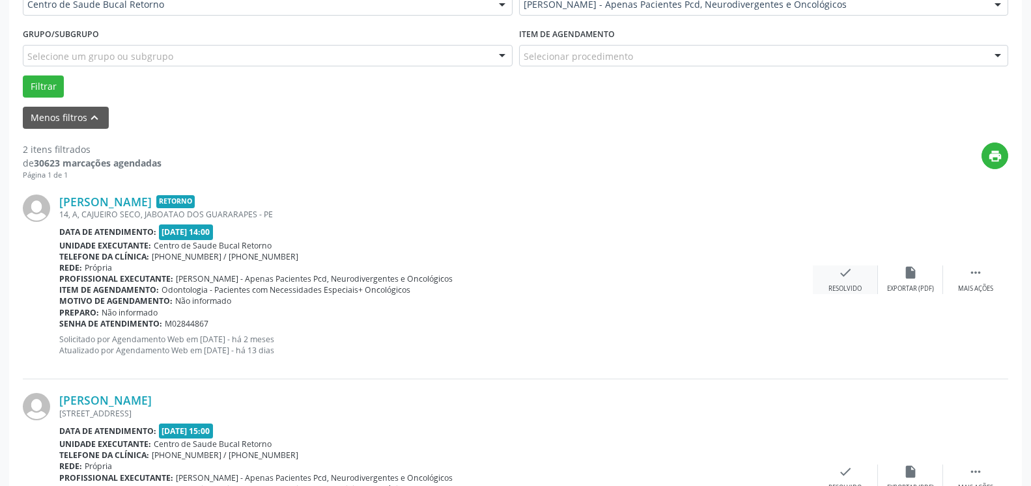
click at [849, 273] on icon "check" at bounding box center [845, 273] width 14 height 14
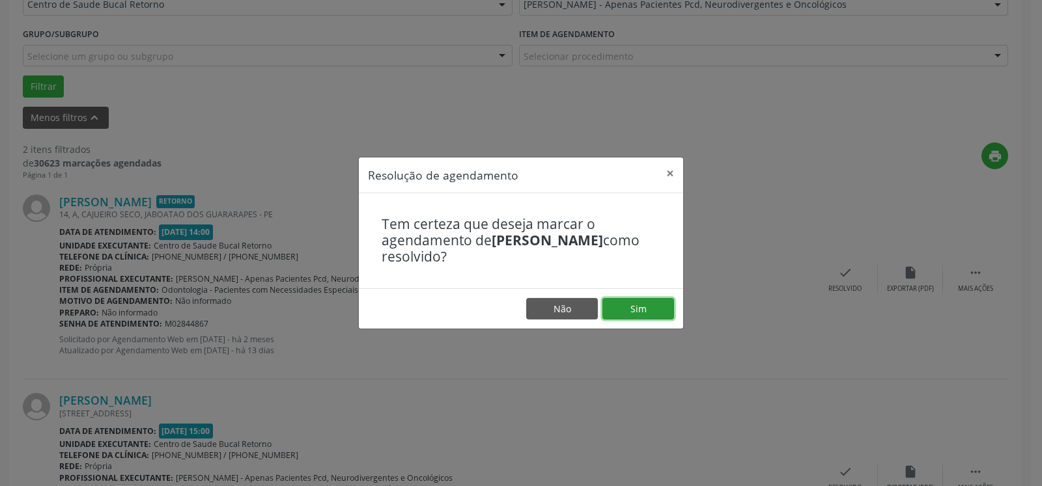
click at [659, 307] on button "Sim" at bounding box center [638, 309] width 72 height 22
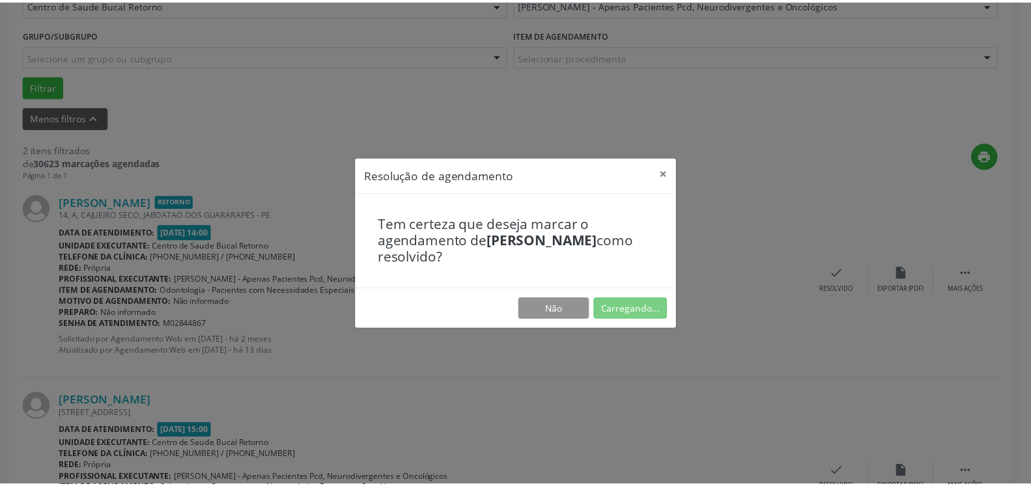
scroll to position [72, 0]
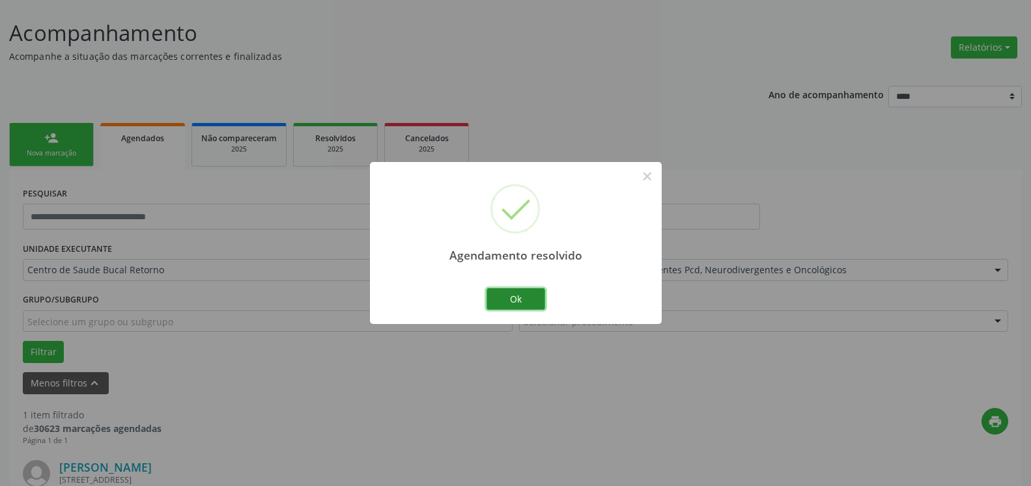
click at [531, 305] on button "Ok" at bounding box center [515, 299] width 59 height 22
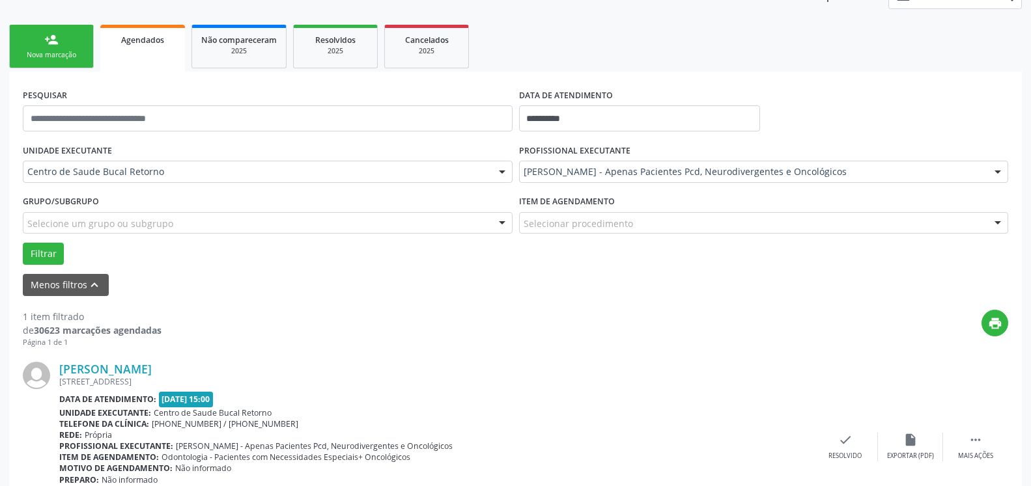
scroll to position [253, 0]
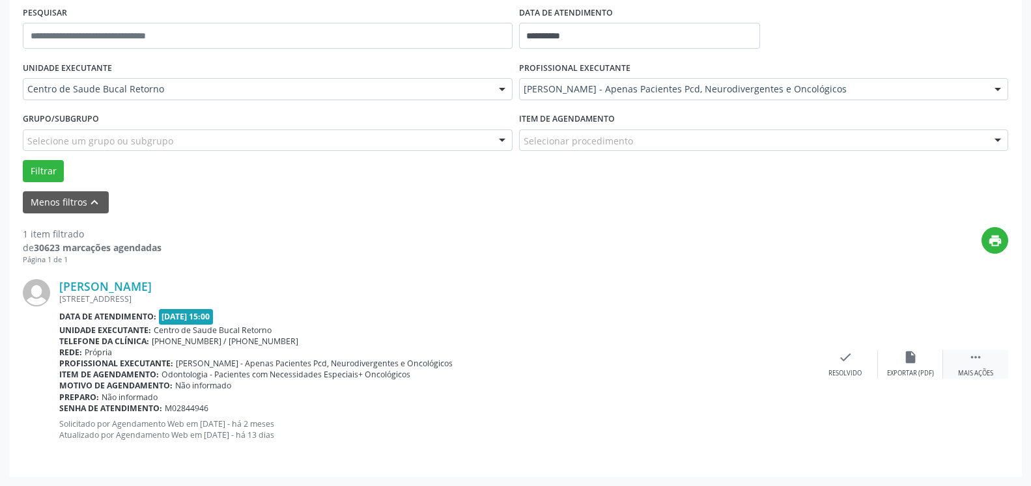
click at [975, 359] on icon "" at bounding box center [975, 357] width 14 height 14
click at [912, 359] on icon "alarm_off" at bounding box center [910, 357] width 14 height 14
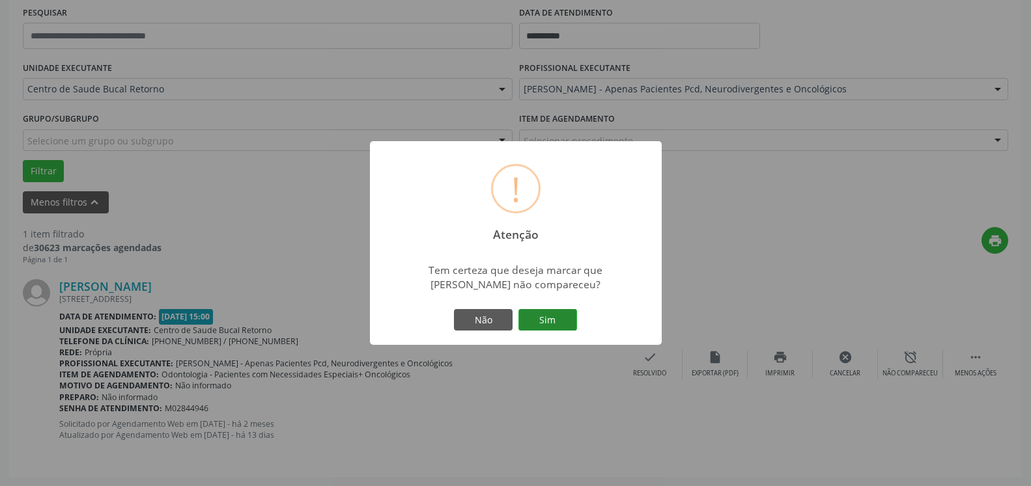
click at [542, 325] on button "Sim" at bounding box center [547, 320] width 59 height 22
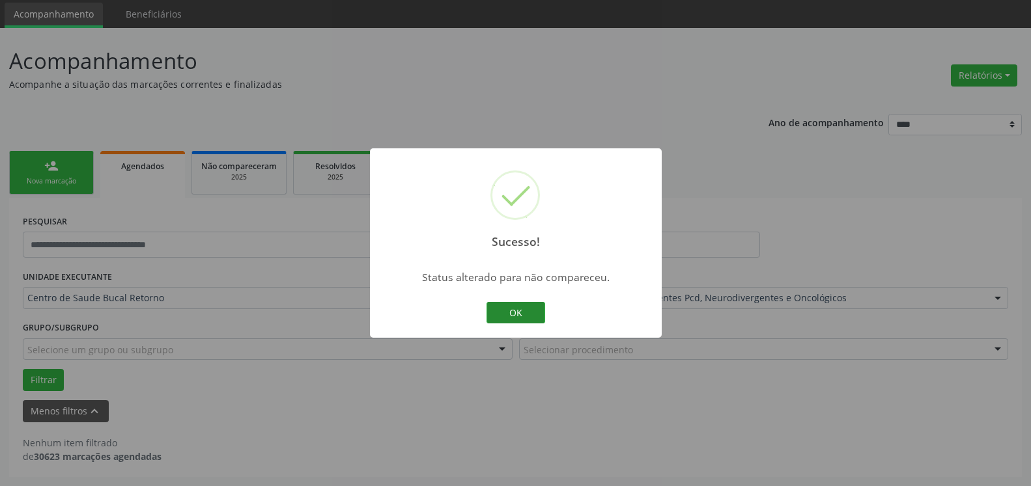
scroll to position [44, 0]
click at [516, 312] on button "OK" at bounding box center [515, 313] width 59 height 22
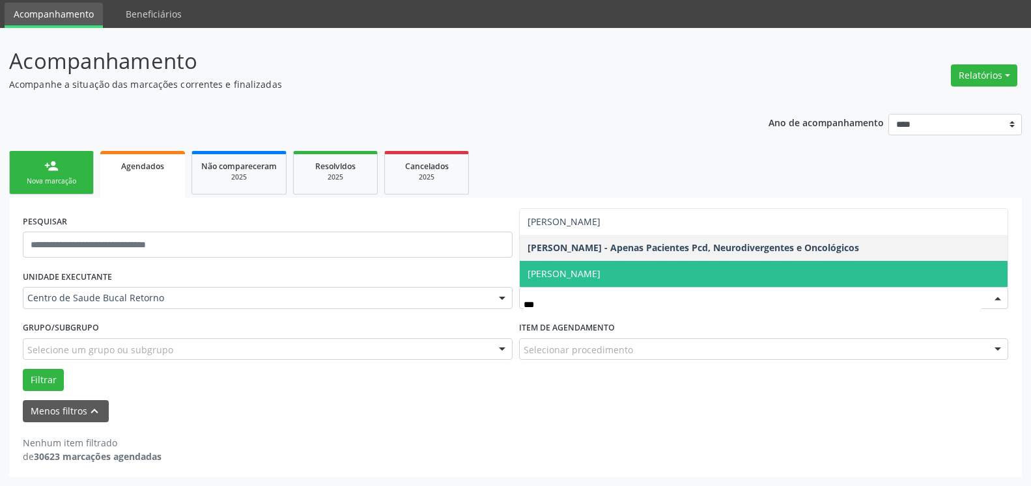
type input "****"
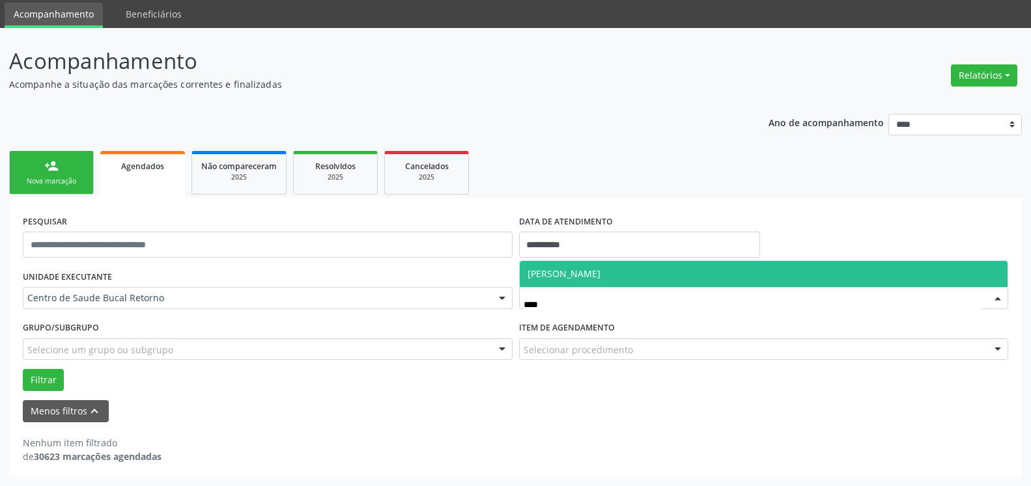
click at [602, 263] on span "[PERSON_NAME]" at bounding box center [764, 274] width 488 height 26
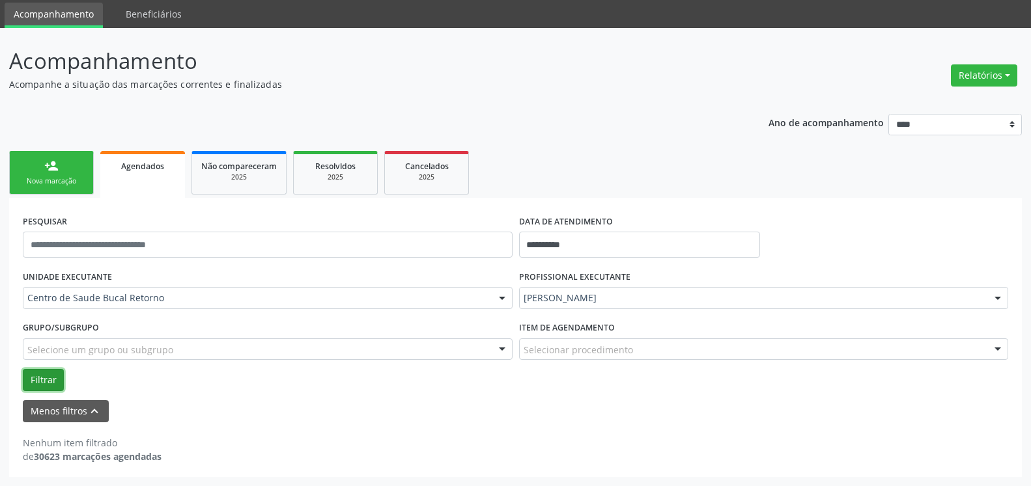
click at [48, 380] on button "Filtrar" at bounding box center [43, 380] width 41 height 22
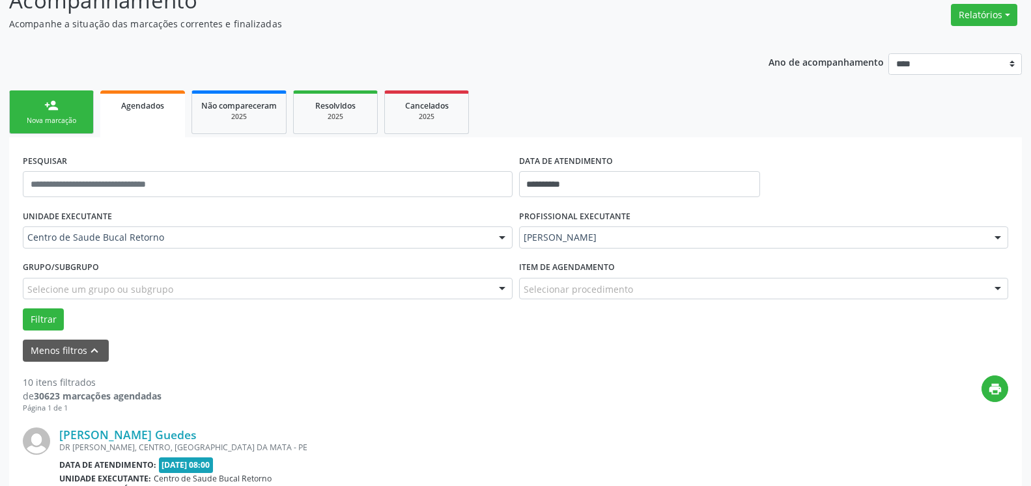
scroll to position [309, 0]
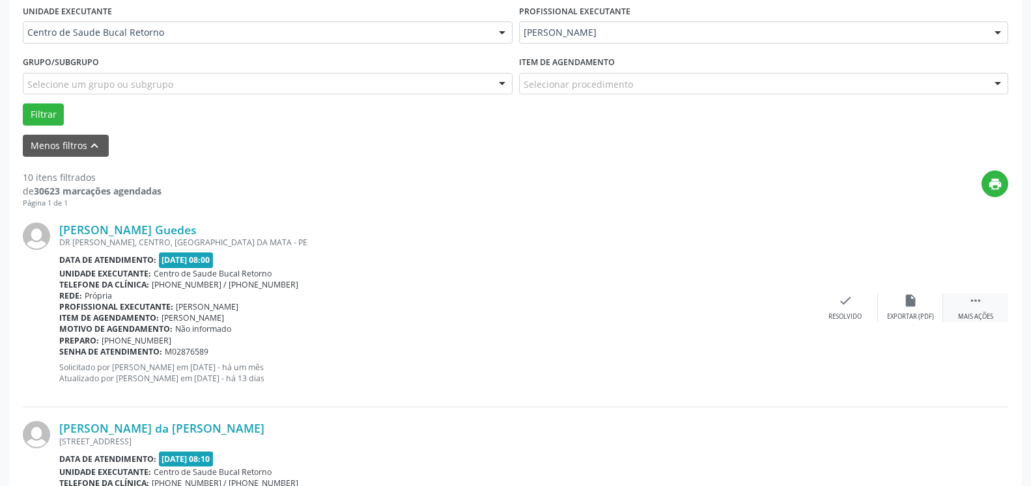
click at [973, 307] on icon "" at bounding box center [975, 301] width 14 height 14
click at [916, 308] on icon "alarm_off" at bounding box center [910, 301] width 14 height 14
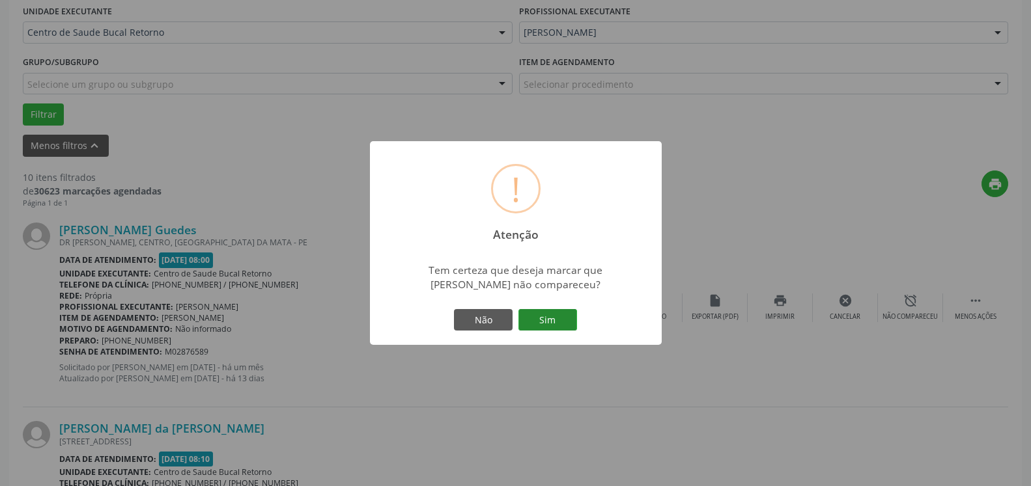
click at [537, 314] on button "Sim" at bounding box center [547, 320] width 59 height 22
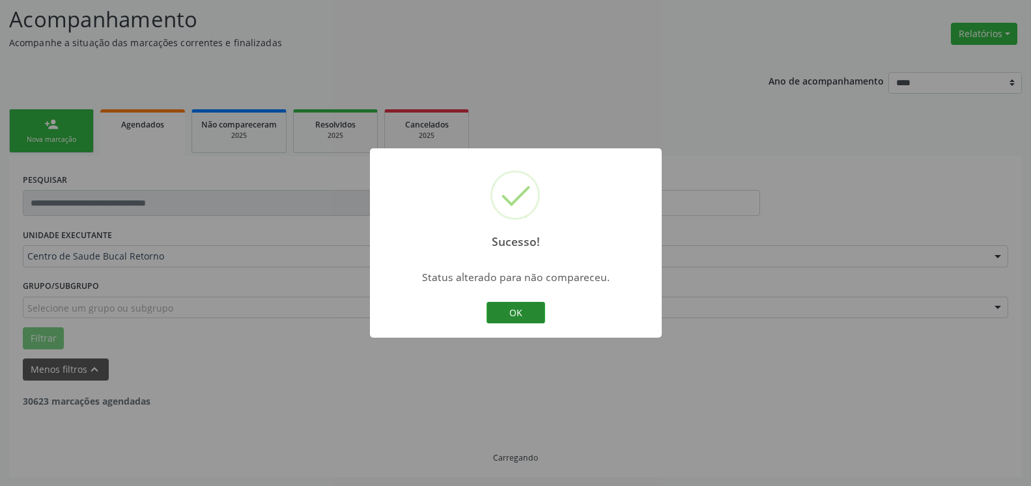
click at [516, 317] on button "OK" at bounding box center [515, 313] width 59 height 22
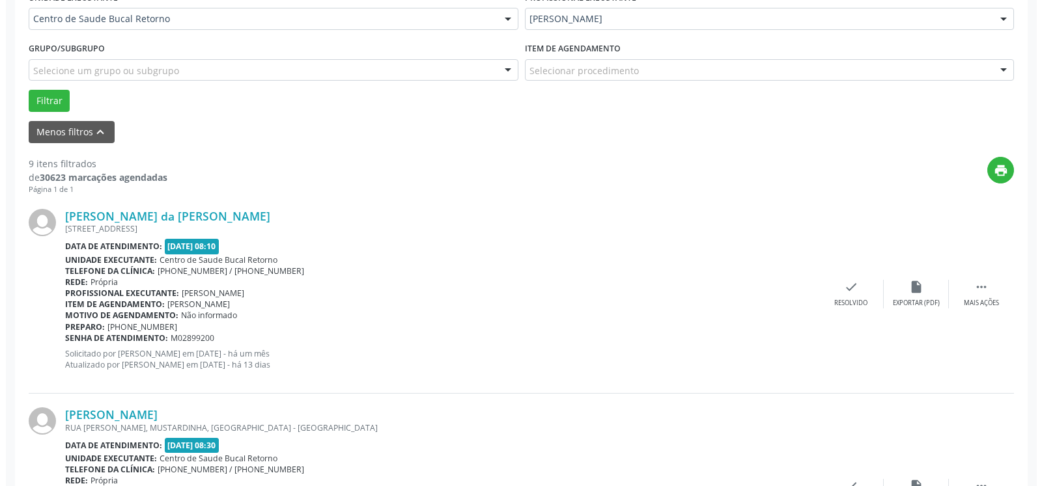
scroll to position [351, 0]
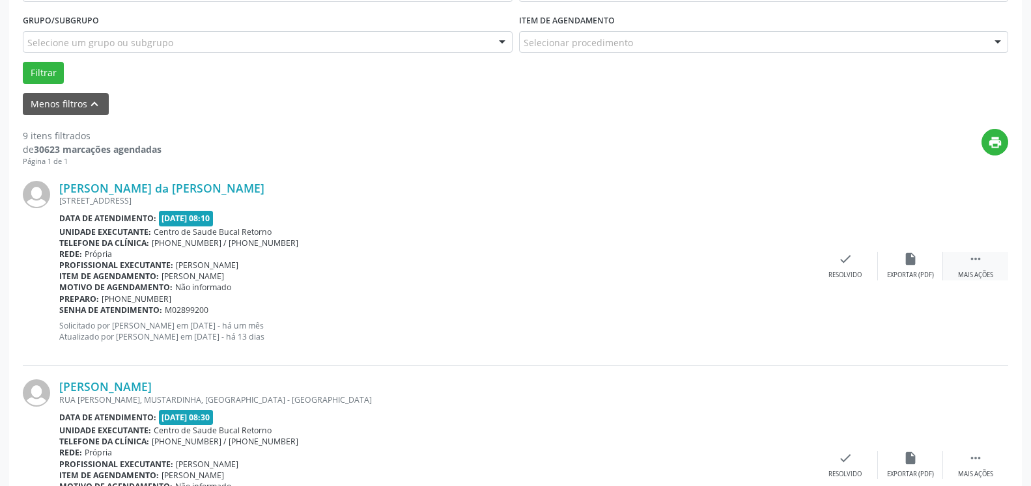
click at [985, 272] on div "Mais ações" at bounding box center [975, 275] width 35 height 9
click at [842, 274] on div "Cancelar" at bounding box center [845, 275] width 31 height 9
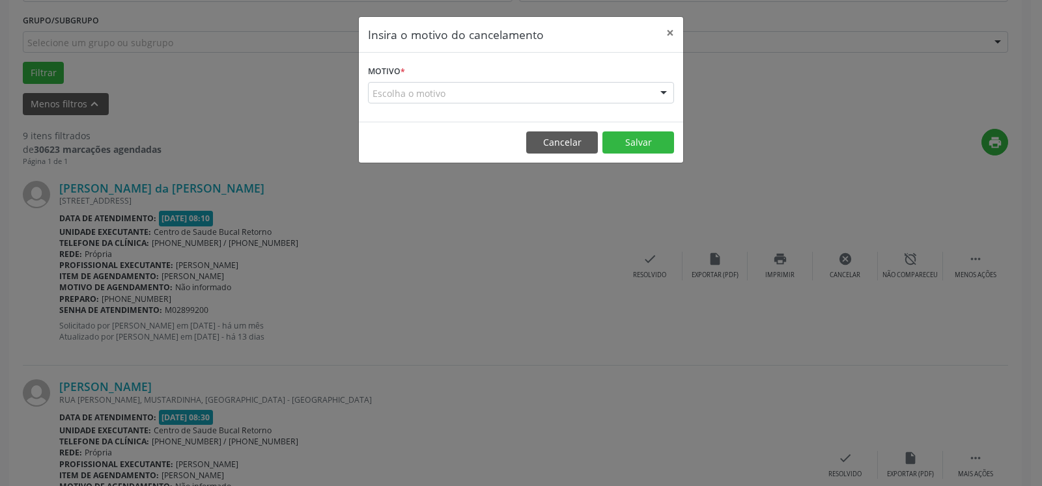
click at [451, 87] on div "Escolha o motivo" at bounding box center [521, 93] width 306 height 22
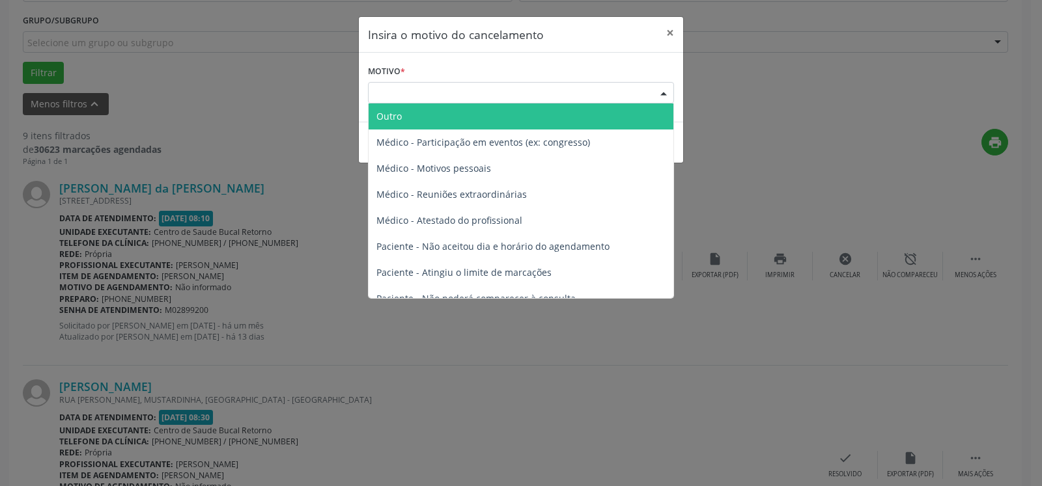
click at [457, 114] on span "Outro" at bounding box center [521, 117] width 305 height 26
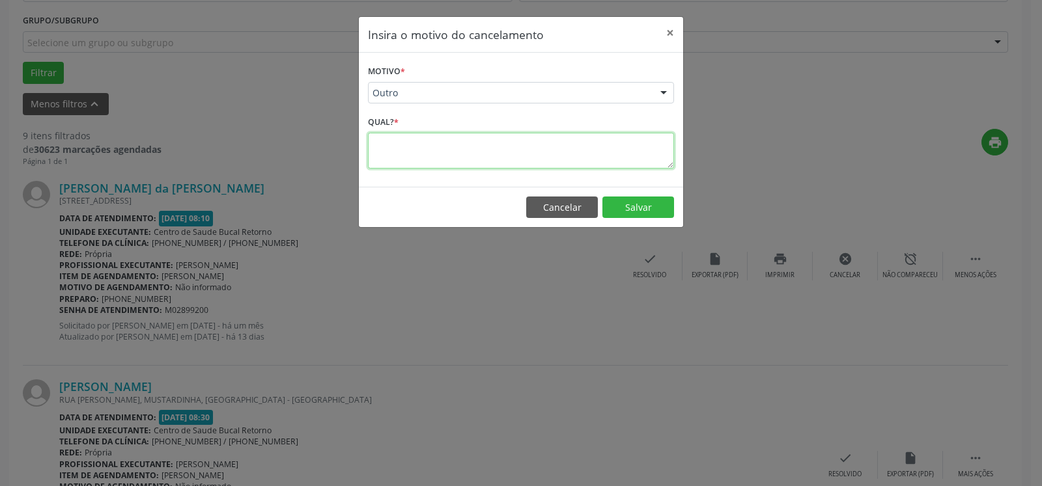
click at [451, 156] on textarea at bounding box center [521, 151] width 306 height 36
type textarea "**********"
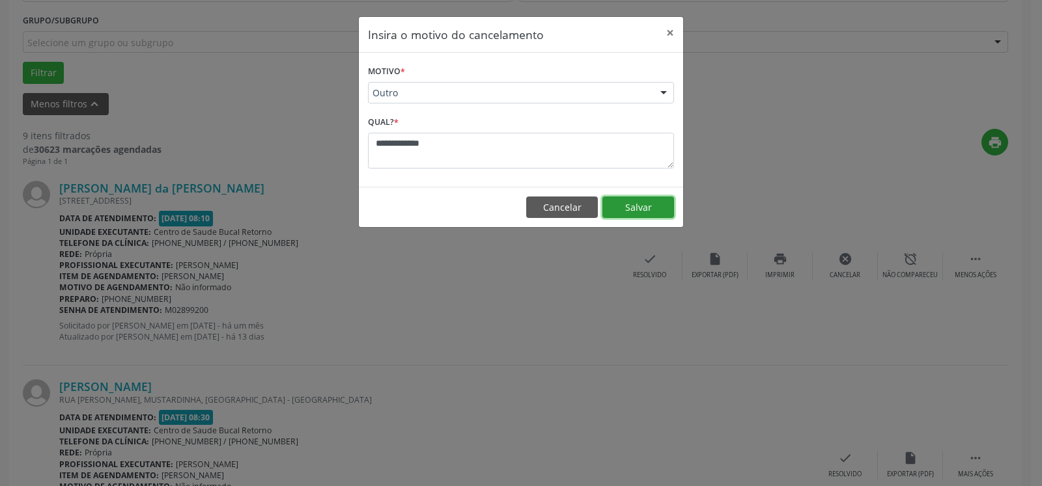
click at [647, 209] on button "Salvar" at bounding box center [638, 208] width 72 height 22
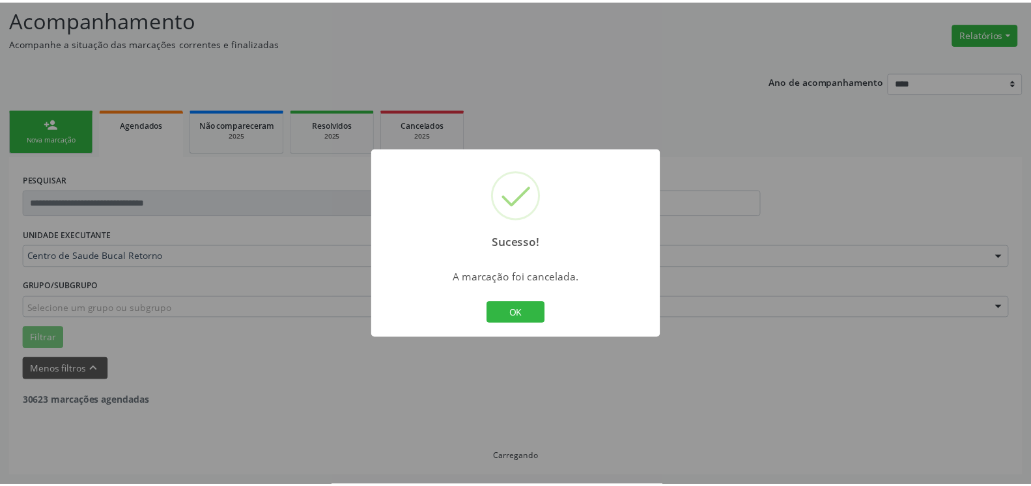
scroll to position [85, 0]
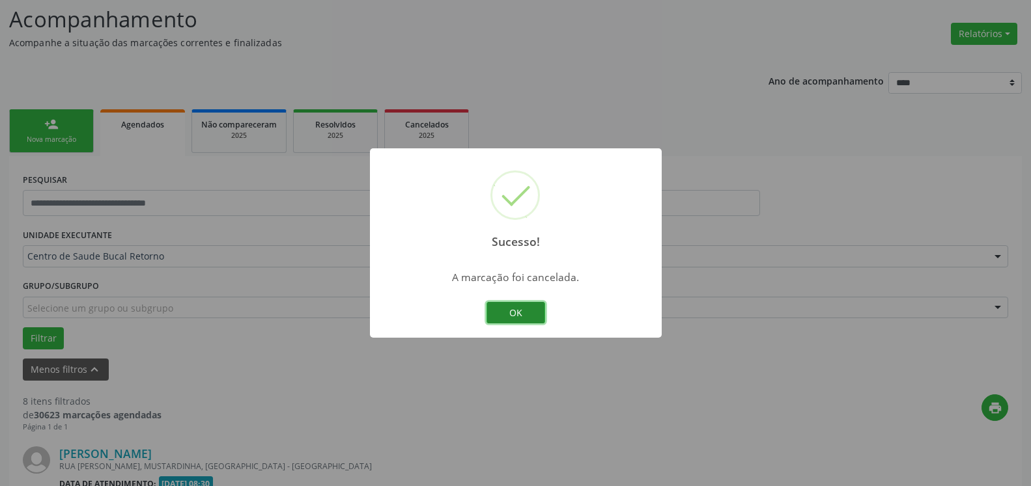
click at [527, 315] on button "OK" at bounding box center [515, 313] width 59 height 22
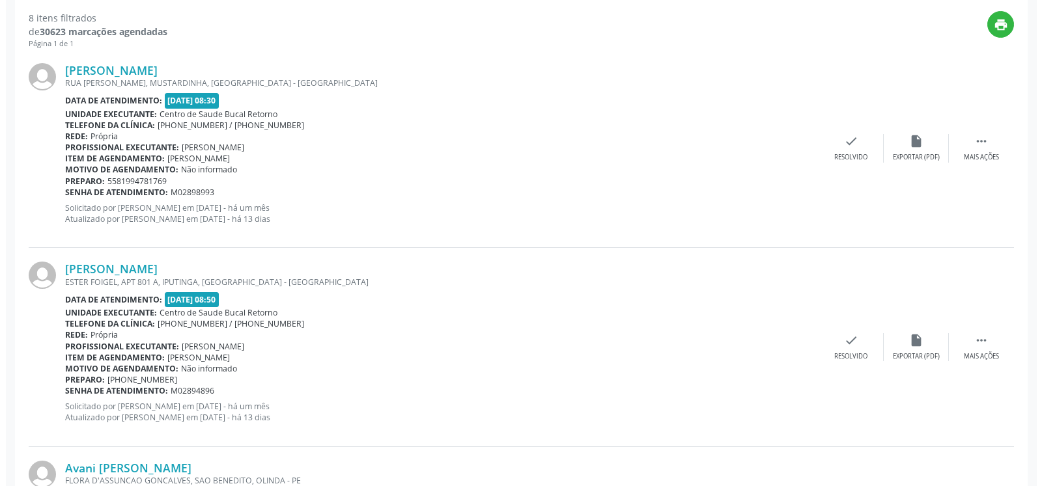
scroll to position [484, 0]
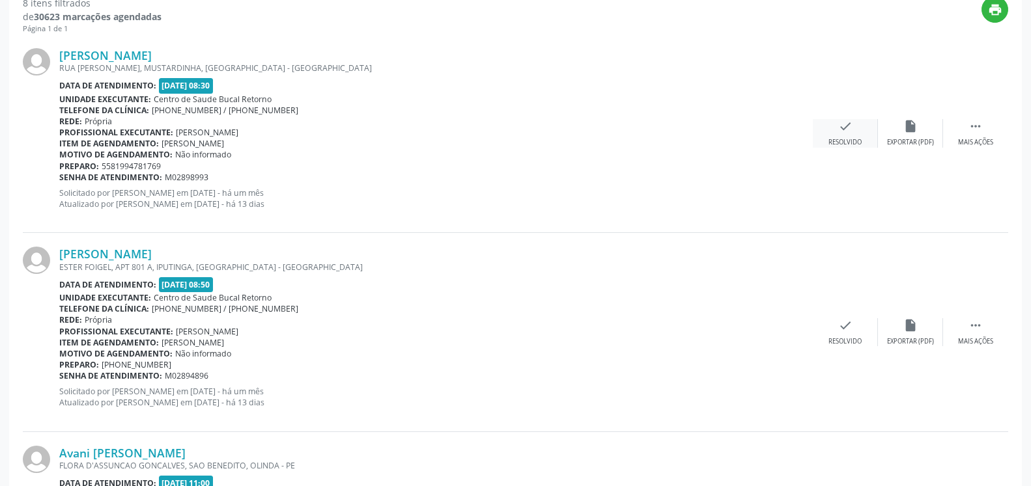
click at [847, 132] on icon "check" at bounding box center [845, 126] width 14 height 14
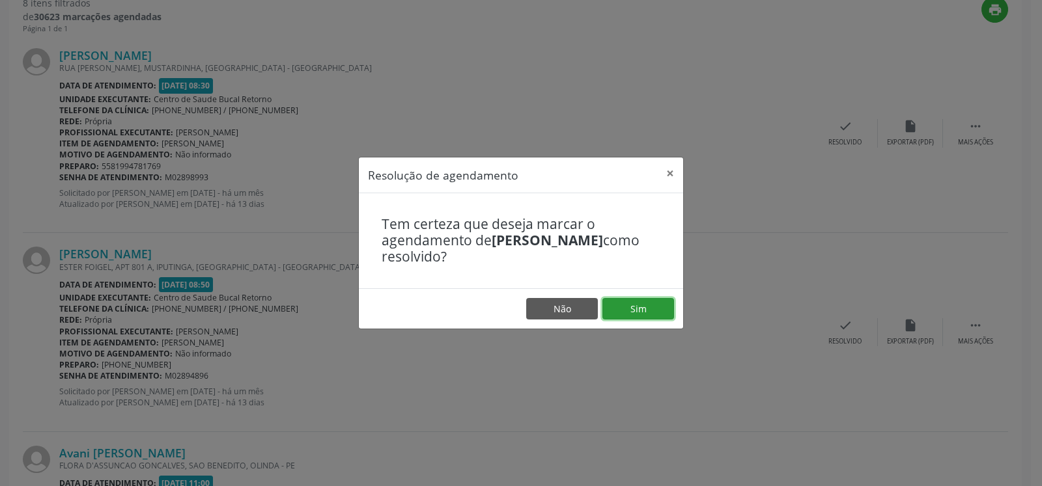
click at [653, 302] on button "Sim" at bounding box center [638, 309] width 72 height 22
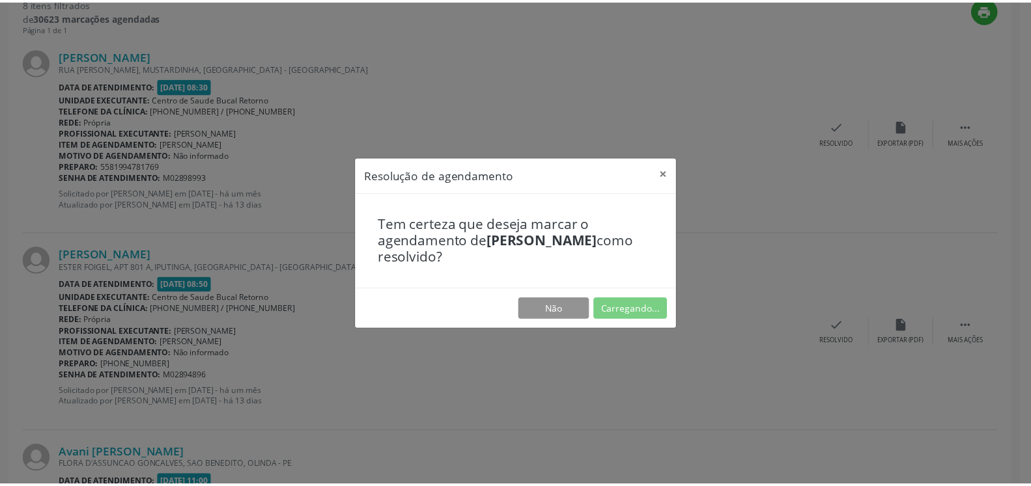
scroll to position [72, 0]
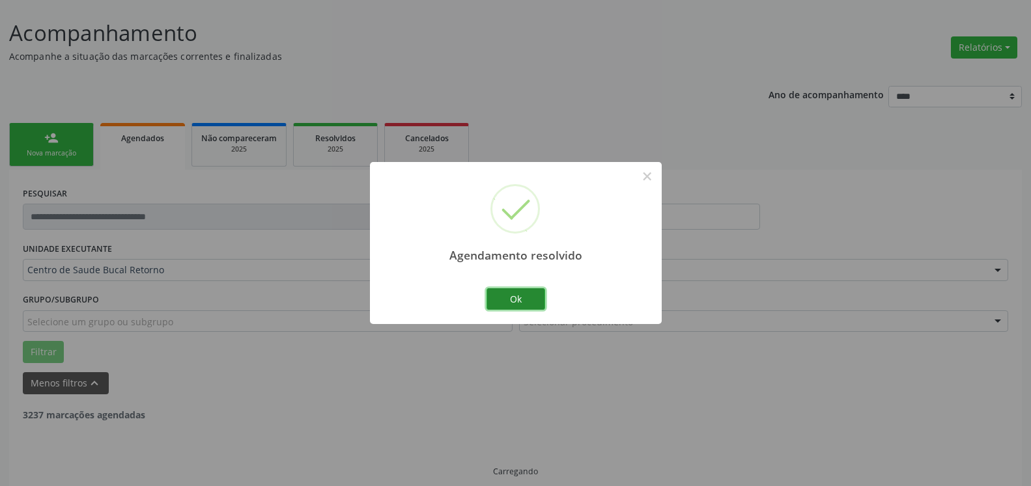
click at [505, 296] on button "Ok" at bounding box center [515, 299] width 59 height 22
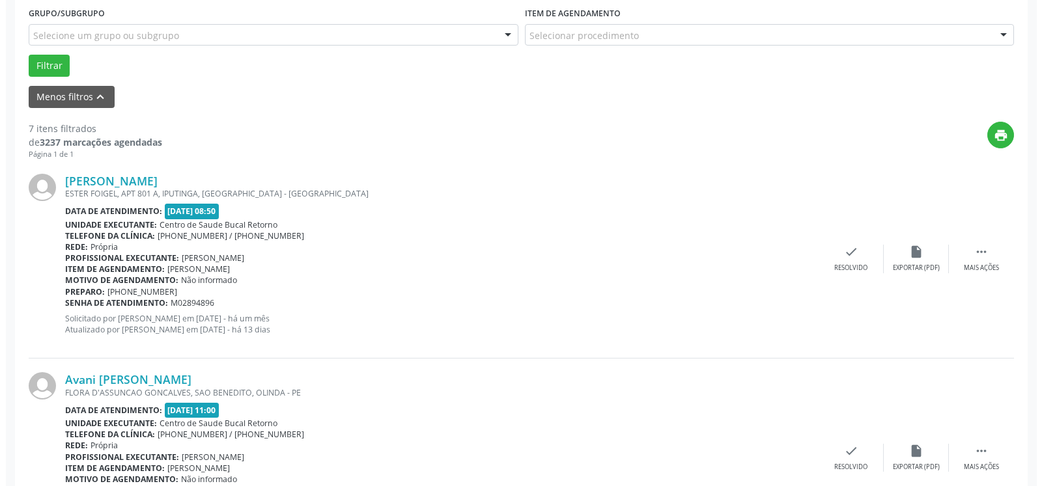
scroll to position [404, 0]
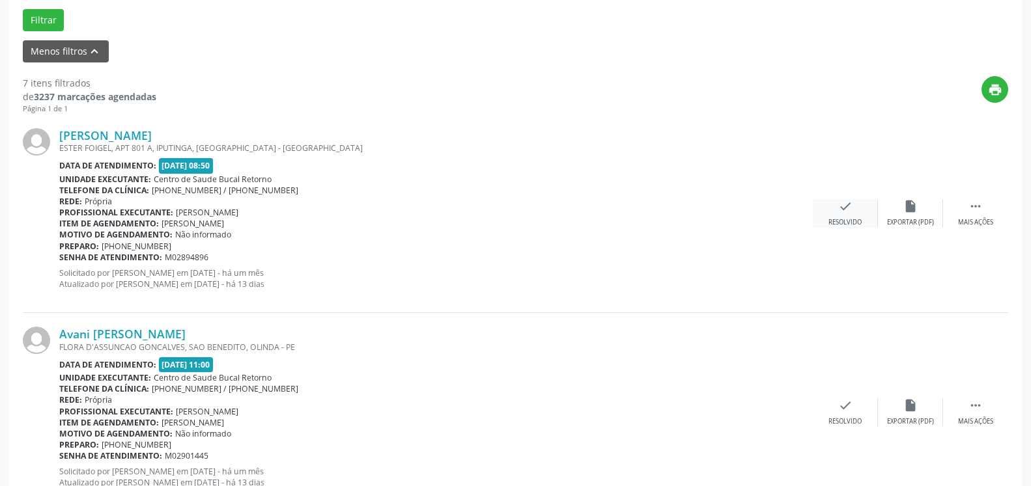
click at [847, 214] on icon "check" at bounding box center [845, 206] width 14 height 14
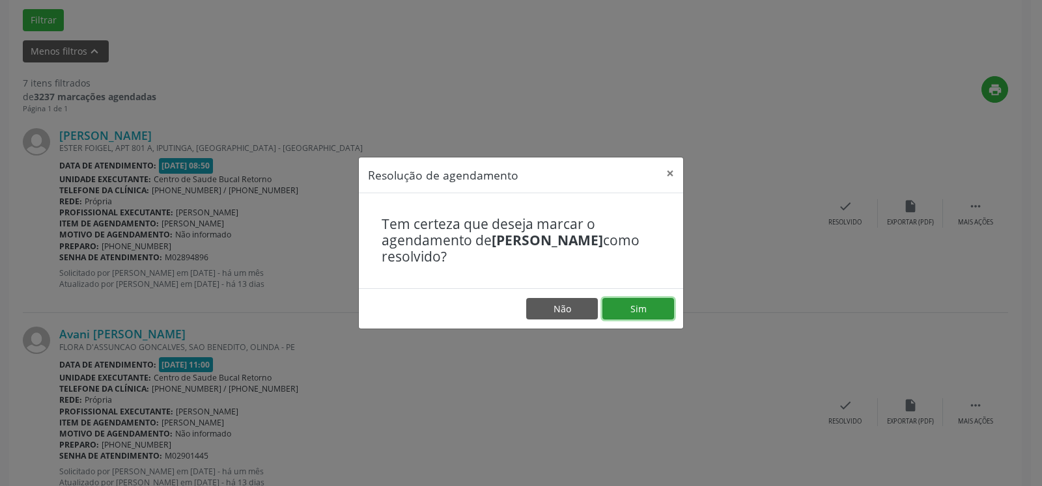
click at [646, 309] on button "Sim" at bounding box center [638, 309] width 72 height 22
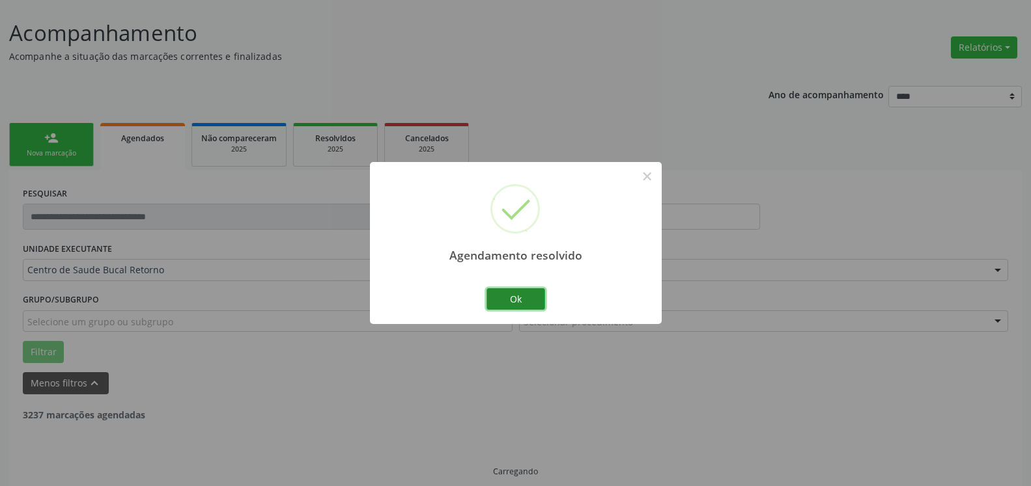
click at [517, 302] on button "Ok" at bounding box center [515, 299] width 59 height 22
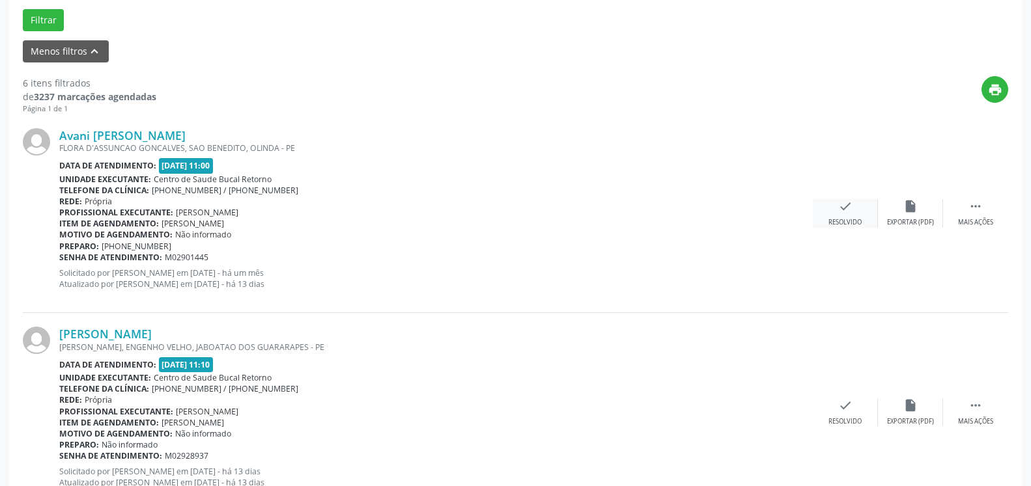
click at [844, 219] on div "Resolvido" at bounding box center [844, 222] width 33 height 9
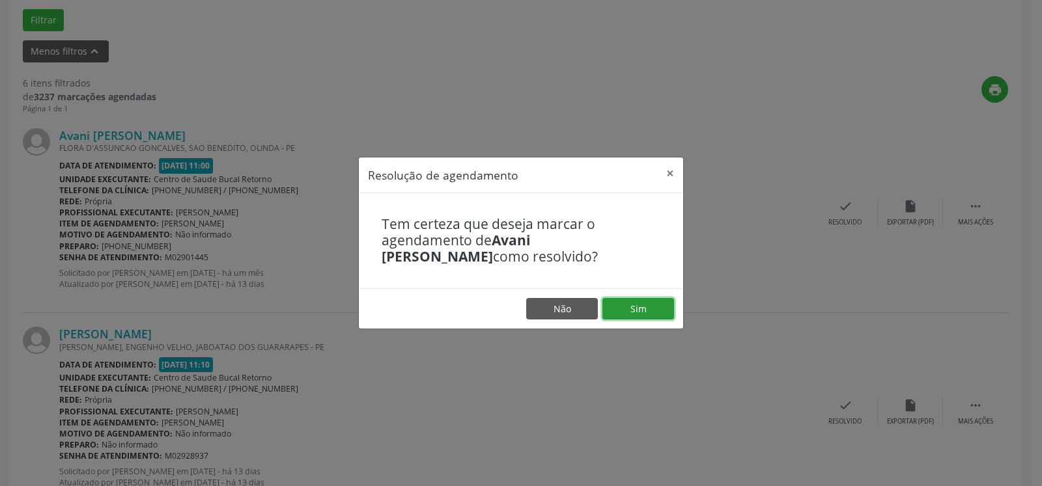
click at [641, 319] on button "Sim" at bounding box center [638, 309] width 72 height 22
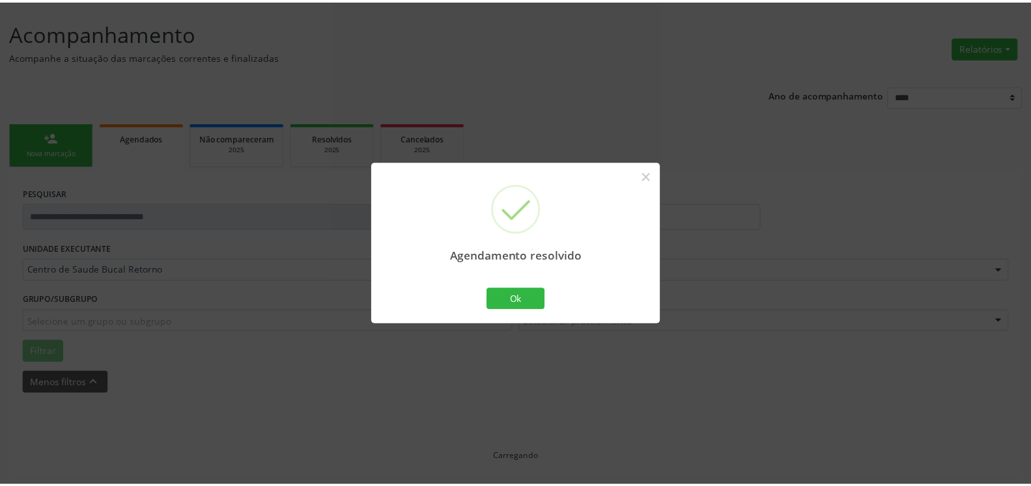
scroll to position [72, 0]
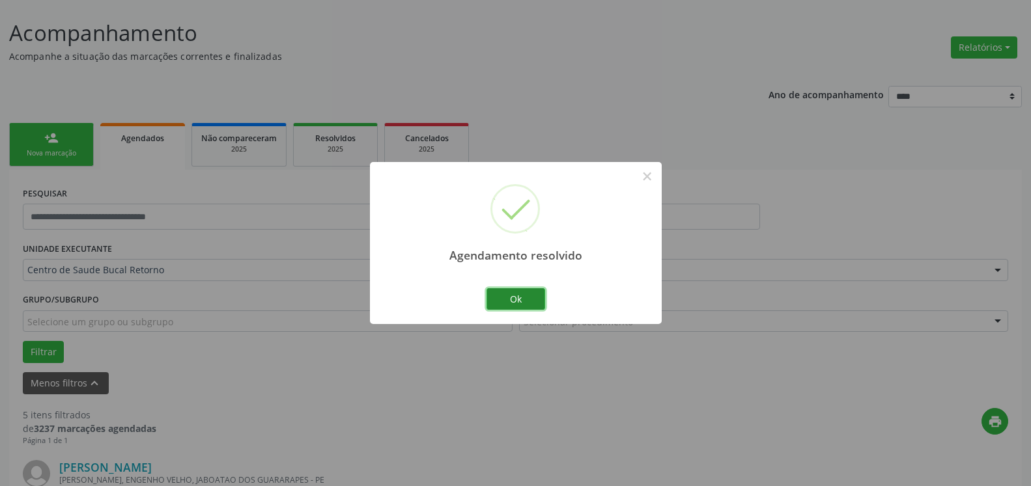
click at [527, 301] on button "Ok" at bounding box center [515, 299] width 59 height 22
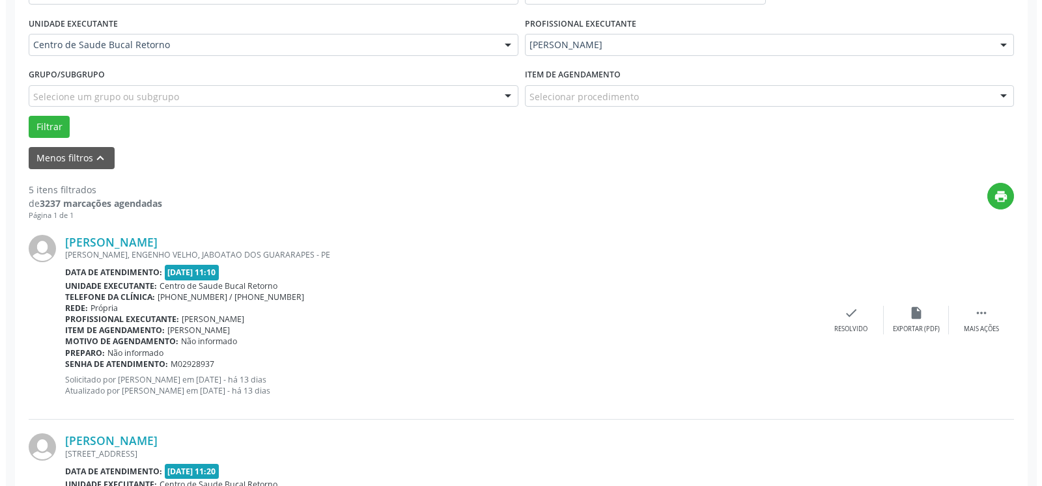
scroll to position [337, 0]
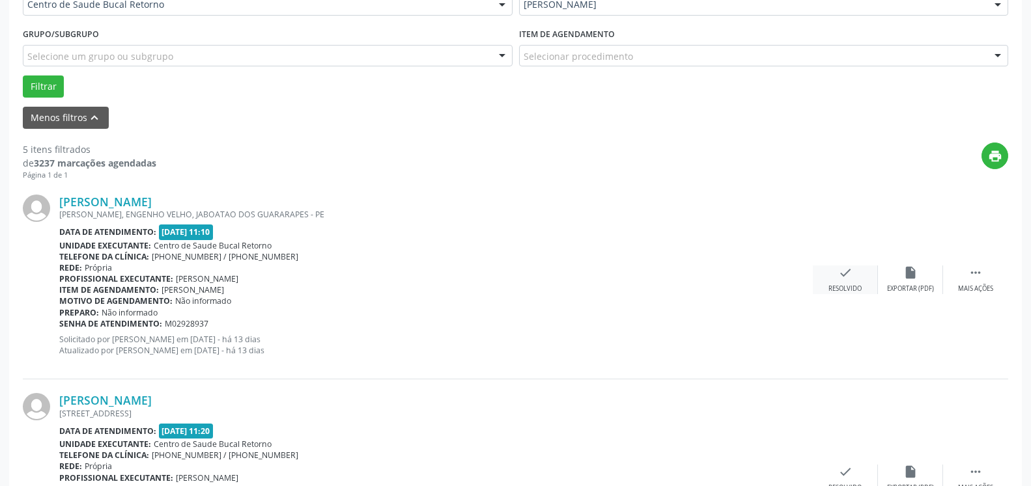
click at [850, 277] on icon "check" at bounding box center [845, 273] width 14 height 14
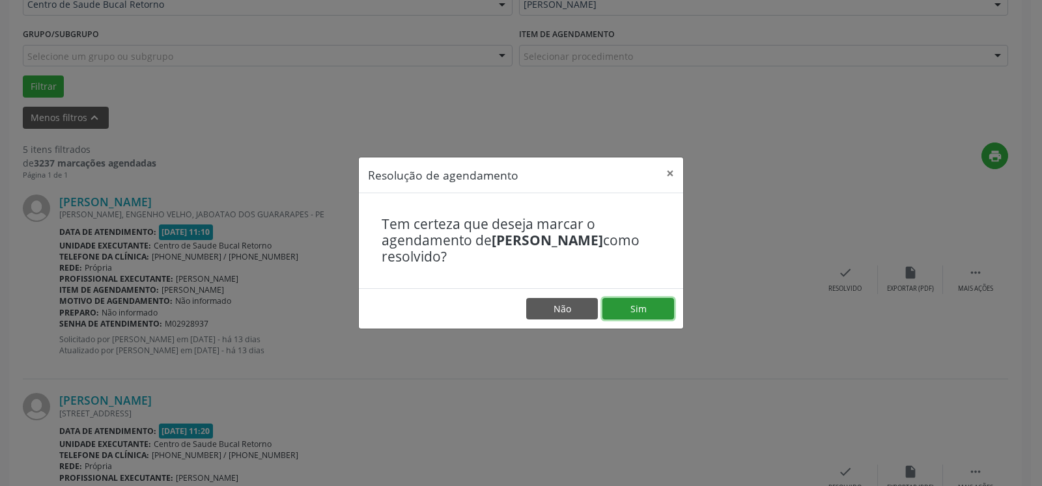
click at [638, 310] on button "Sim" at bounding box center [638, 309] width 72 height 22
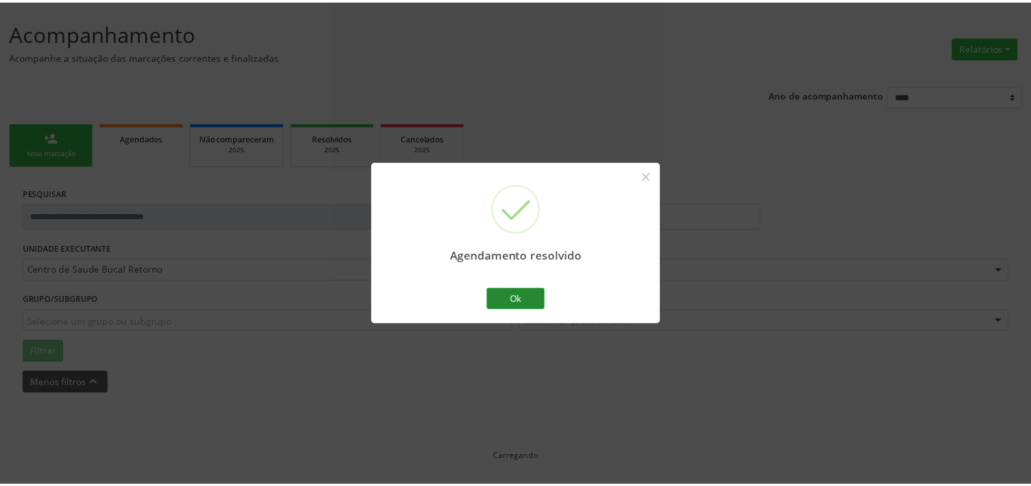
scroll to position [72, 0]
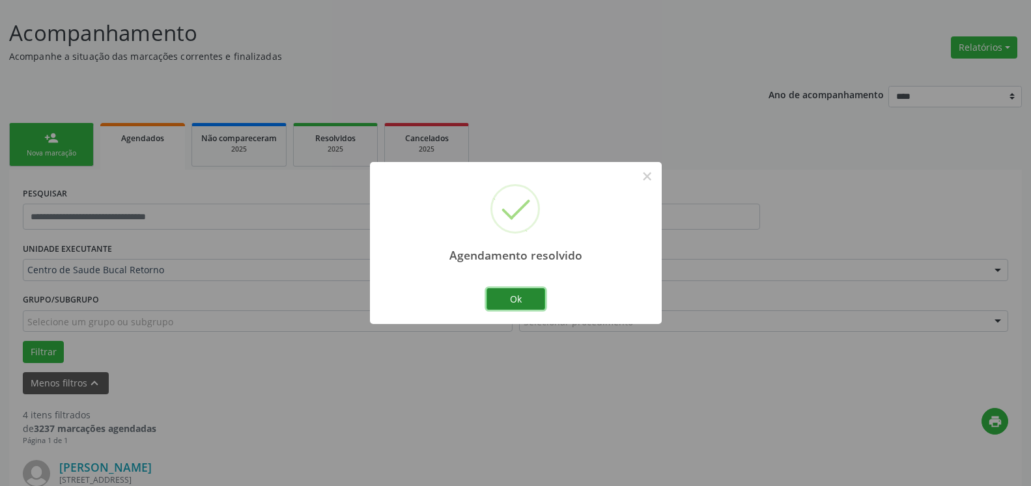
click at [525, 298] on button "Ok" at bounding box center [515, 299] width 59 height 22
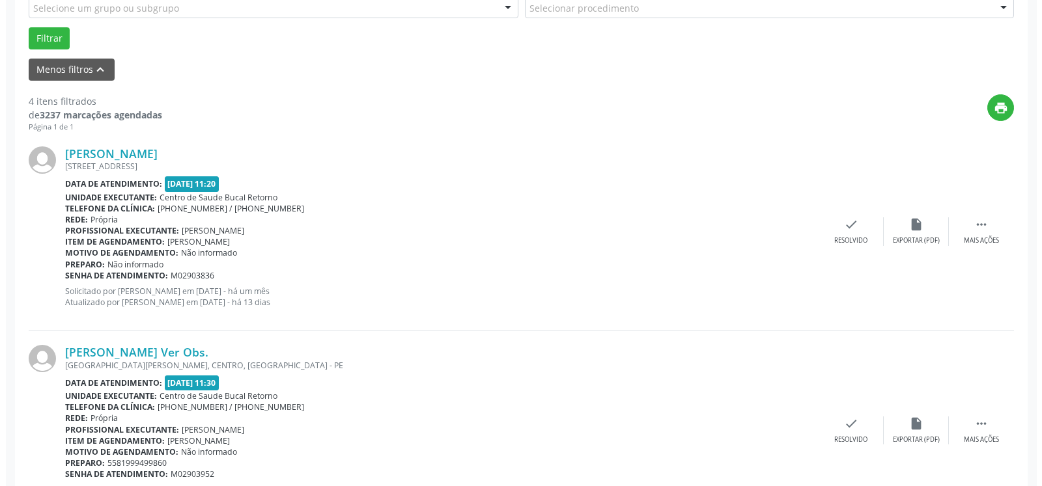
scroll to position [470, 0]
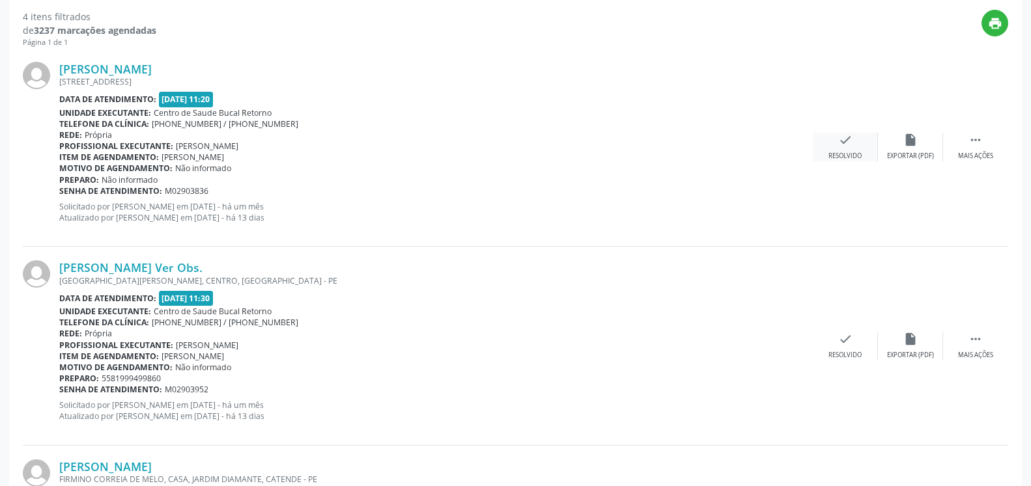
click at [848, 141] on icon "check" at bounding box center [845, 140] width 14 height 14
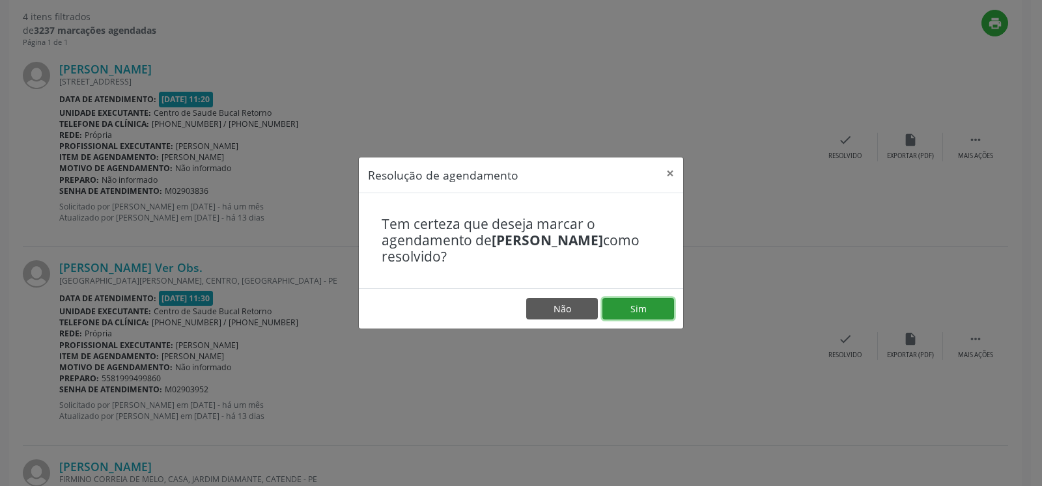
click at [658, 305] on button "Sim" at bounding box center [638, 309] width 72 height 22
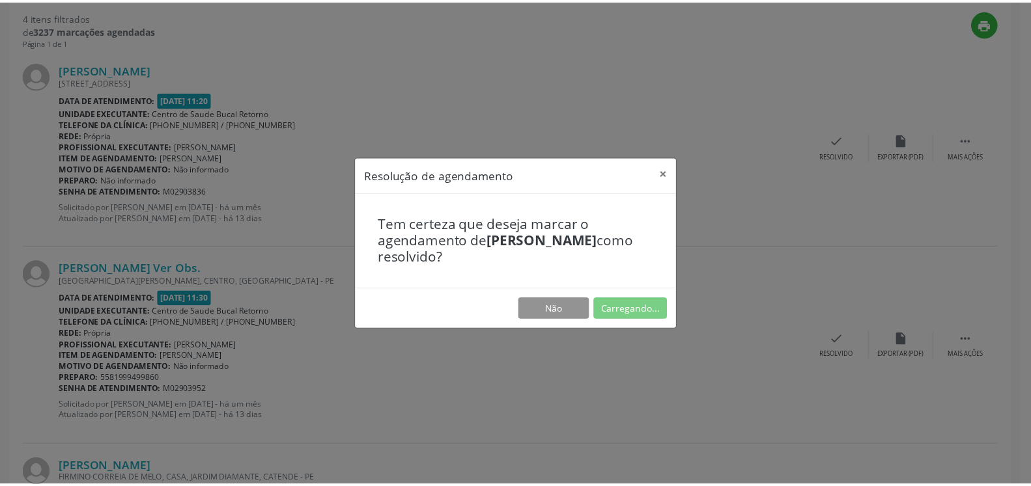
scroll to position [72, 0]
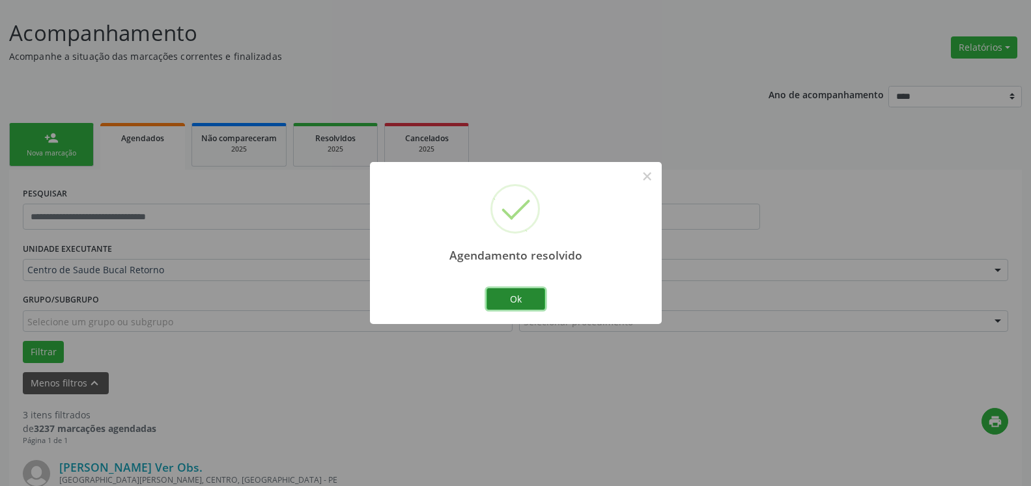
click at [527, 302] on button "Ok" at bounding box center [515, 299] width 59 height 22
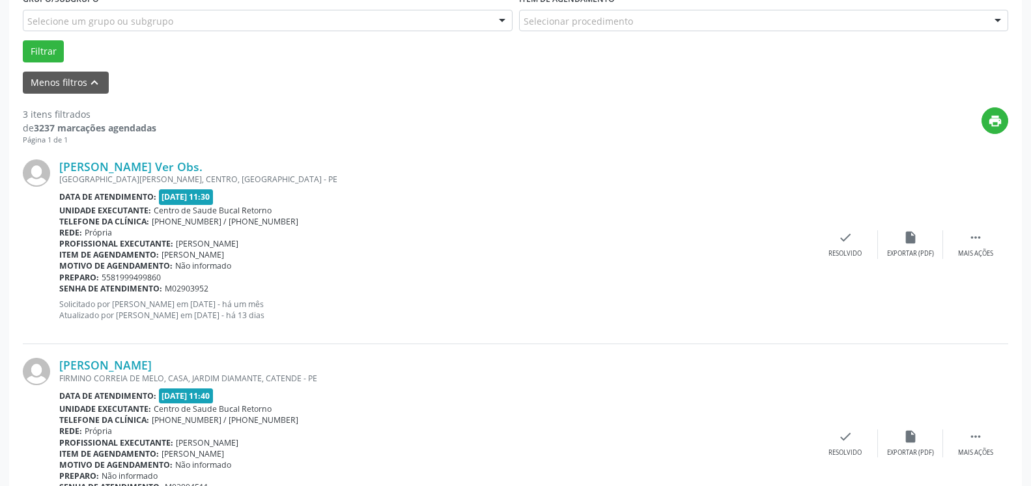
scroll to position [404, 0]
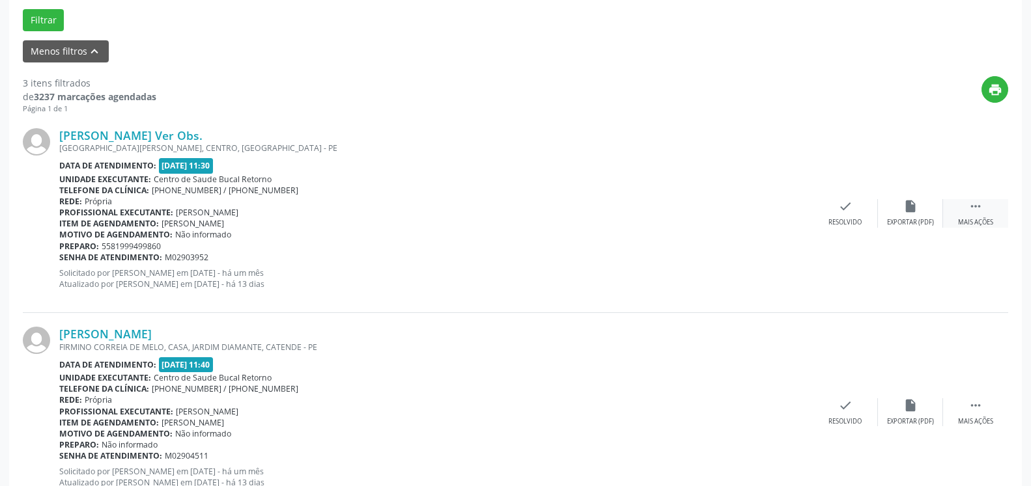
drag, startPoint x: 989, startPoint y: 208, endPoint x: 957, endPoint y: 210, distance: 31.3
click at [988, 208] on div " Mais ações" at bounding box center [975, 213] width 65 height 28
click at [912, 210] on icon "alarm_off" at bounding box center [910, 206] width 14 height 14
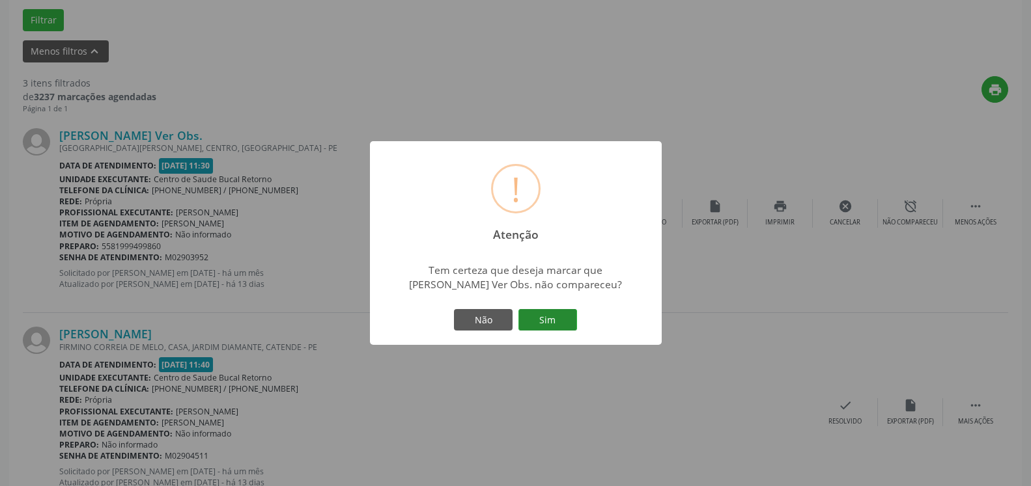
click at [555, 313] on button "Sim" at bounding box center [547, 320] width 59 height 22
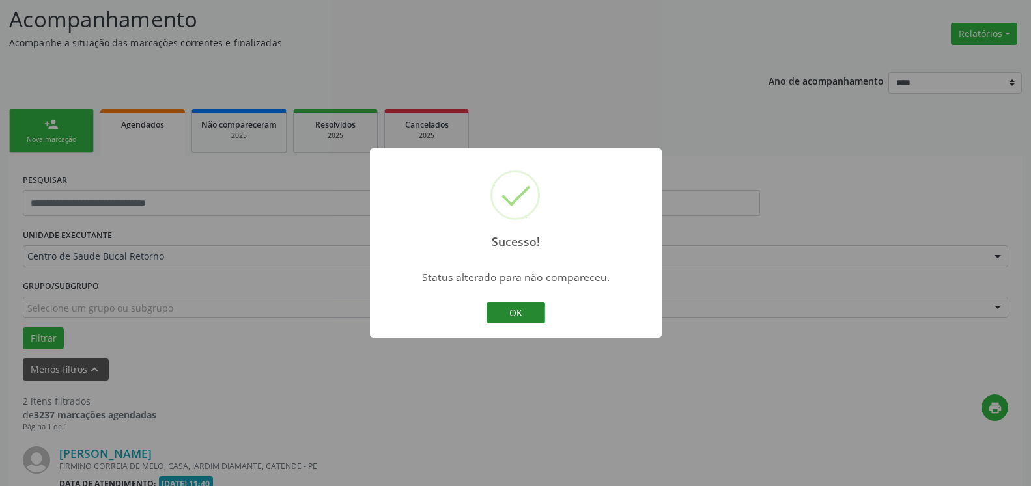
click at [518, 311] on button "OK" at bounding box center [515, 313] width 59 height 22
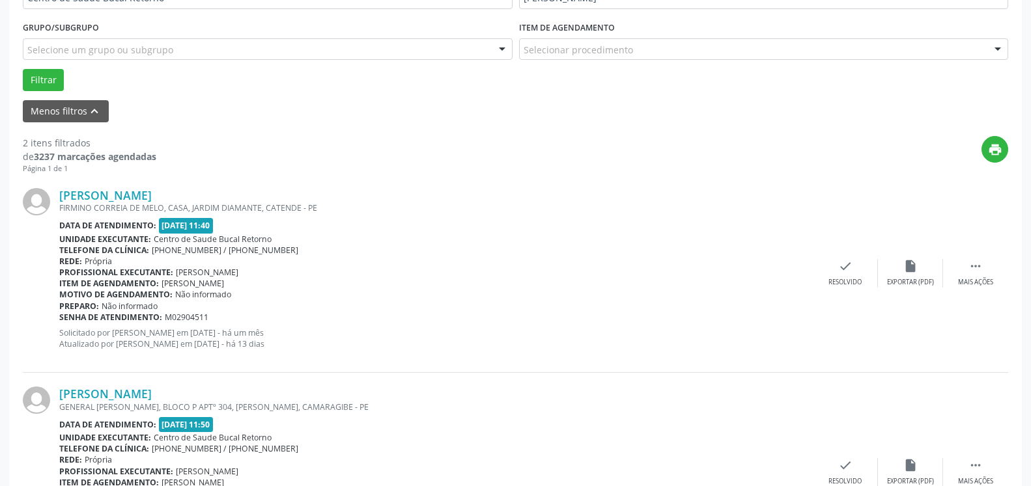
scroll to position [351, 0]
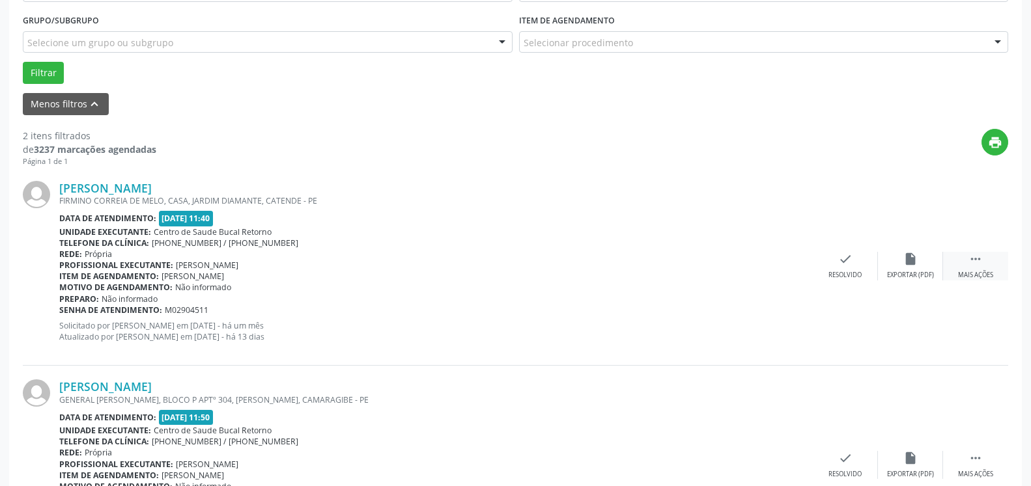
click at [973, 266] on icon "" at bounding box center [975, 259] width 14 height 14
click at [912, 264] on icon "alarm_off" at bounding box center [910, 259] width 14 height 14
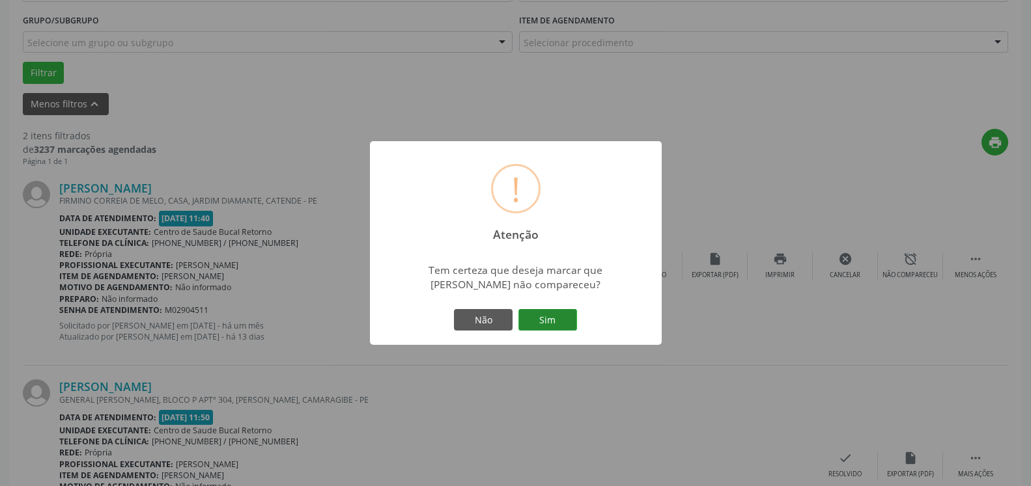
click at [558, 326] on button "Sim" at bounding box center [547, 320] width 59 height 22
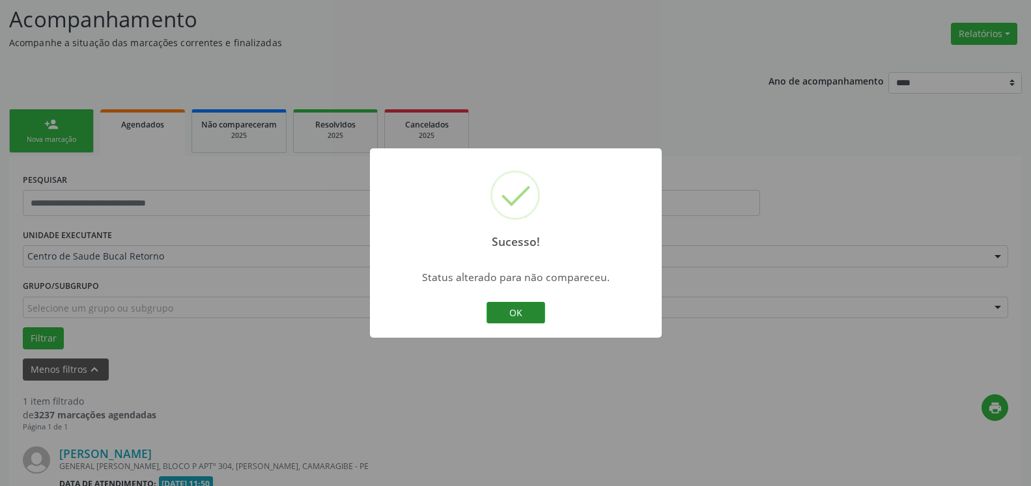
click at [535, 319] on button "OK" at bounding box center [515, 313] width 59 height 22
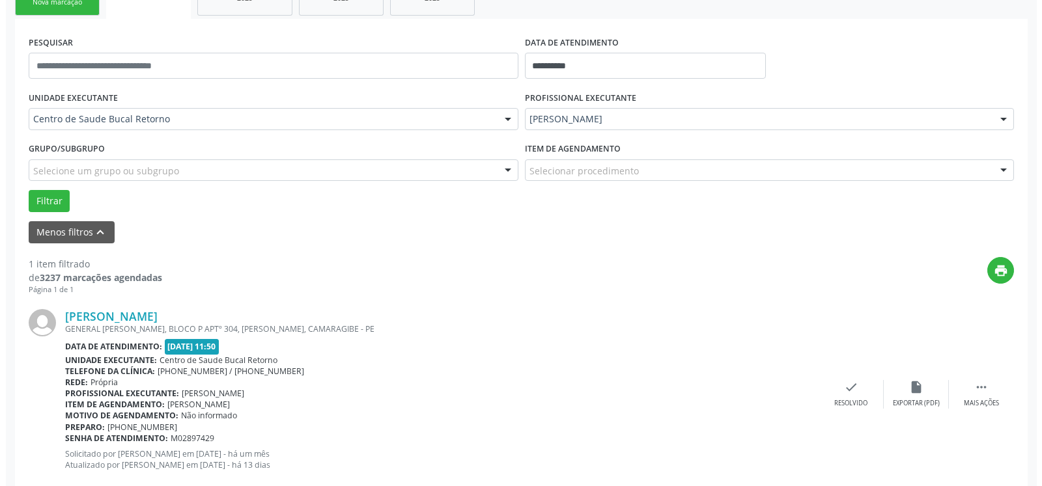
scroll to position [253, 0]
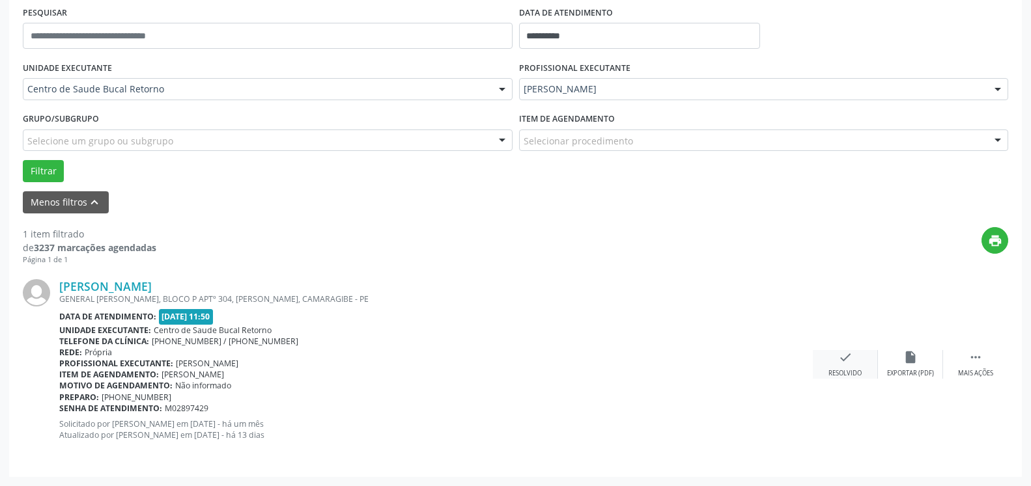
click at [843, 373] on div "Resolvido" at bounding box center [844, 373] width 33 height 9
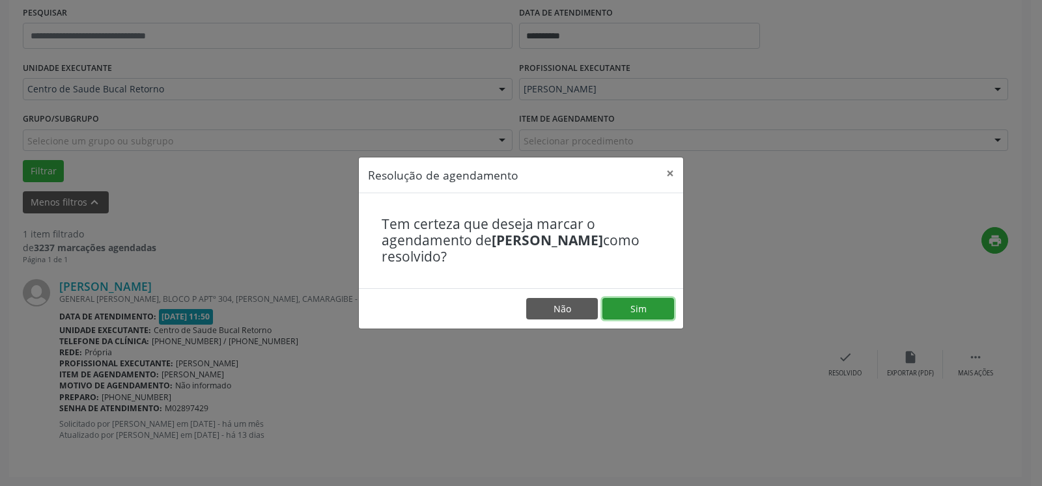
click at [658, 307] on button "Sim" at bounding box center [638, 309] width 72 height 22
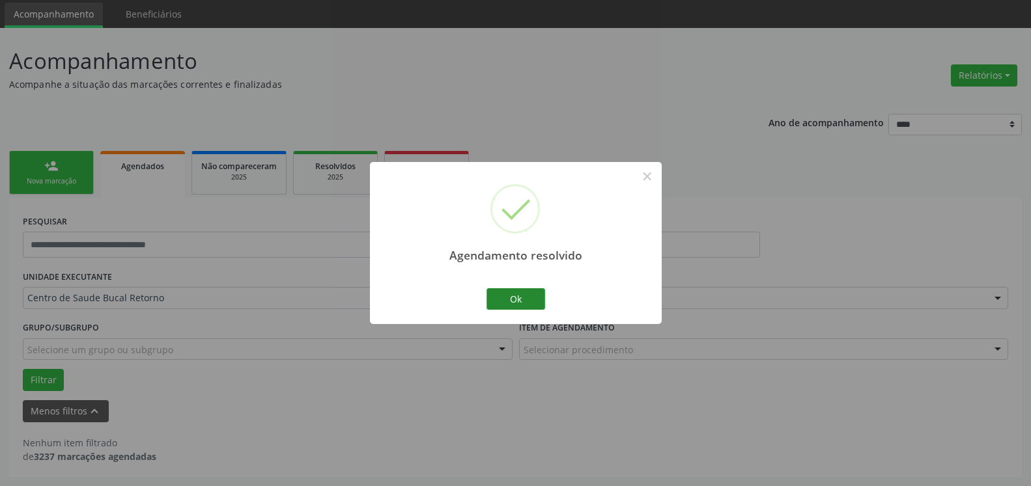
scroll to position [44, 0]
click at [514, 299] on button "Ok" at bounding box center [515, 299] width 59 height 22
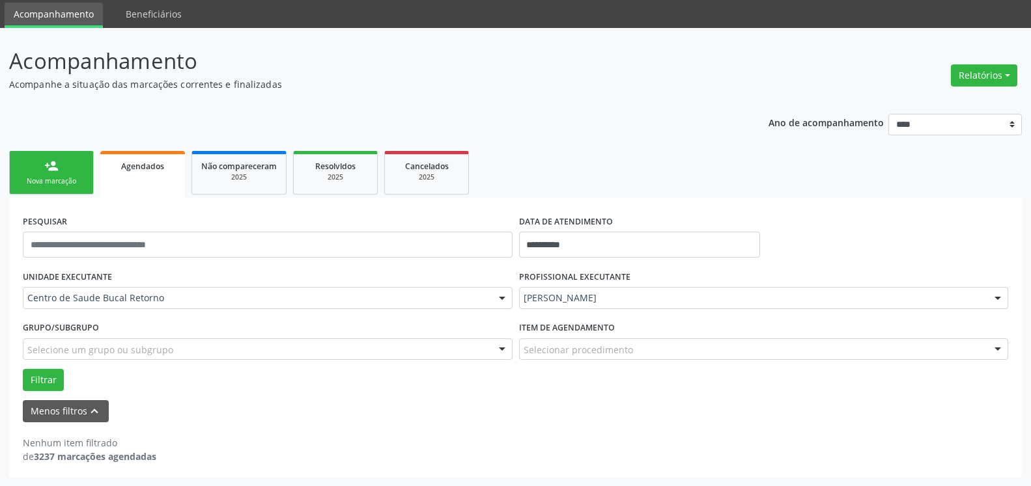
click at [632, 309] on div "[PERSON_NAME]" at bounding box center [764, 298] width 490 height 22
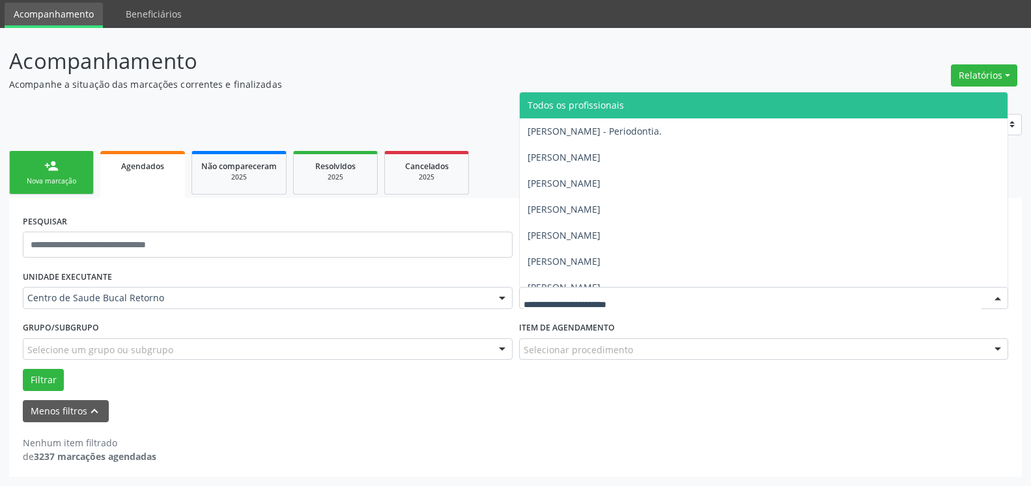
click at [565, 100] on span "Todos os profissionais" at bounding box center [575, 105] width 96 height 12
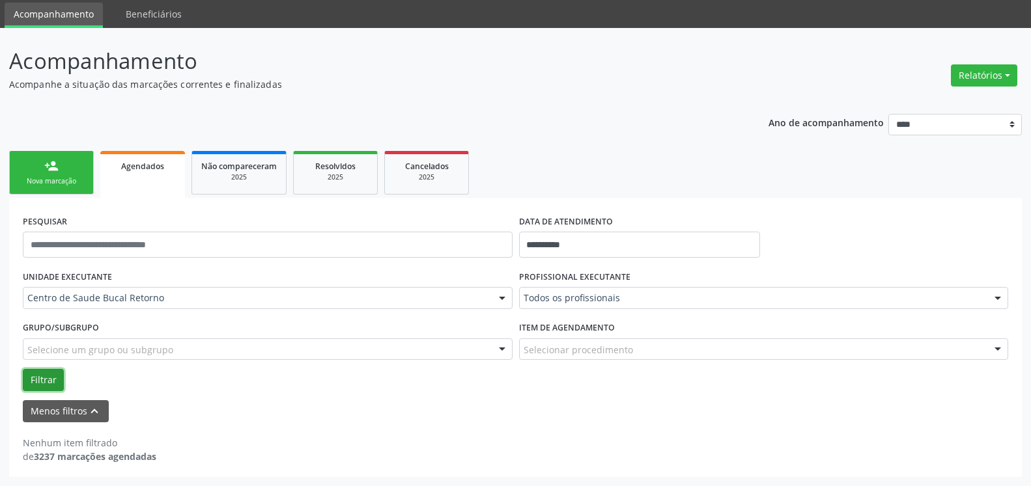
click at [37, 387] on button "Filtrar" at bounding box center [43, 380] width 41 height 22
click at [988, 75] on button "Relatórios" at bounding box center [984, 75] width 66 height 22
click at [948, 107] on link "Agendamentos" at bounding box center [948, 103] width 140 height 18
select select "*"
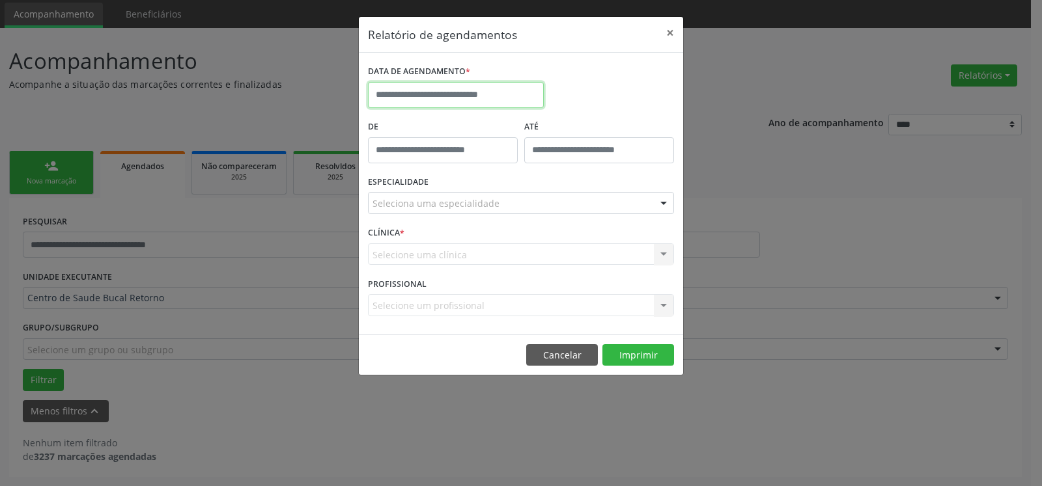
click at [488, 86] on input "text" at bounding box center [456, 95] width 176 height 26
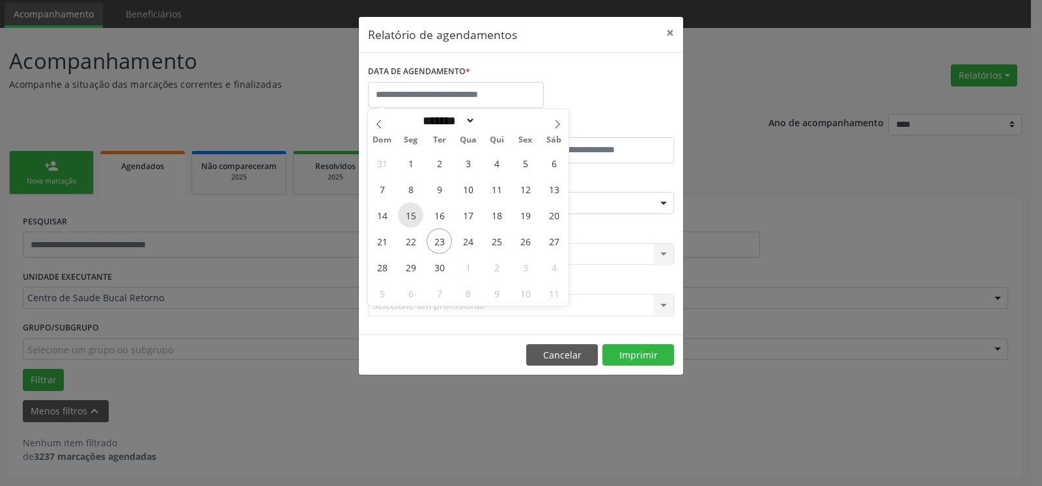
click at [409, 211] on span "15" at bounding box center [410, 215] width 25 height 25
type input "**********"
click at [409, 211] on span "15" at bounding box center [410, 215] width 25 height 25
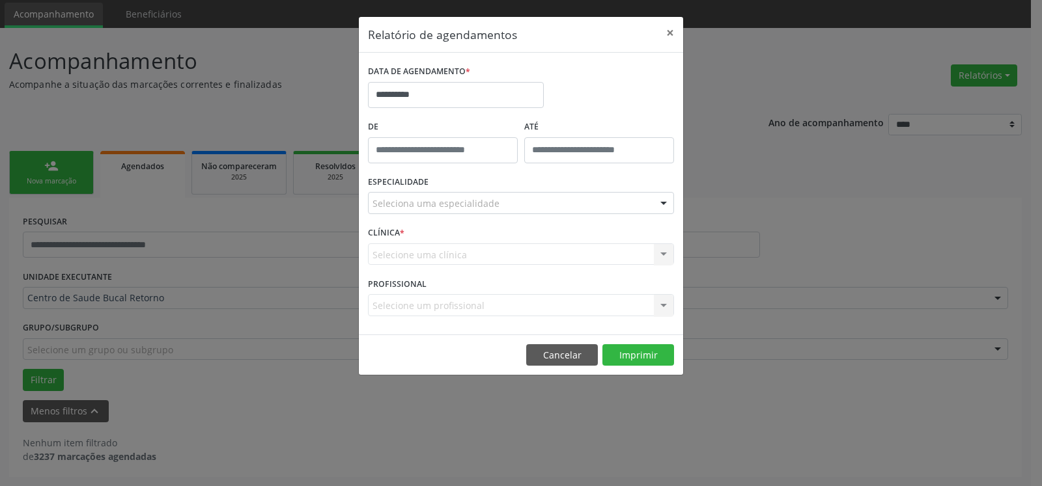
click at [630, 205] on div "Seleciona uma especialidade" at bounding box center [521, 203] width 306 height 22
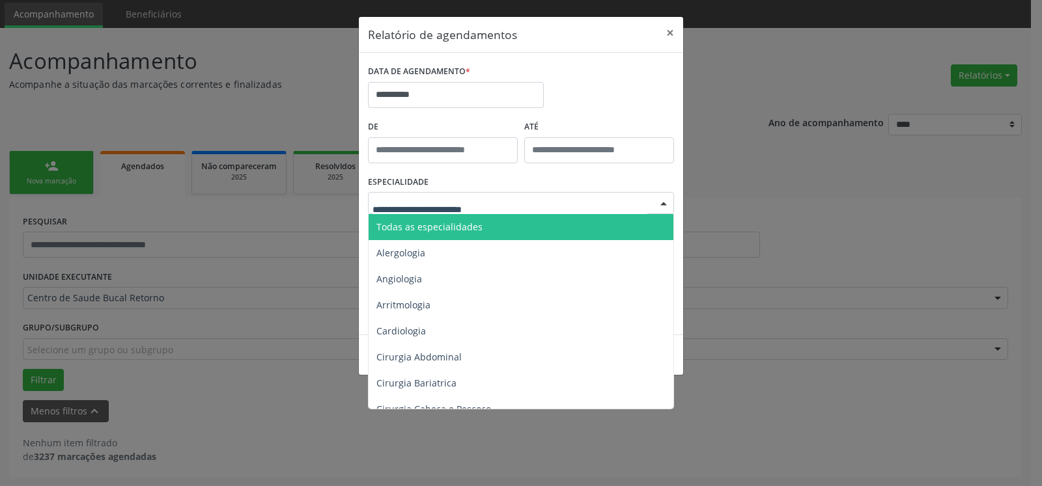
click at [520, 226] on span "Todas as especialidades" at bounding box center [522, 227] width 307 height 26
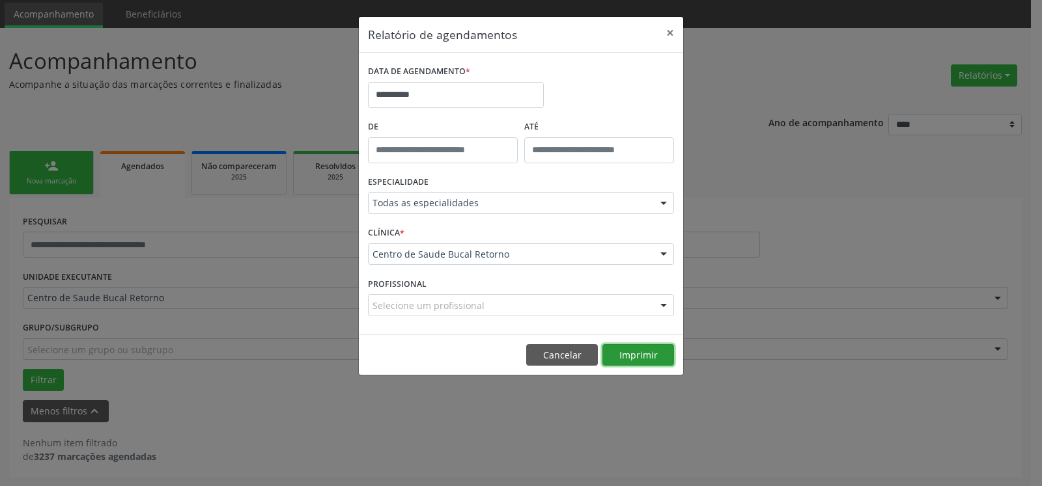
click at [634, 352] on button "Imprimir" at bounding box center [638, 355] width 72 height 22
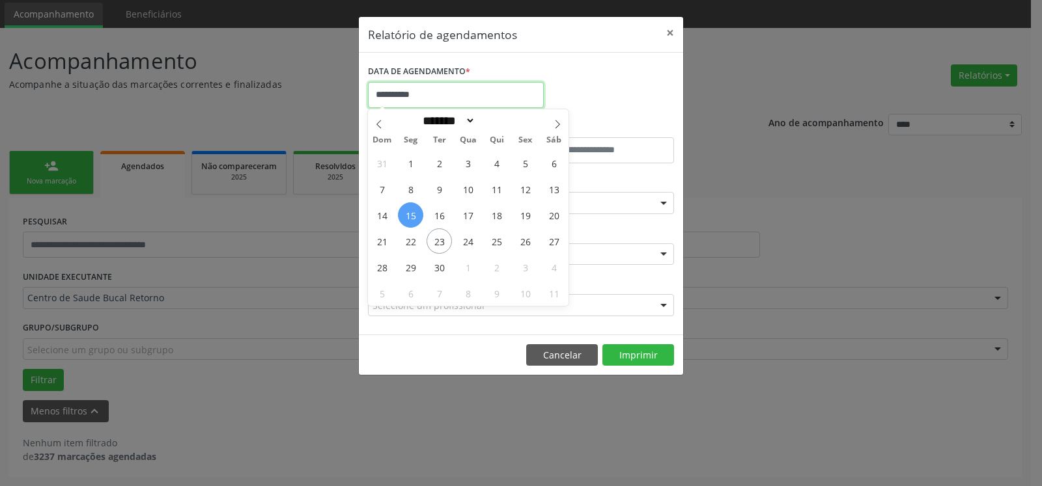
click at [471, 85] on input "**********" at bounding box center [456, 95] width 176 height 26
click at [451, 217] on span "16" at bounding box center [439, 215] width 25 height 25
type input "**********"
click at [445, 217] on span "16" at bounding box center [439, 215] width 25 height 25
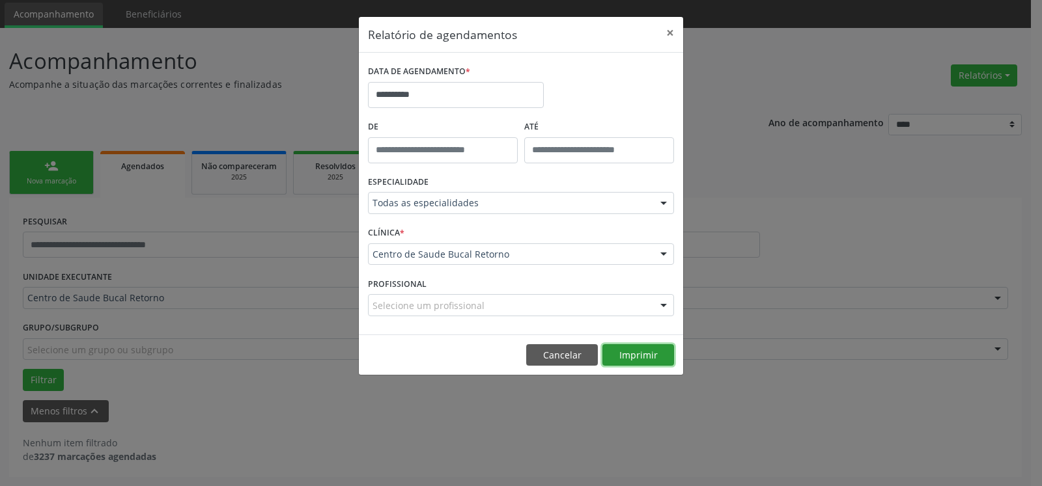
click at [632, 358] on button "Imprimir" at bounding box center [638, 355] width 72 height 22
click at [476, 96] on input "**********" at bounding box center [456, 95] width 176 height 26
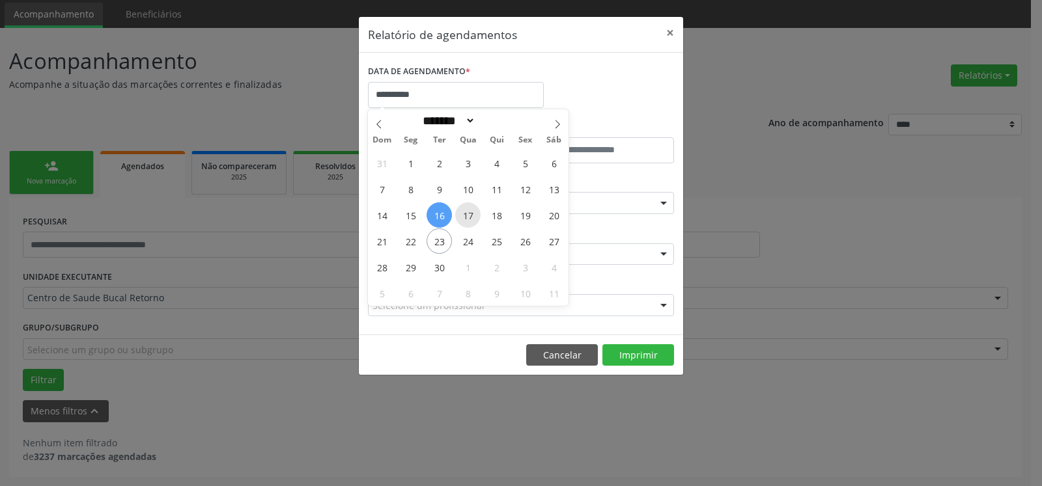
click at [467, 216] on span "17" at bounding box center [467, 215] width 25 height 25
type input "**********"
click at [467, 216] on span "17" at bounding box center [467, 215] width 25 height 25
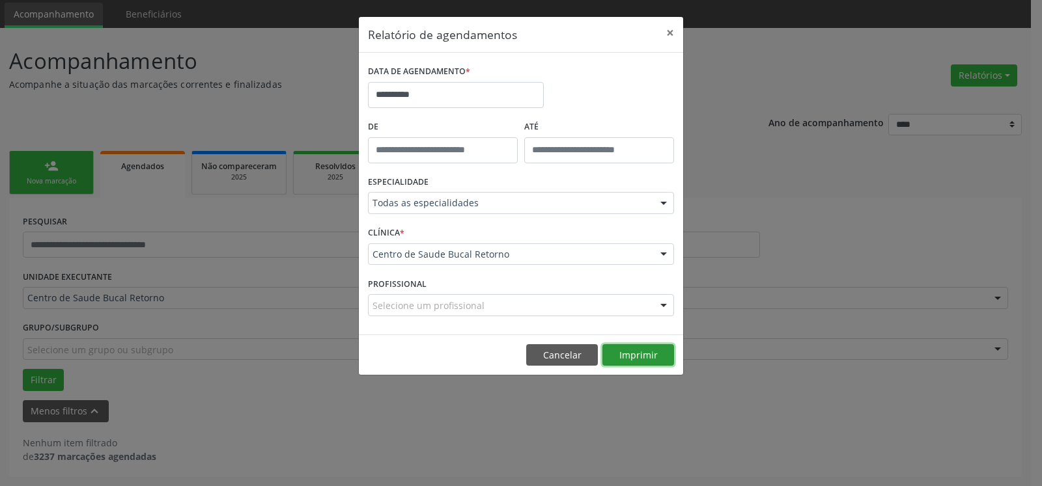
click at [648, 352] on button "Imprimir" at bounding box center [638, 355] width 72 height 22
click at [499, 89] on input "**********" at bounding box center [456, 95] width 176 height 26
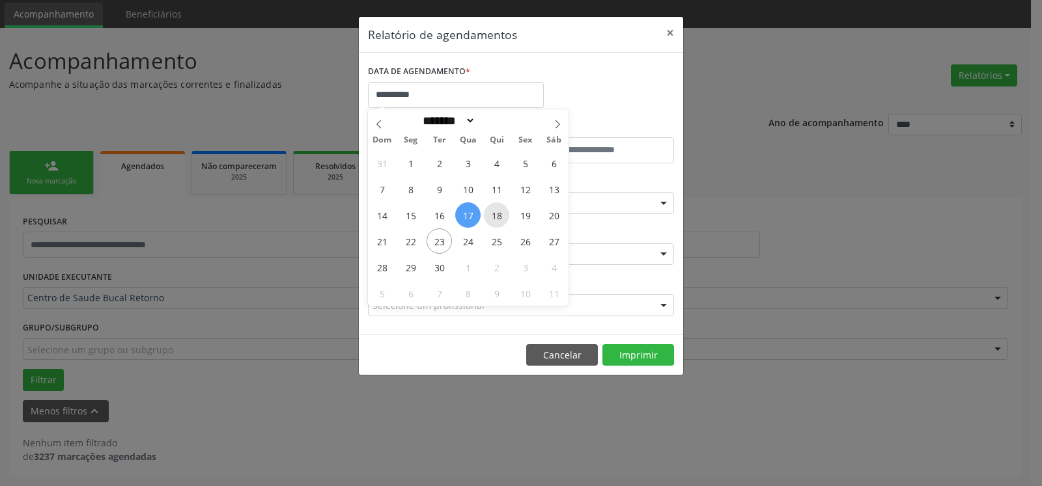
click at [498, 219] on span "18" at bounding box center [496, 215] width 25 height 25
type input "**********"
click at [498, 219] on span "18" at bounding box center [496, 215] width 25 height 25
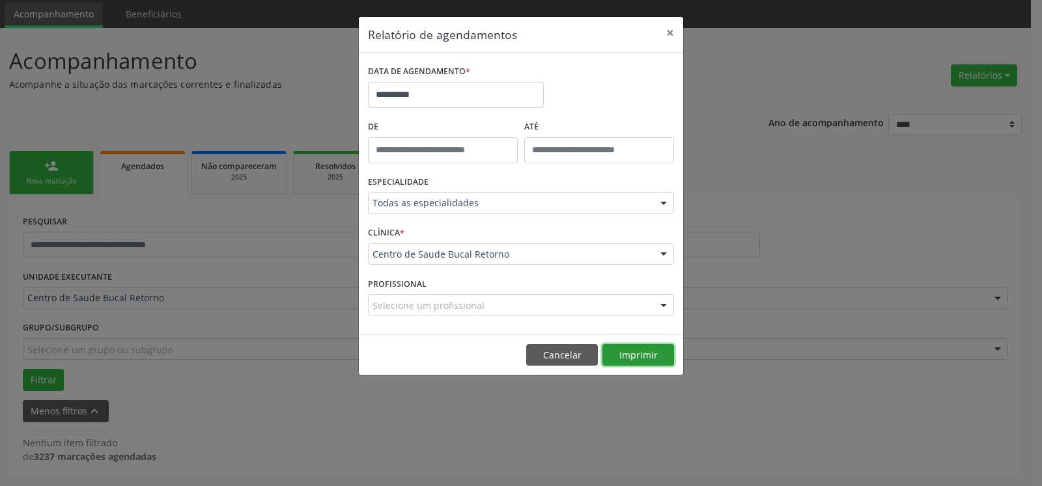
click at [653, 362] on button "Imprimir" at bounding box center [638, 355] width 72 height 22
click at [666, 30] on button "×" at bounding box center [670, 33] width 26 height 32
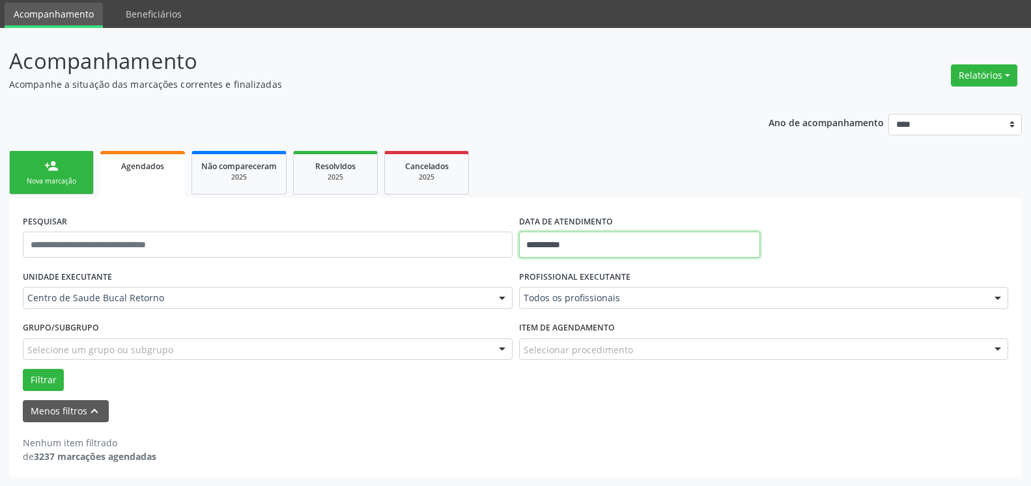
click at [624, 246] on input "**********" at bounding box center [640, 245] width 242 height 26
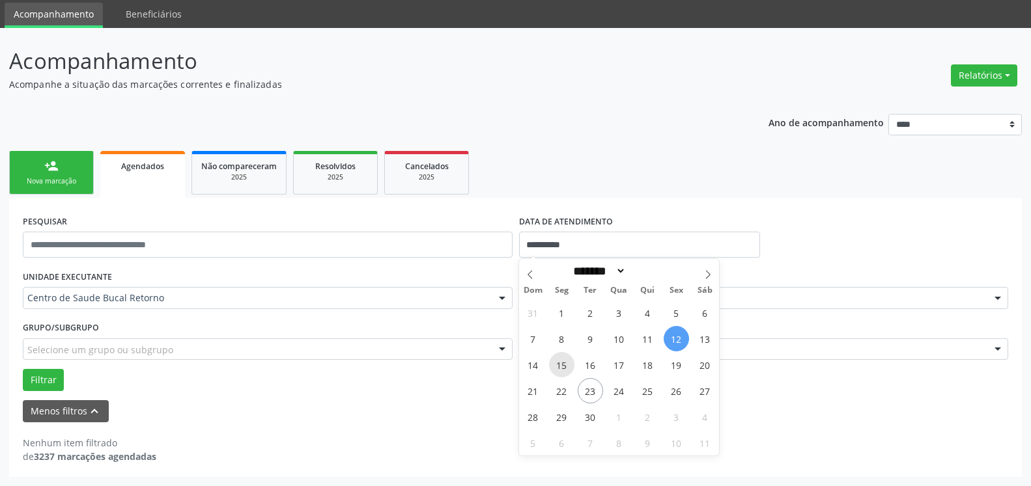
click at [561, 367] on span "15" at bounding box center [561, 364] width 25 height 25
type input "**********"
click at [561, 367] on span "15" at bounding box center [561, 364] width 25 height 25
select select "*"
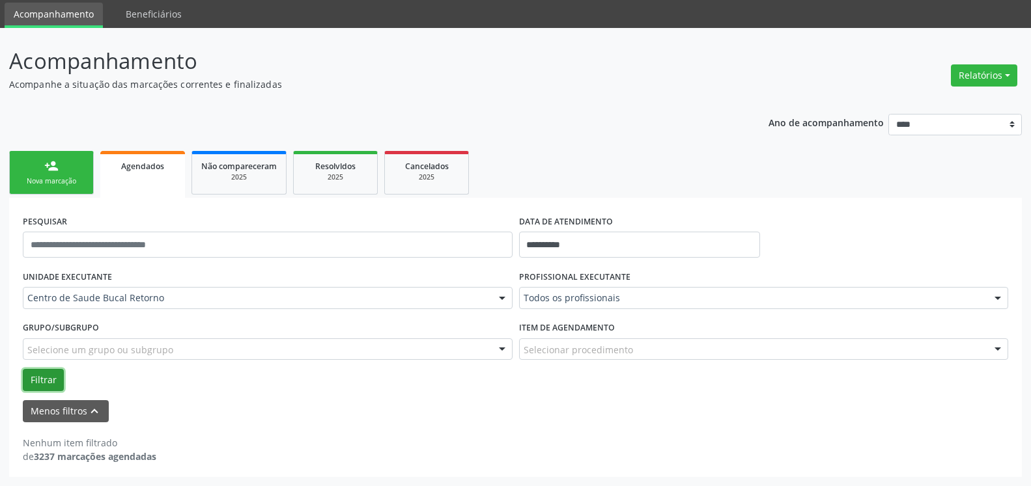
click at [50, 381] on button "Filtrar" at bounding box center [43, 380] width 41 height 22
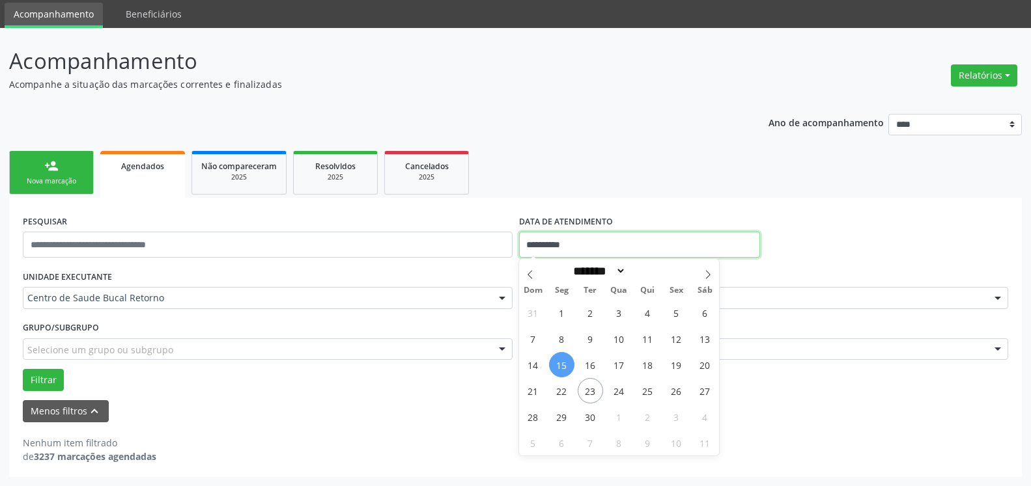
click at [578, 240] on input "**********" at bounding box center [640, 245] width 242 height 26
click at [595, 367] on span "16" at bounding box center [590, 364] width 25 height 25
type input "**********"
click at [595, 367] on span "16" at bounding box center [590, 364] width 25 height 25
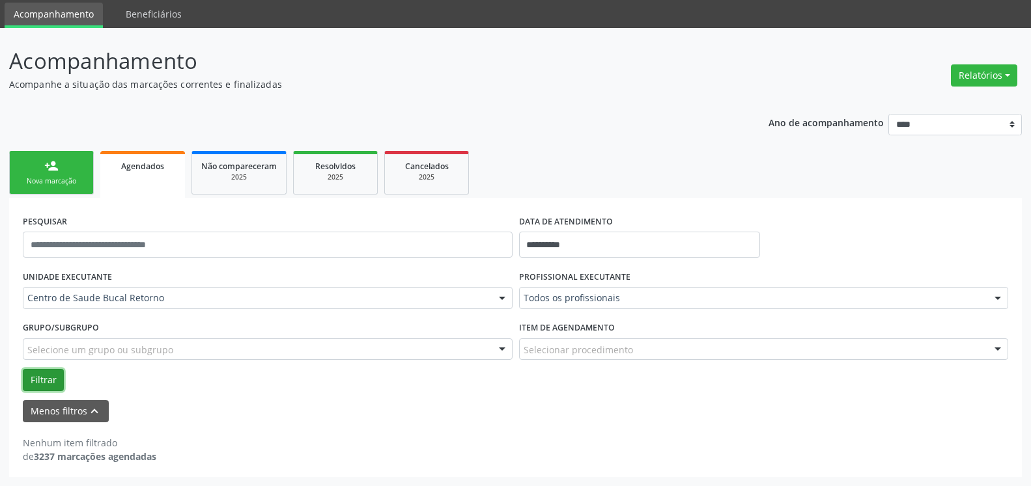
click at [51, 384] on button "Filtrar" at bounding box center [43, 380] width 41 height 22
click at [650, 245] on input "**********" at bounding box center [640, 245] width 242 height 26
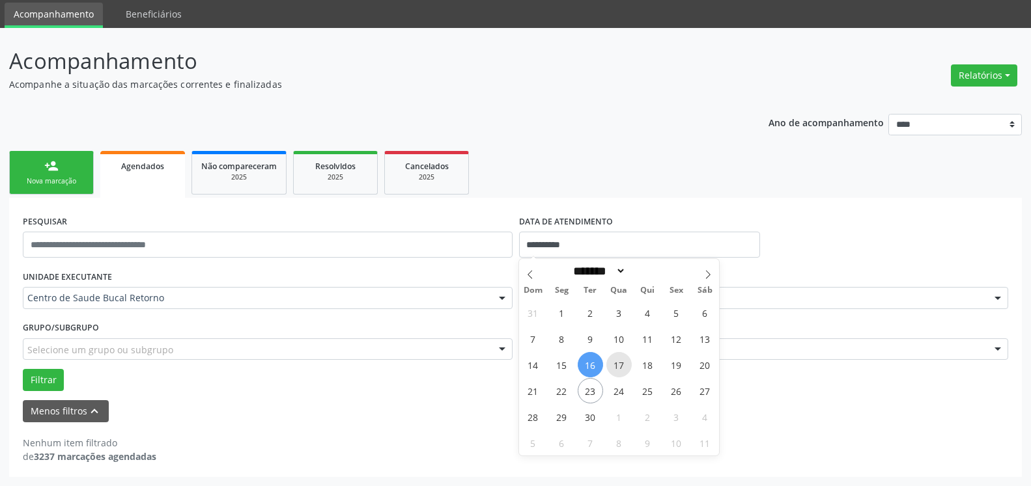
click at [628, 366] on span "17" at bounding box center [618, 364] width 25 height 25
type input "**********"
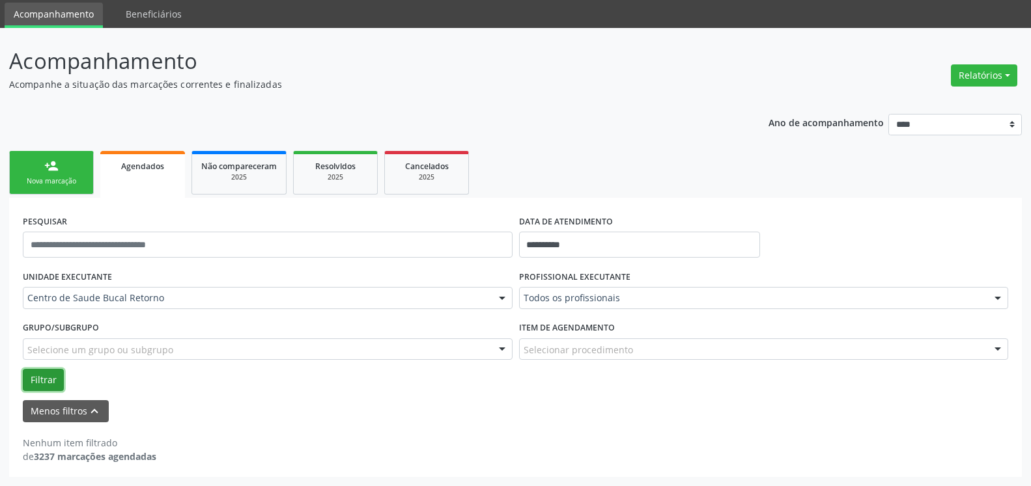
click at [31, 376] on button "Filtrar" at bounding box center [43, 380] width 41 height 22
click at [595, 248] on input "**********" at bounding box center [640, 245] width 242 height 26
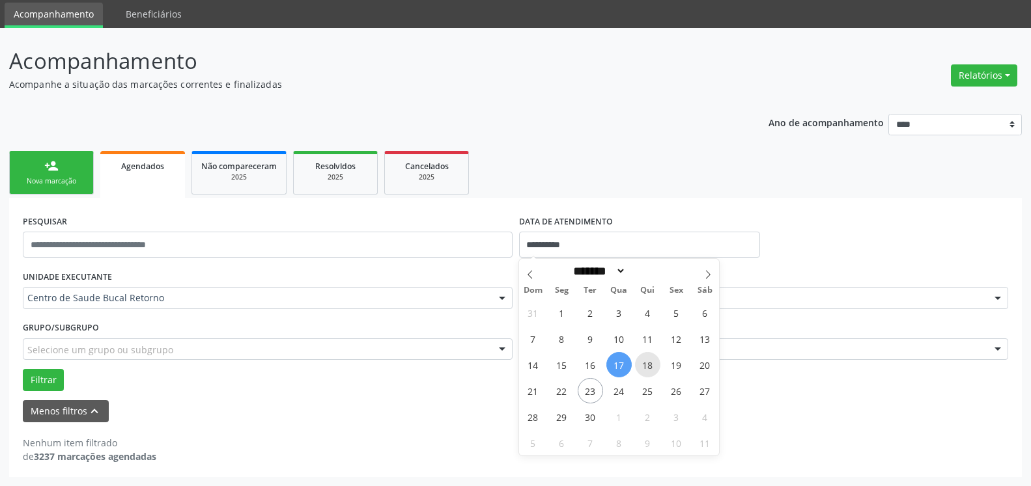
click at [647, 369] on span "18" at bounding box center [647, 364] width 25 height 25
type input "**********"
click at [647, 369] on span "18" at bounding box center [647, 364] width 25 height 25
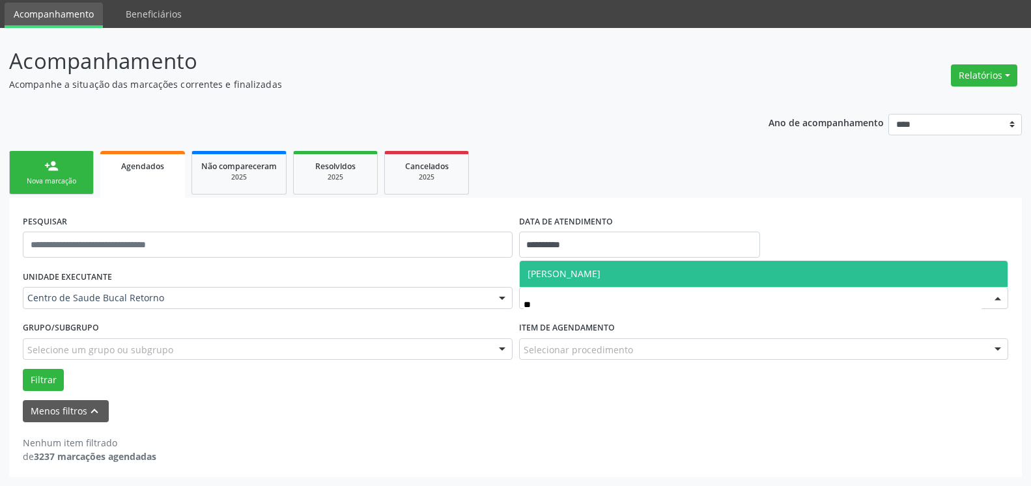
type input "***"
click at [585, 278] on span "[PERSON_NAME]" at bounding box center [563, 274] width 73 height 12
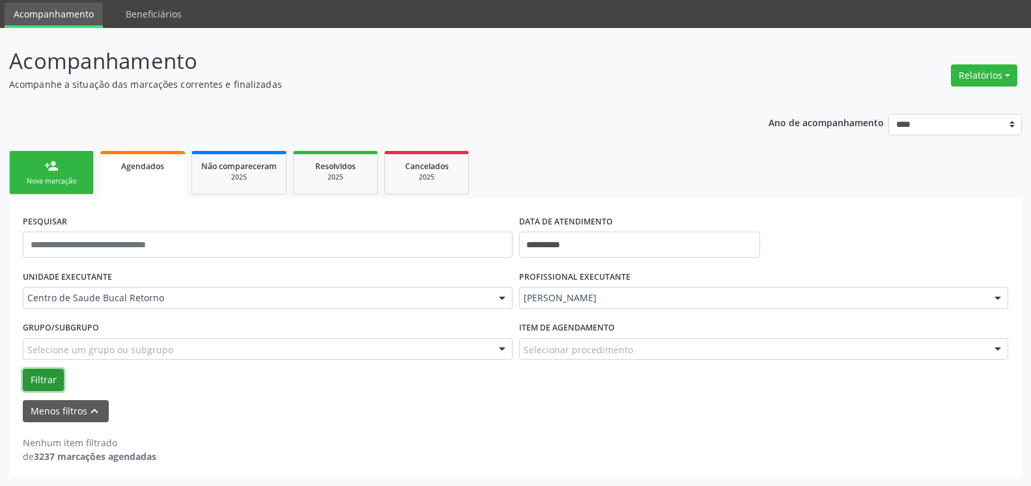
click at [51, 376] on button "Filtrar" at bounding box center [43, 380] width 41 height 22
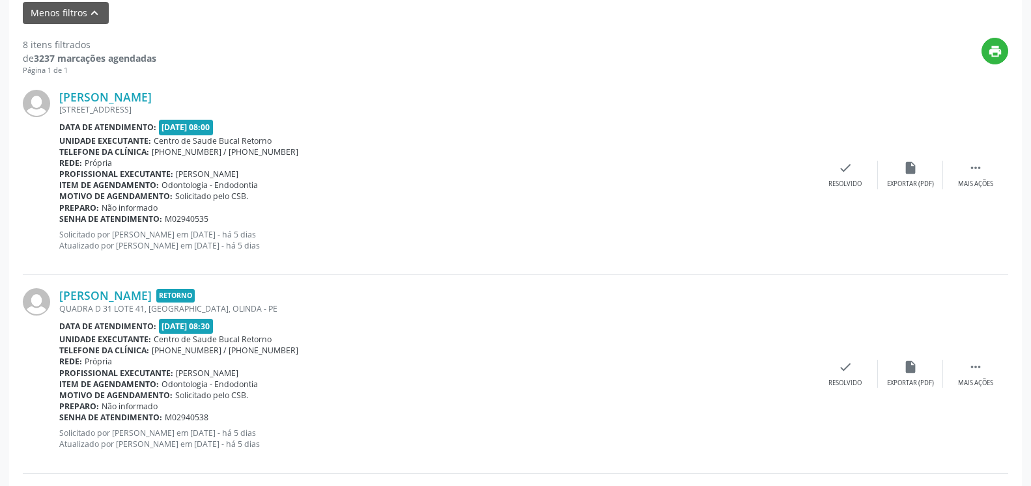
scroll to position [0, 0]
